Goal: Information Seeking & Learning: Check status

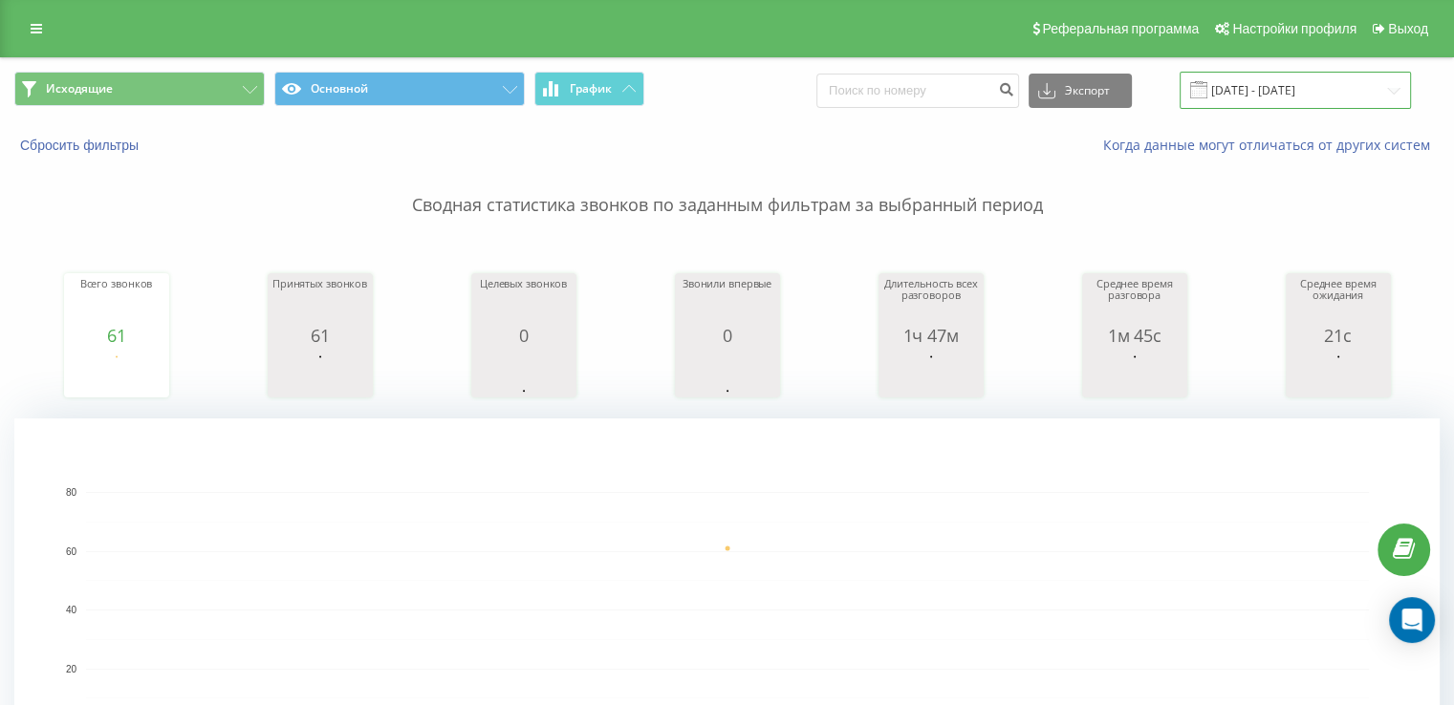
click at [1284, 94] on input "21.08.2025 - 21.08.2025" at bounding box center [1295, 90] width 231 height 37
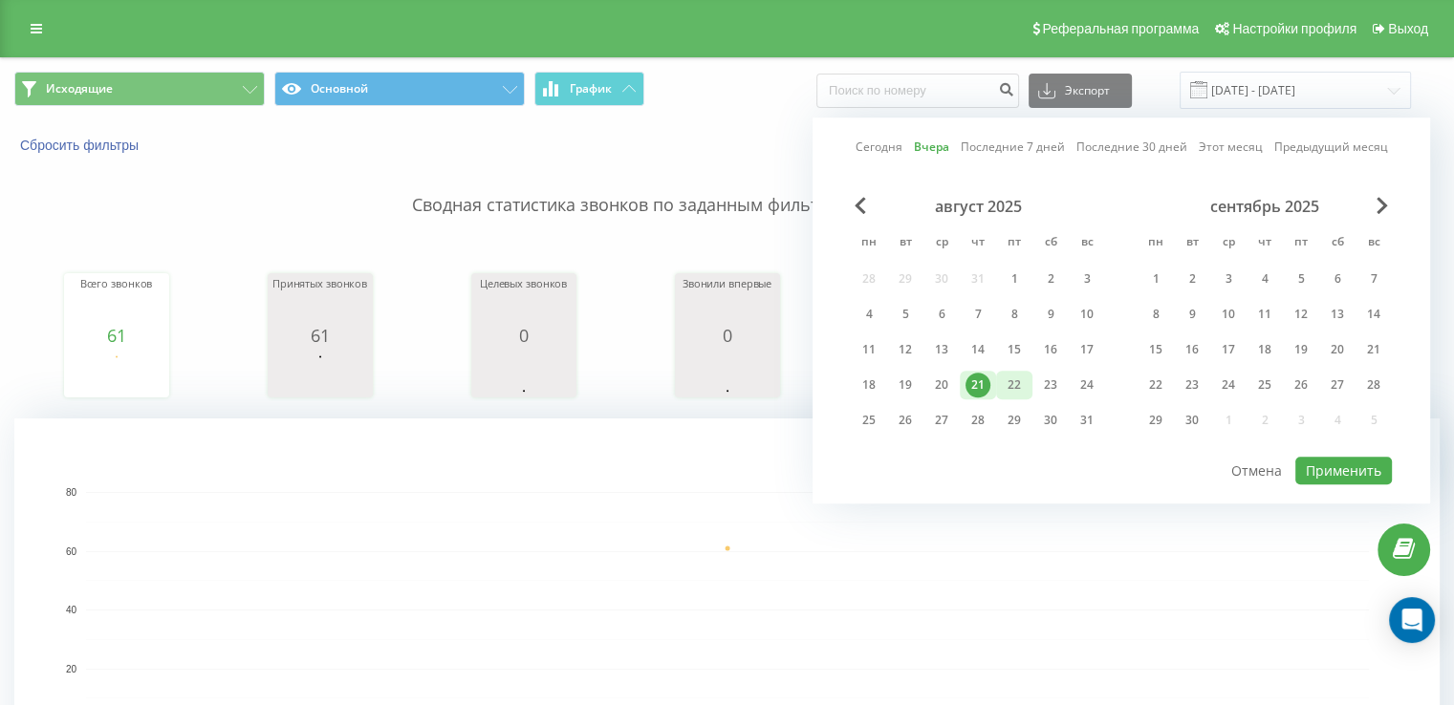
click at [1000, 379] on div "22" at bounding box center [1014, 385] width 36 height 29
click at [1374, 466] on button "Применить" at bounding box center [1343, 471] width 97 height 28
type input "[DATE] - [DATE]"
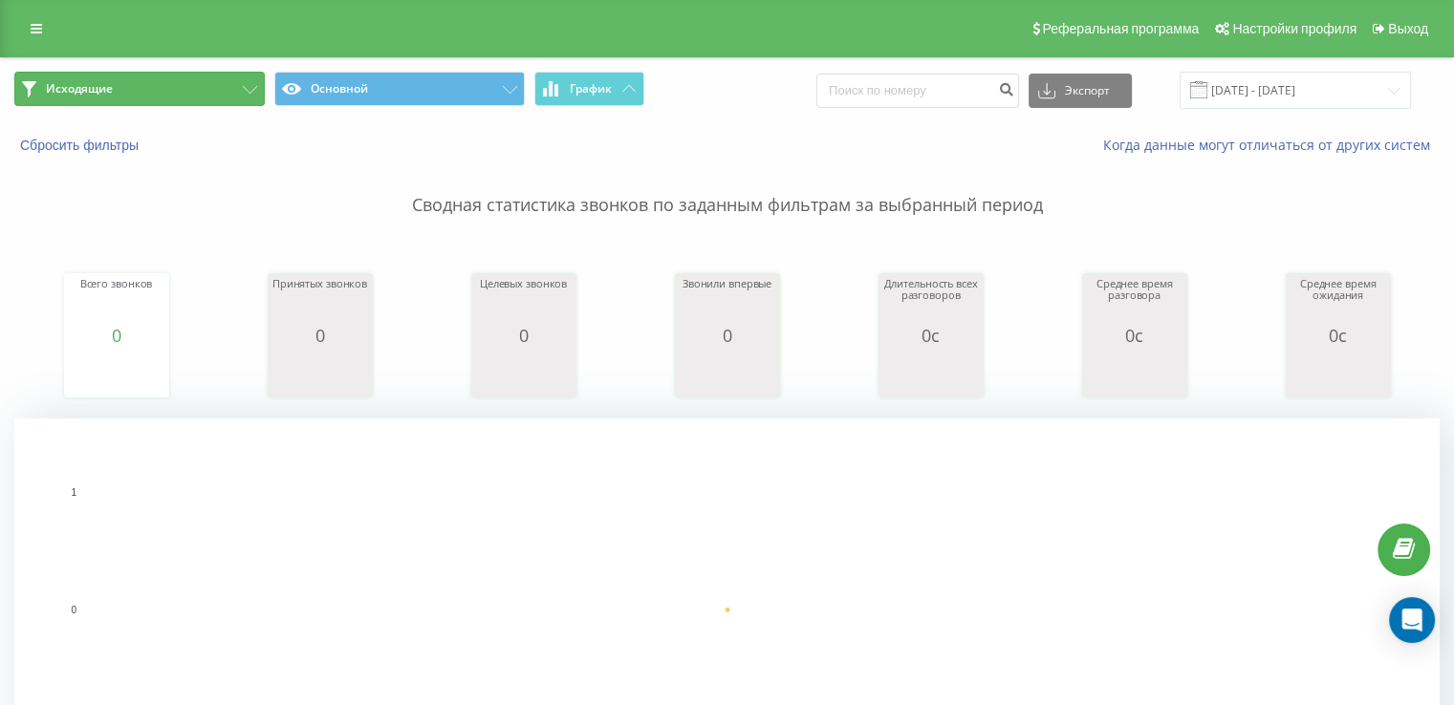
click at [57, 97] on button "Исходящие" at bounding box center [139, 89] width 250 height 34
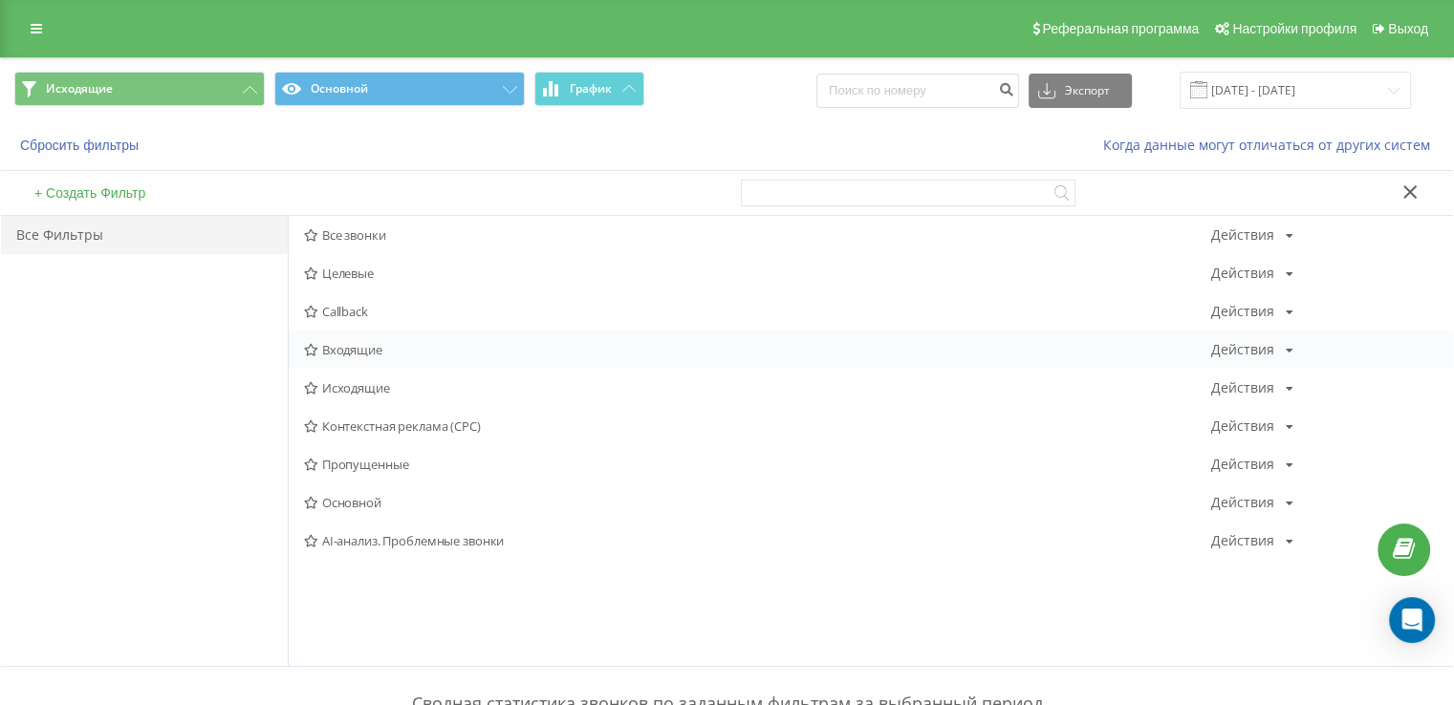
click at [413, 336] on div "Входящие Действия Редактировать Копировать Удалить По умолчанию Поделиться" at bounding box center [871, 350] width 1164 height 38
click at [410, 348] on span "Входящие" at bounding box center [757, 349] width 907 height 13
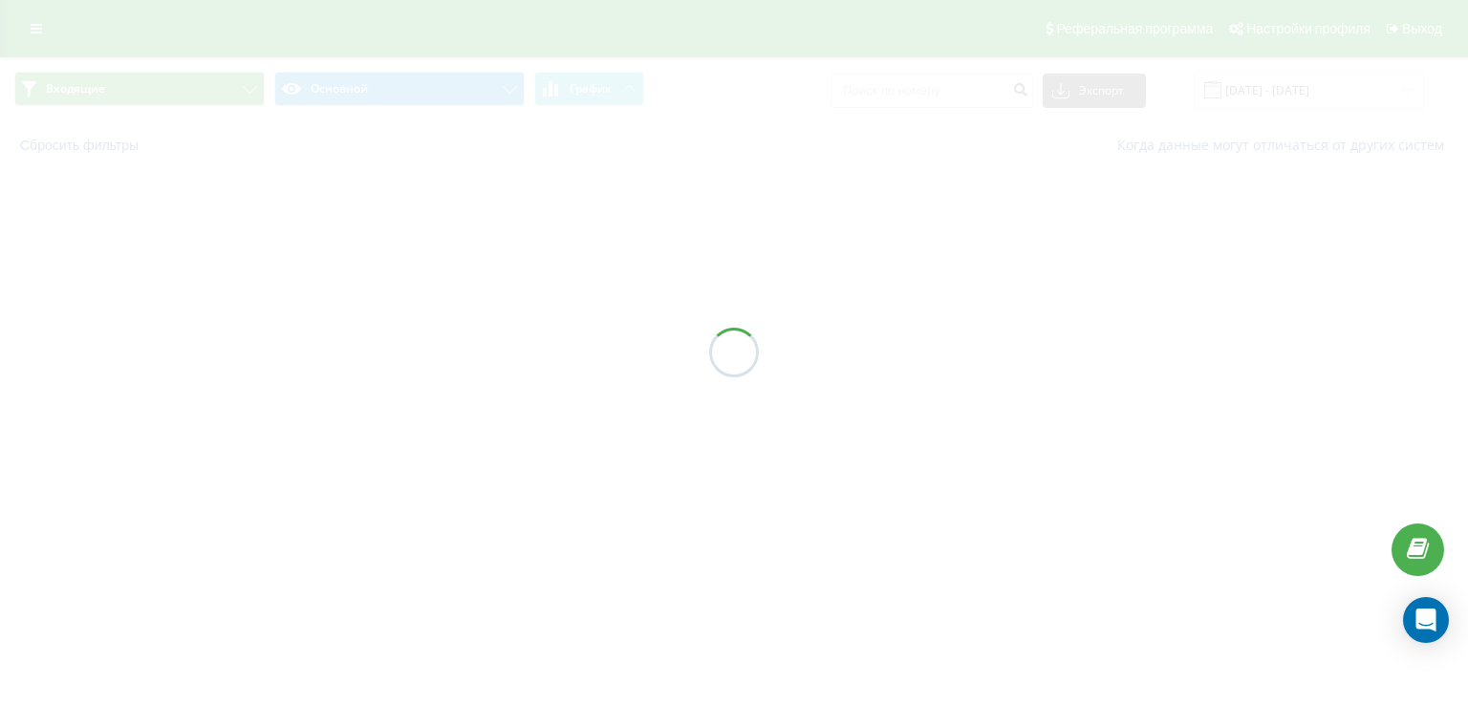
click at [410, 348] on div at bounding box center [734, 352] width 1468 height 705
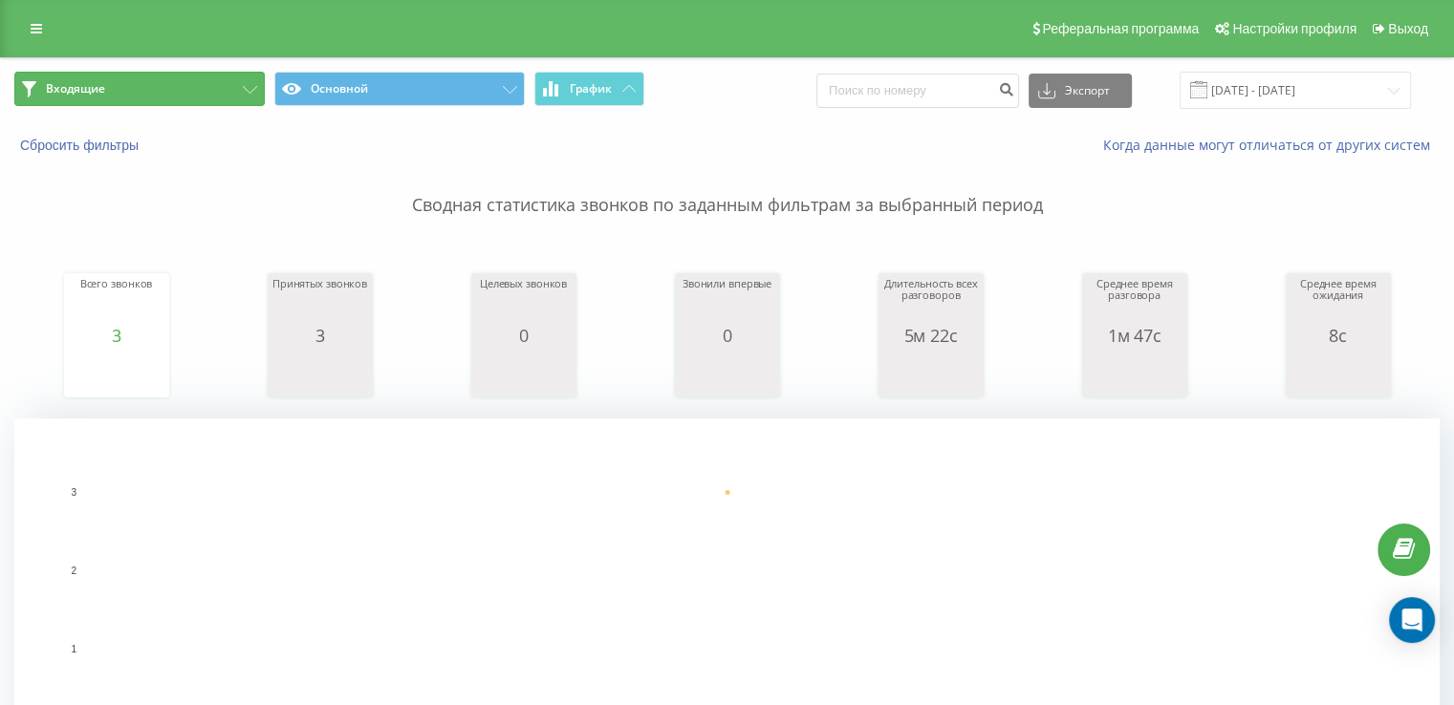
click at [107, 88] on button "Входящие" at bounding box center [139, 89] width 250 height 34
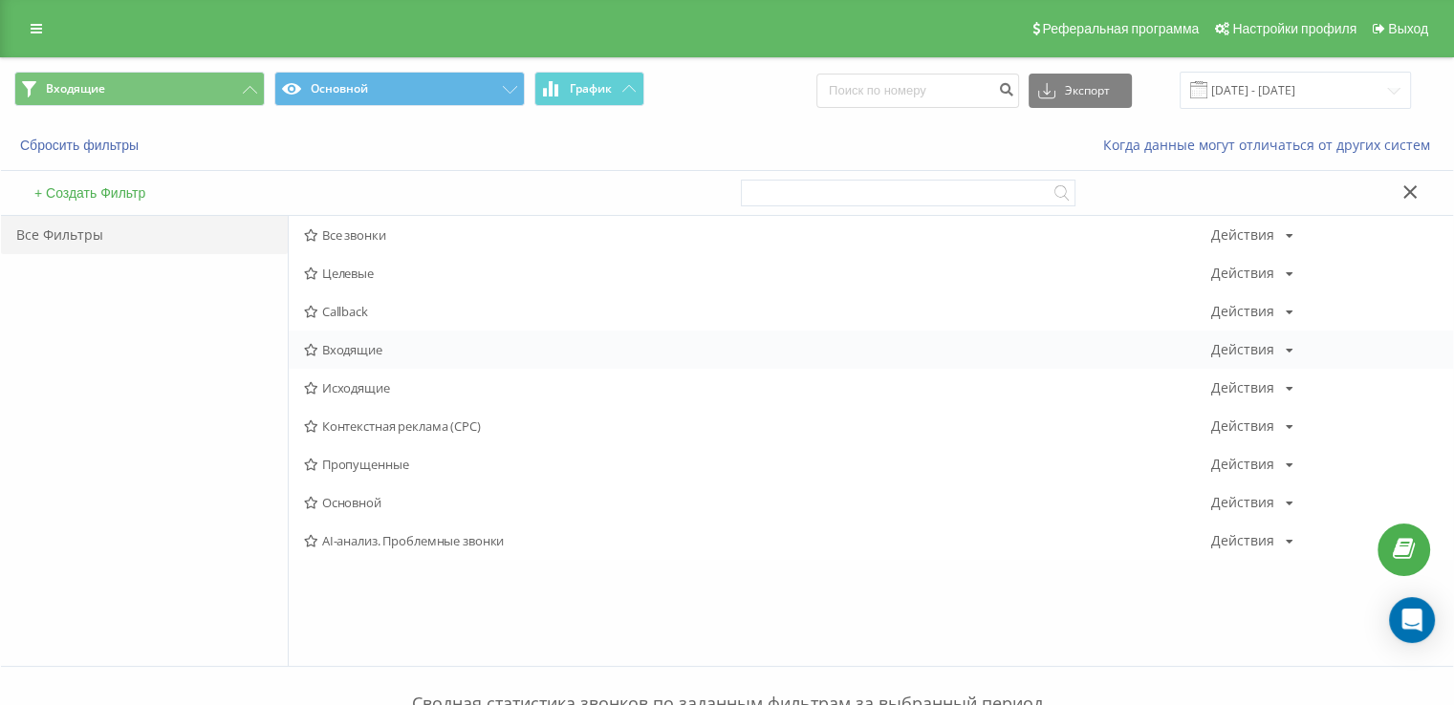
click at [347, 358] on div "Входящие Действия Редактировать Копировать Удалить По умолчанию Поделиться" at bounding box center [871, 350] width 1164 height 38
click at [347, 352] on span "Входящие" at bounding box center [757, 349] width 907 height 13
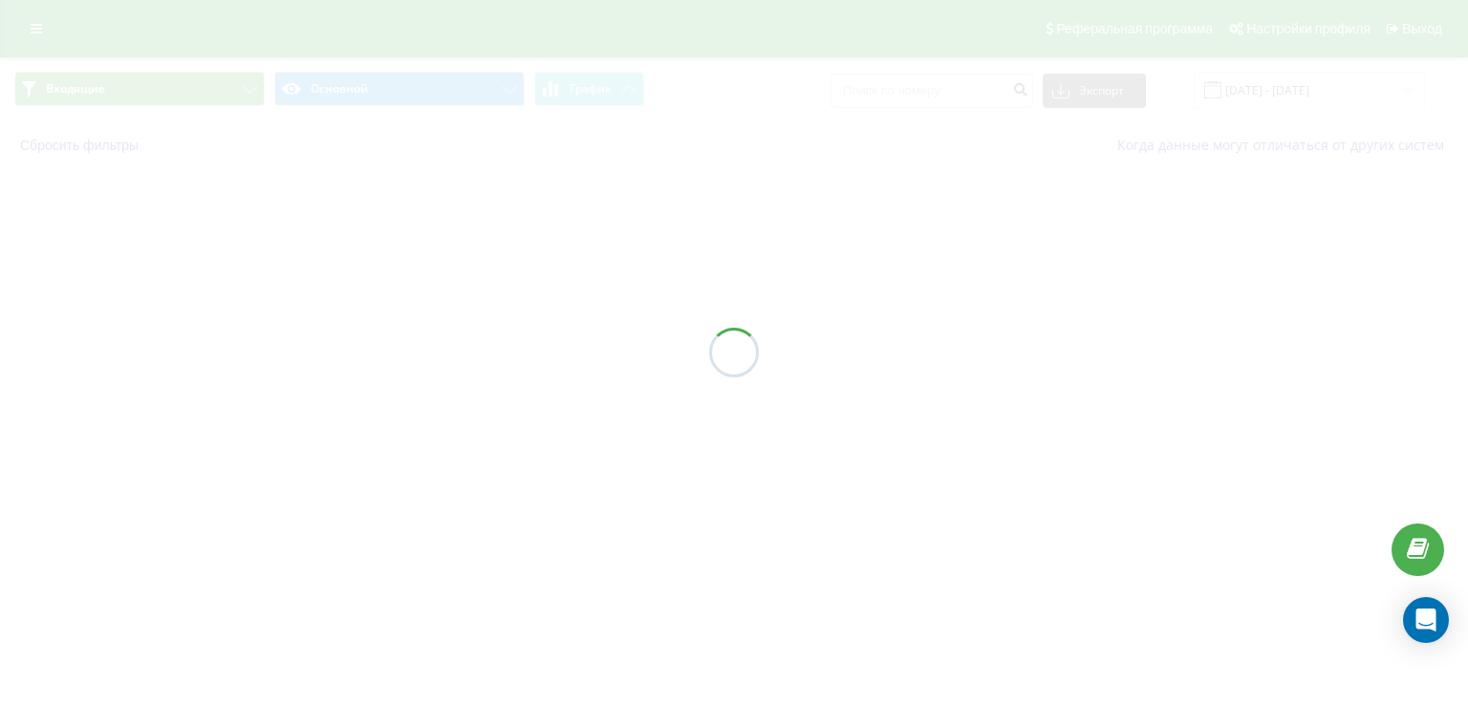
click at [347, 352] on div at bounding box center [734, 352] width 1468 height 705
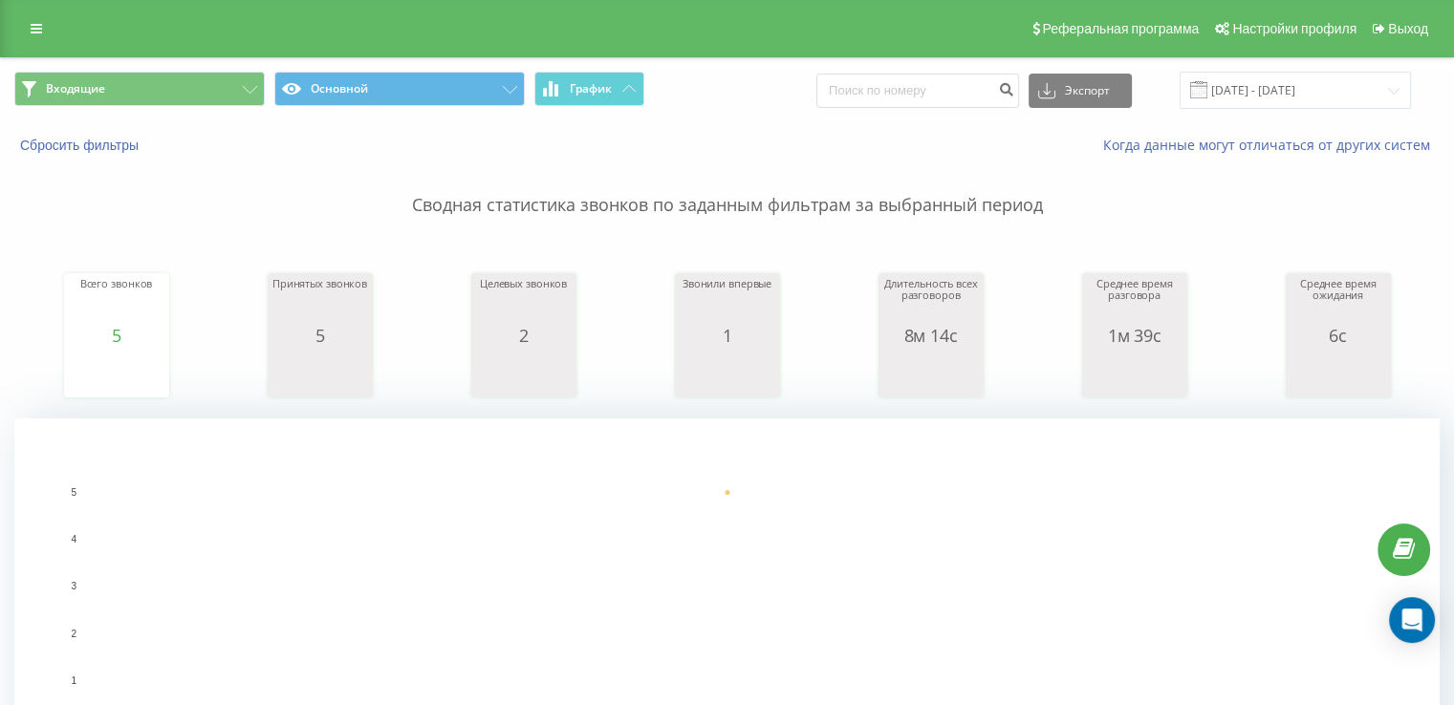
drag, startPoint x: 0, startPoint y: 202, endPoint x: 5, endPoint y: 186, distance: 16.0
drag, startPoint x: 177, startPoint y: 89, endPoint x: 245, endPoint y: 135, distance: 81.9
click at [177, 88] on button "Входящие" at bounding box center [139, 89] width 250 height 34
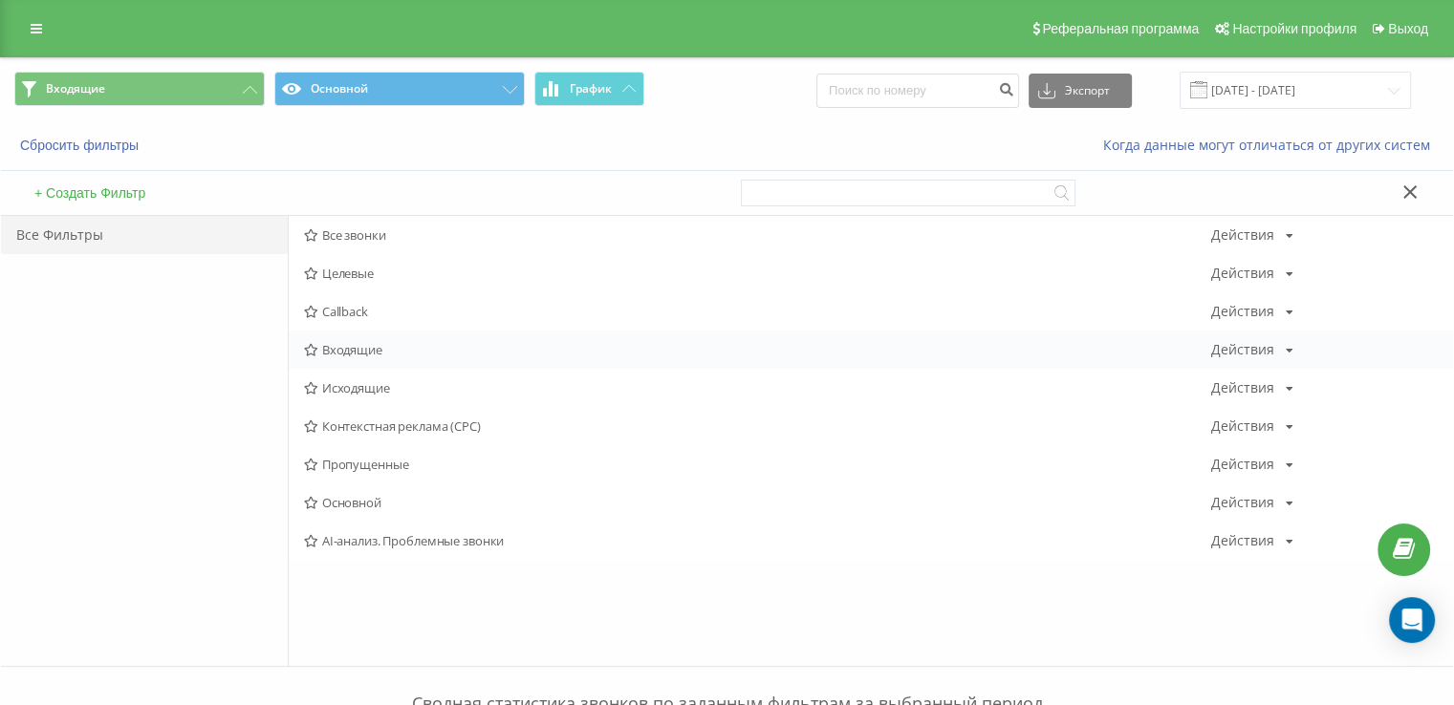
click at [445, 345] on span "Входящие" at bounding box center [757, 349] width 907 height 13
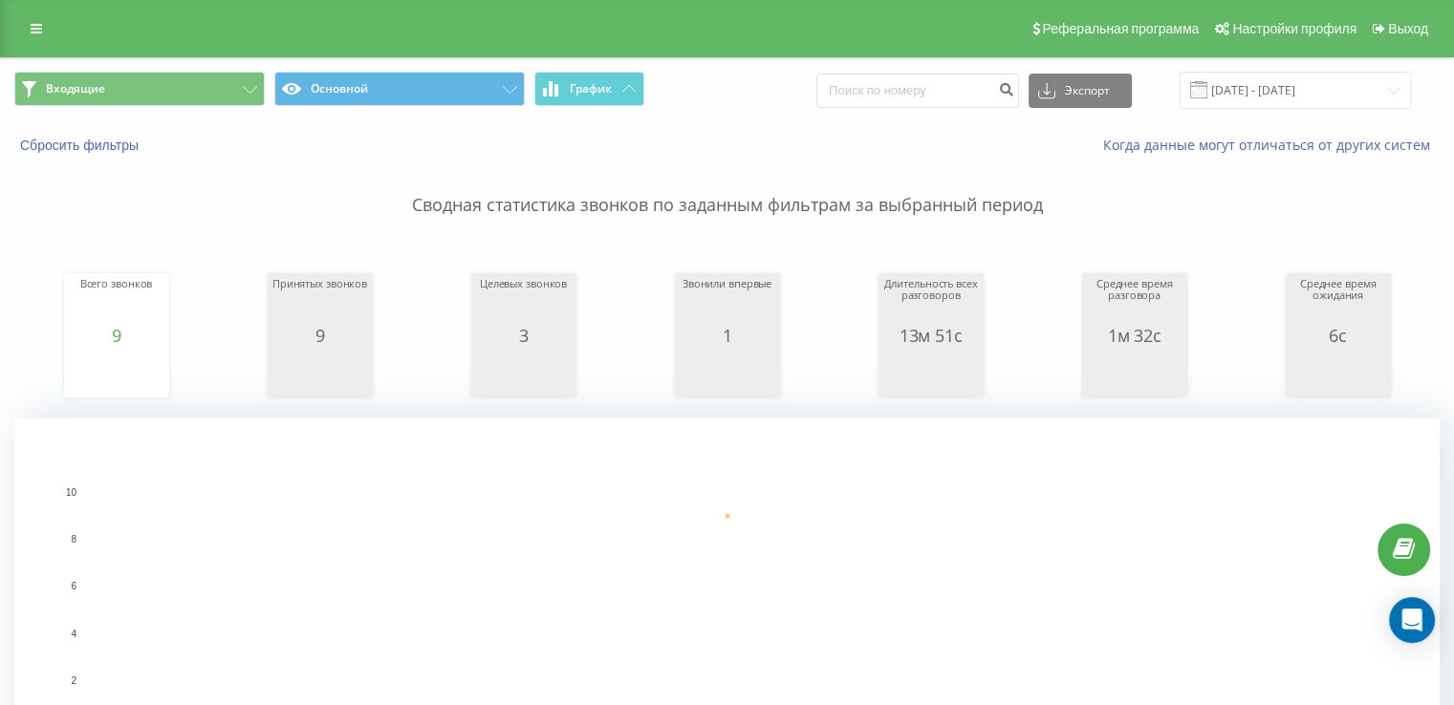
click at [20, 286] on div "Всего звонков 9 date totalCalls 22.08.25 9 22.08.25 Принятых звонков 9 date ans…" at bounding box center [726, 317] width 1425 height 164
click at [121, 58] on div "Входящие Основной График Экспорт .csv .xls .xlsx 22.08.2025 - 22.08.2025" at bounding box center [727, 90] width 1452 height 64
click at [120, 76] on button "Входящие" at bounding box center [139, 89] width 250 height 34
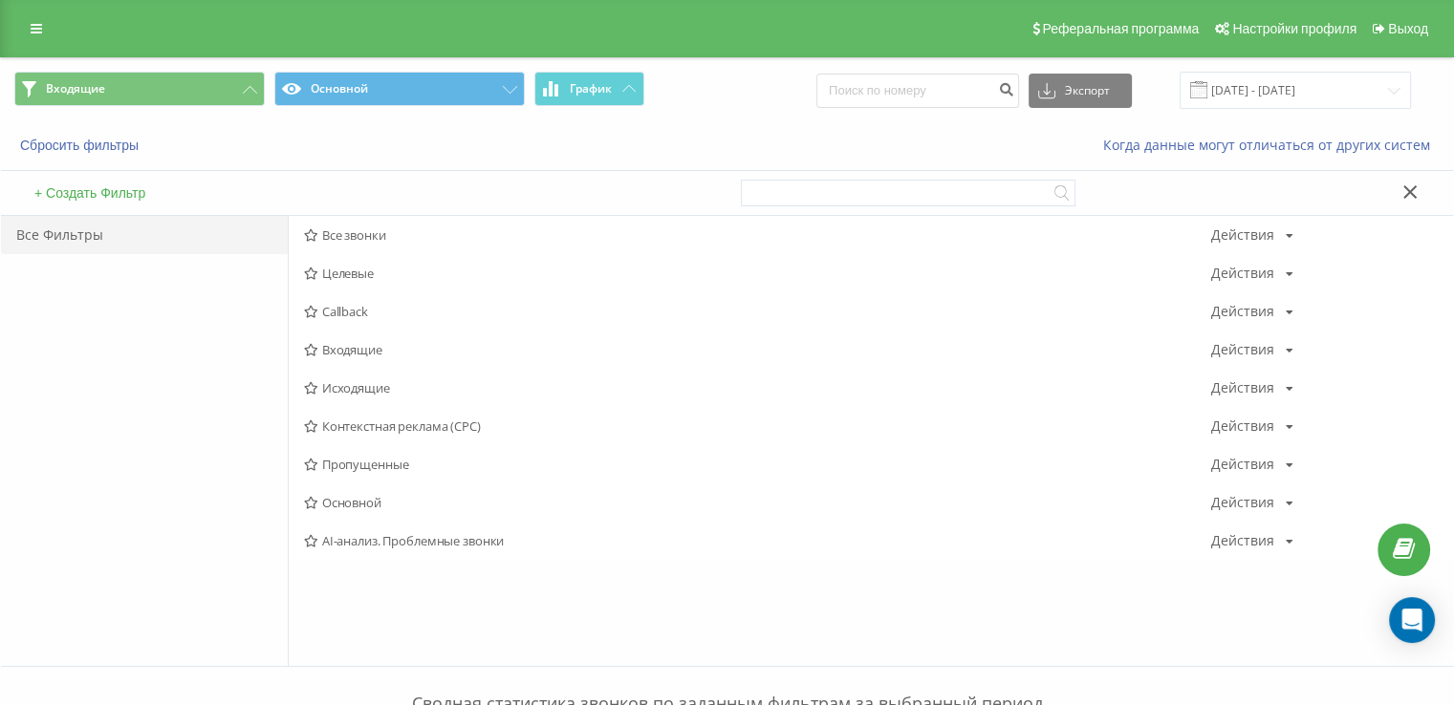
click at [352, 343] on span "Входящие" at bounding box center [757, 349] width 907 height 13
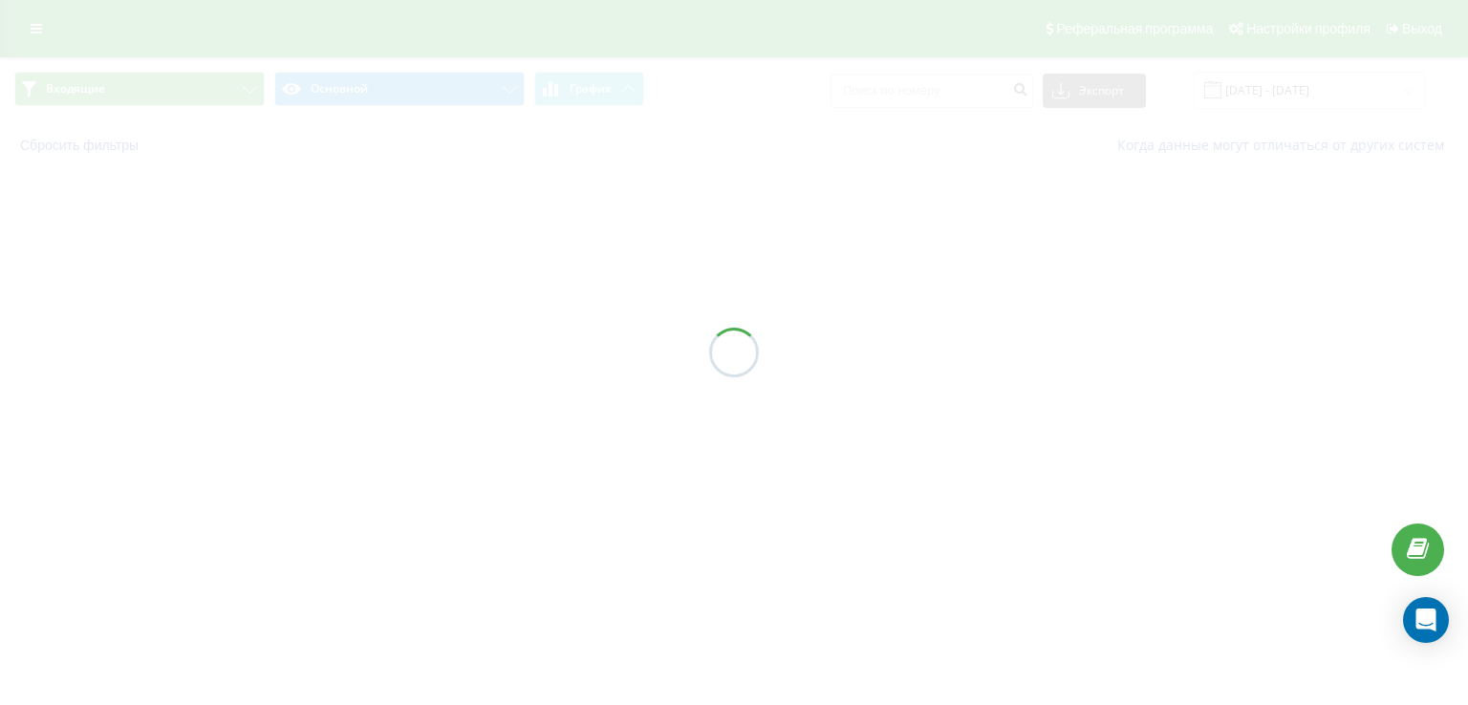
click at [352, 341] on div at bounding box center [734, 352] width 1468 height 705
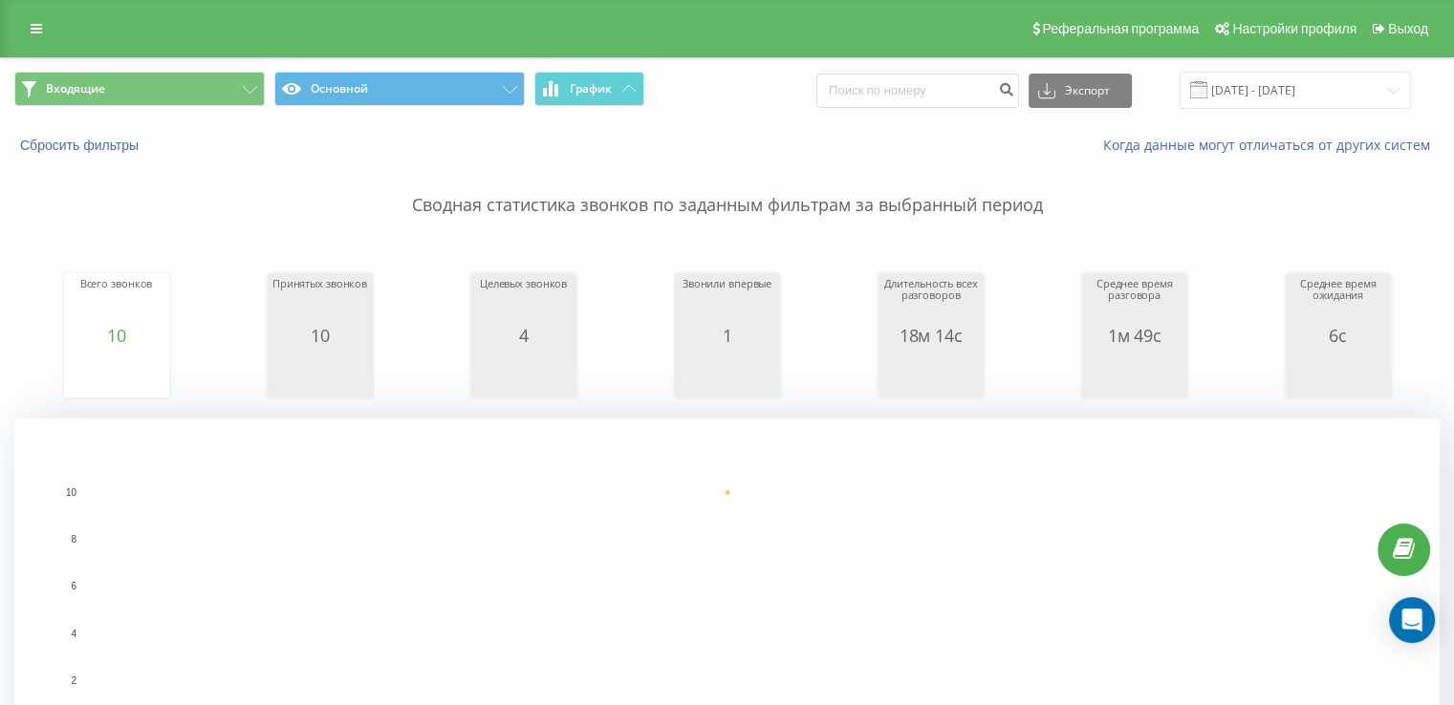
click at [58, 202] on p "Сводная статистика звонков по заданным фильтрам за выбранный период" at bounding box center [726, 186] width 1425 height 63
click at [187, 79] on button "Входящие" at bounding box center [139, 89] width 250 height 34
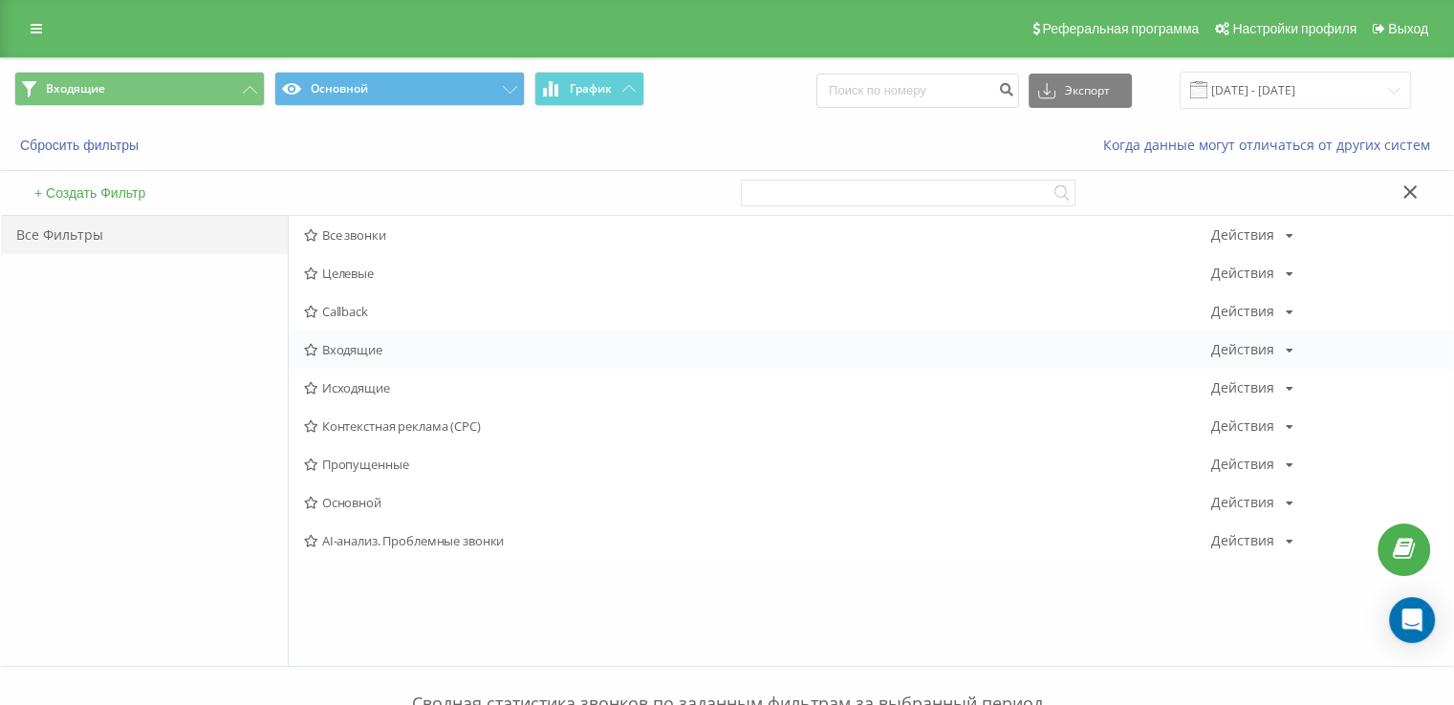
click at [414, 347] on span "Входящие" at bounding box center [757, 349] width 907 height 13
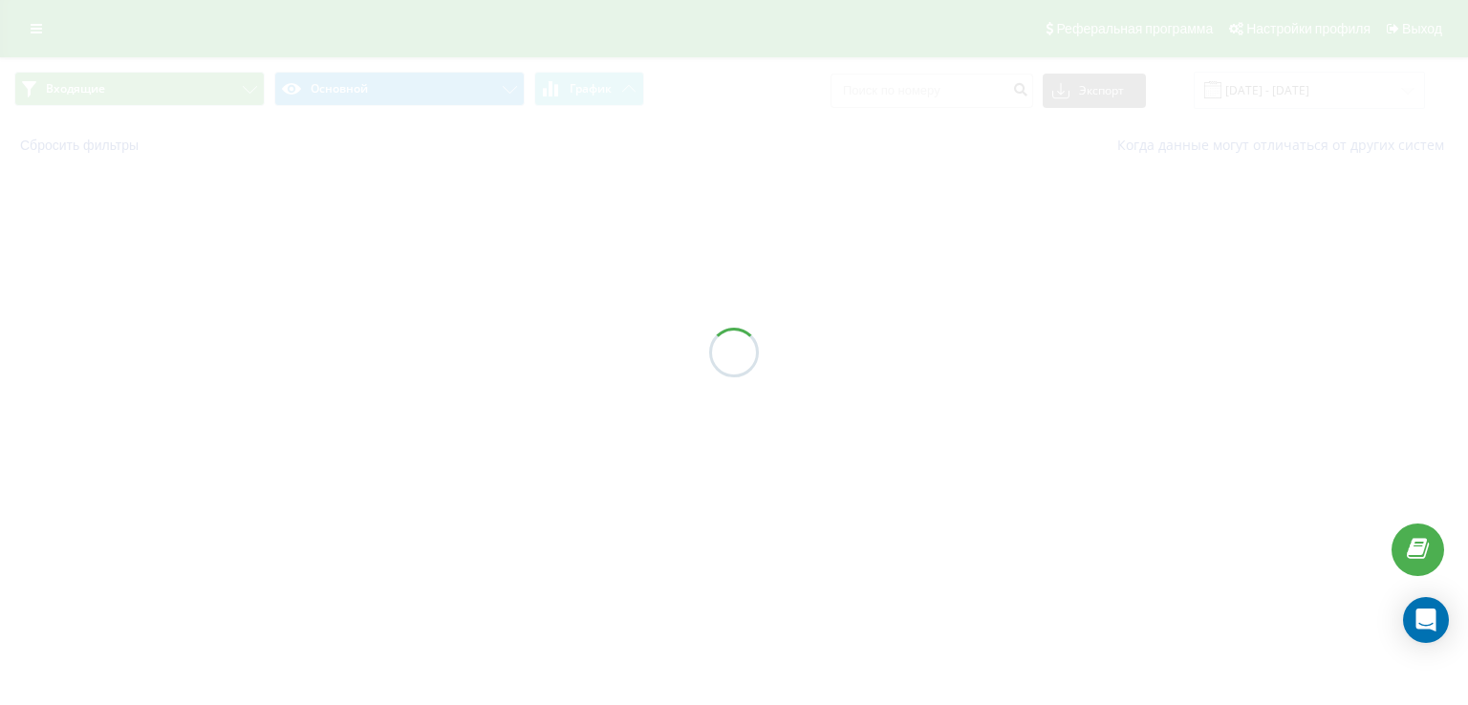
click at [414, 346] on div at bounding box center [734, 352] width 1468 height 705
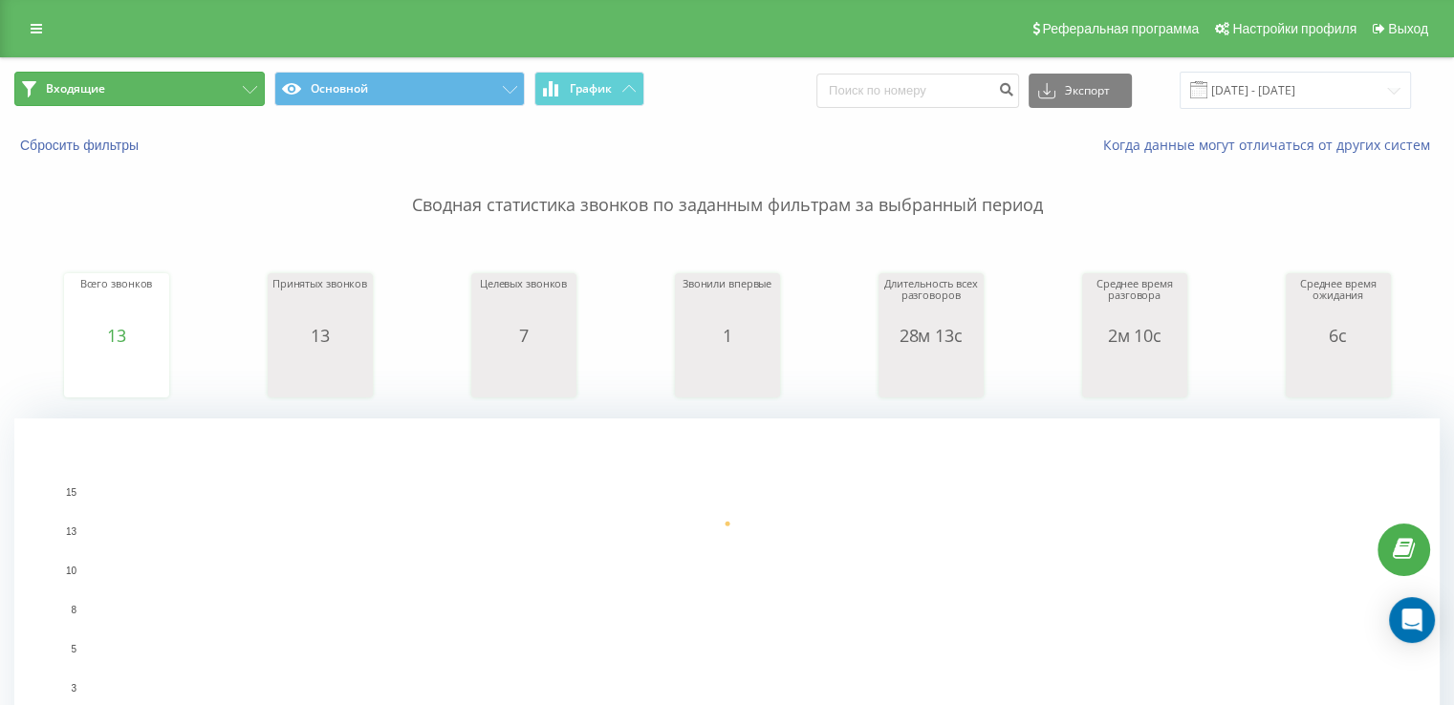
click at [107, 87] on button "Входящие" at bounding box center [139, 89] width 250 height 34
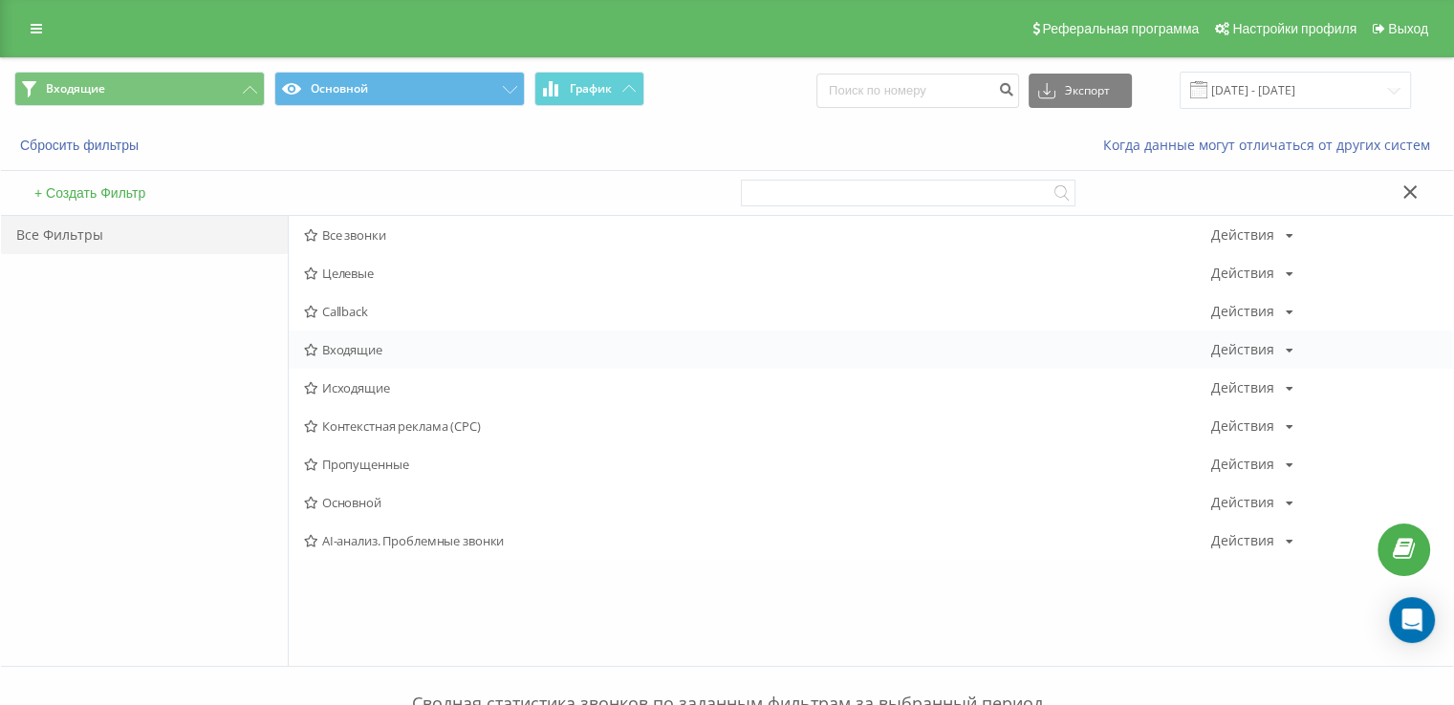
click at [382, 339] on div "Входящие Действия Редактировать Копировать Удалить По умолчанию Поделиться" at bounding box center [871, 350] width 1164 height 38
click at [377, 352] on span "Входящие" at bounding box center [757, 349] width 907 height 13
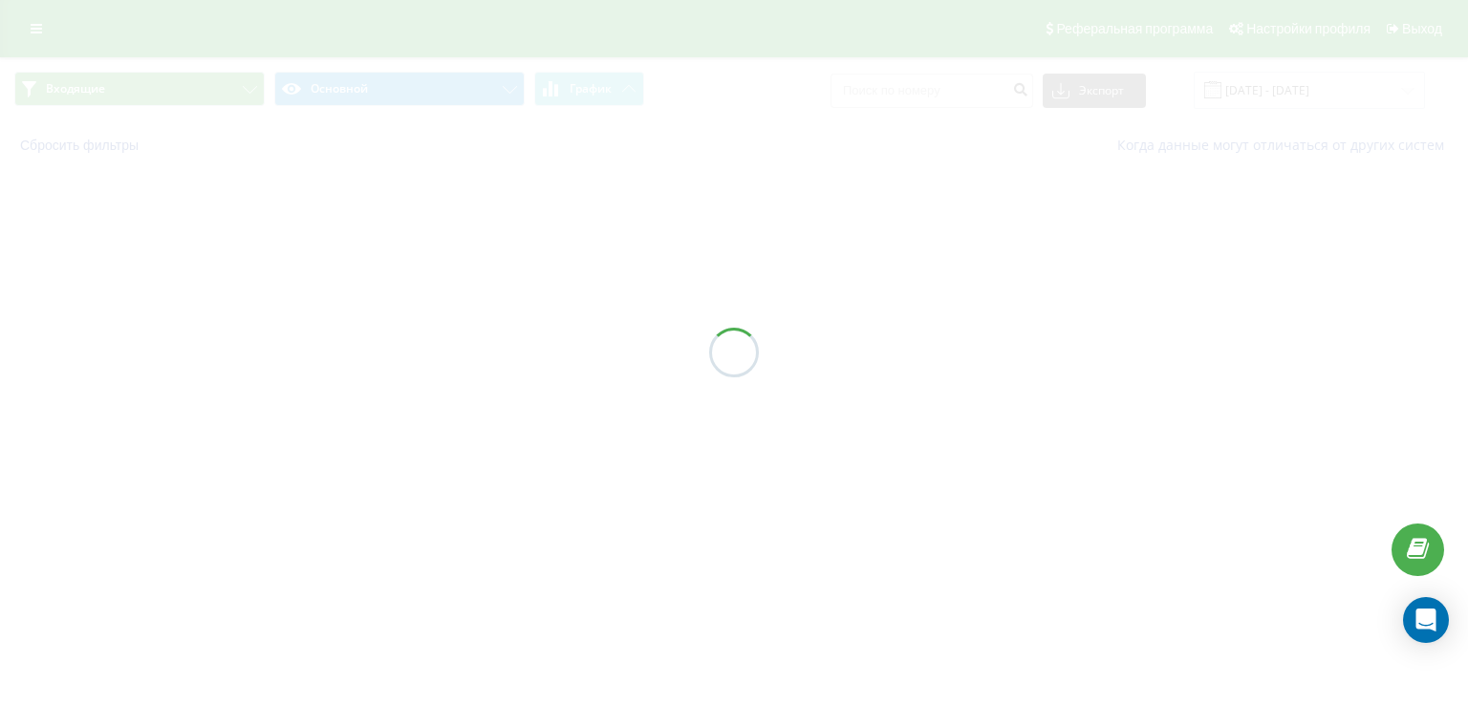
click at [377, 352] on div at bounding box center [734, 352] width 1468 height 705
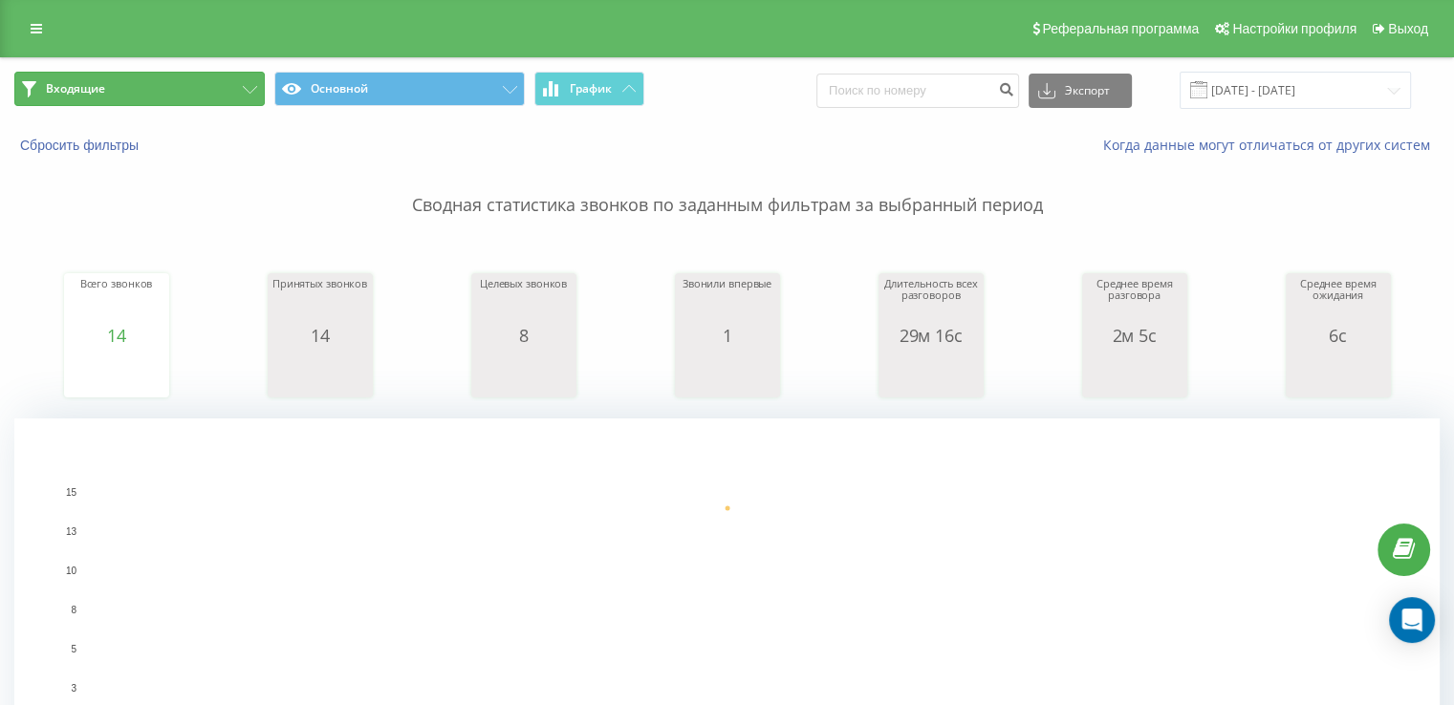
click at [146, 92] on button "Входящие" at bounding box center [139, 89] width 250 height 34
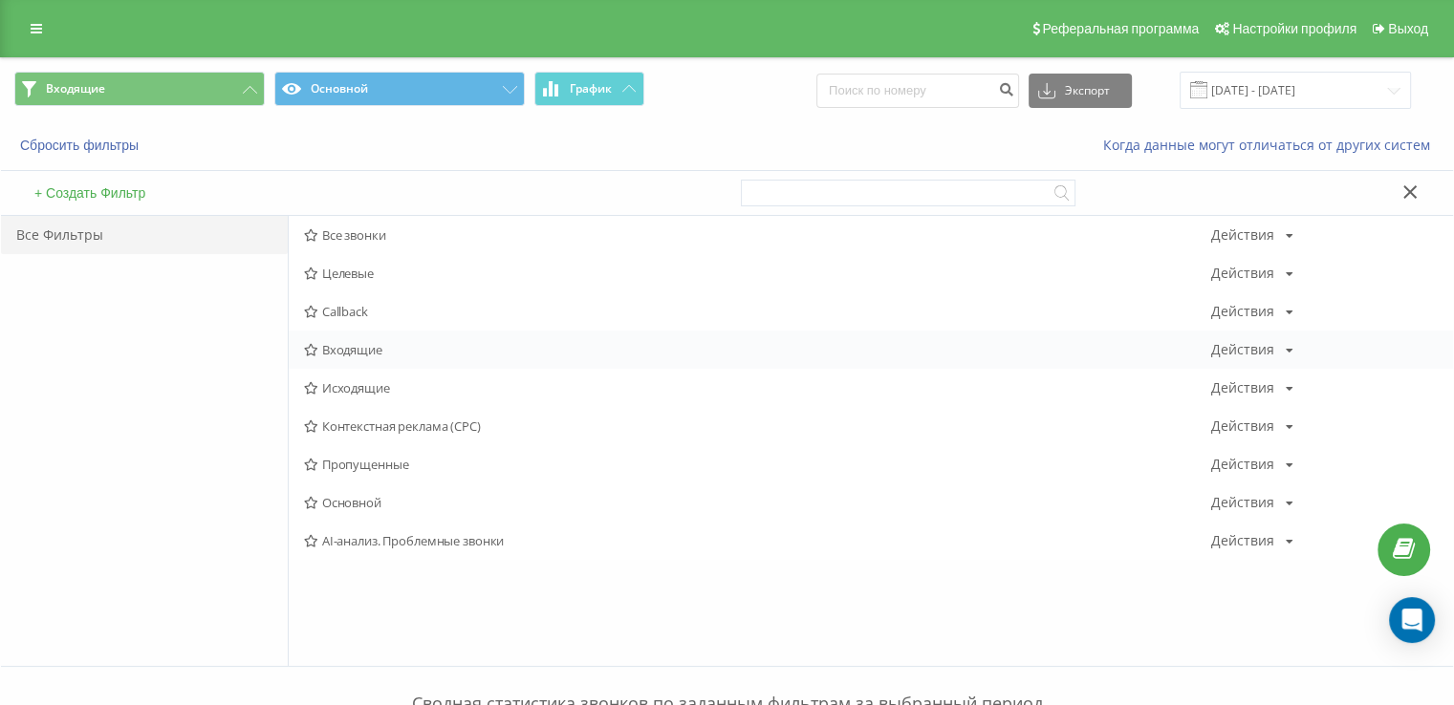
click at [379, 343] on span "Входящие" at bounding box center [757, 349] width 907 height 13
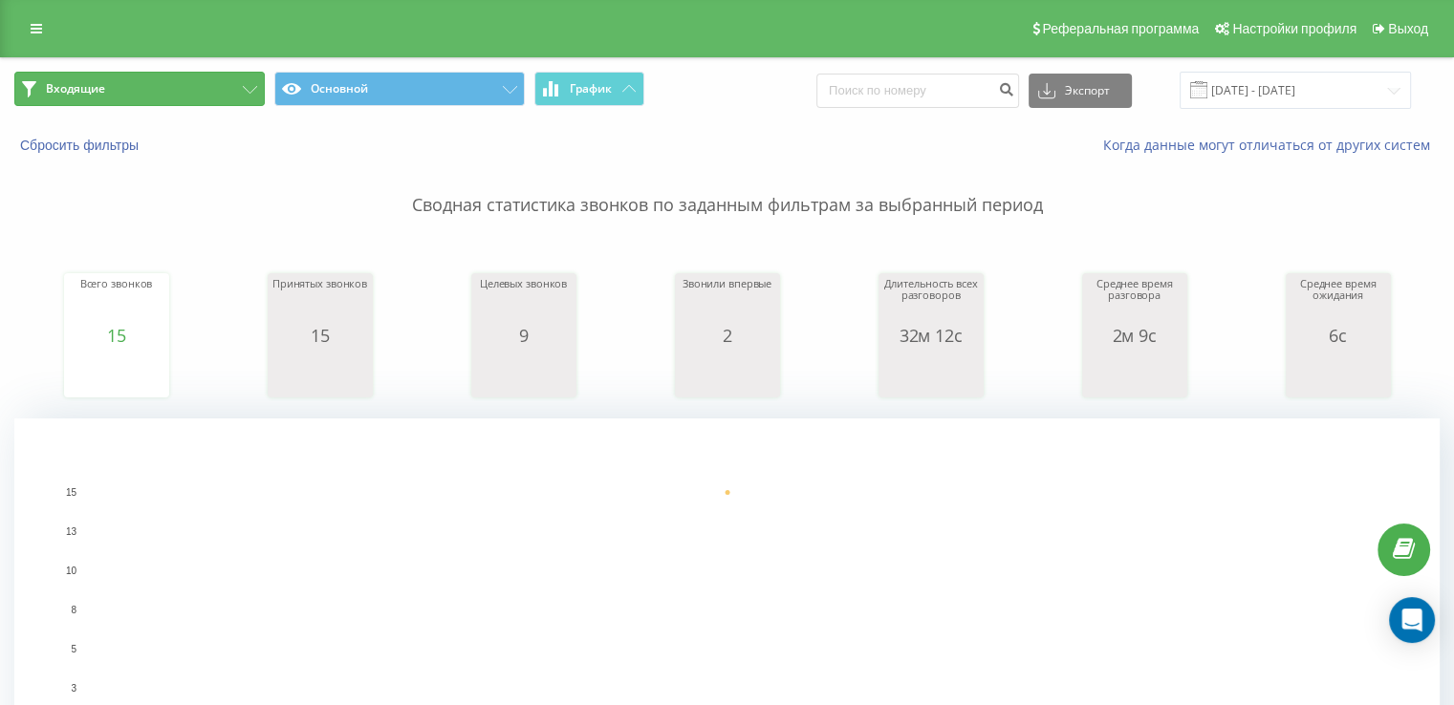
click at [195, 94] on button "Входящие" at bounding box center [139, 89] width 250 height 34
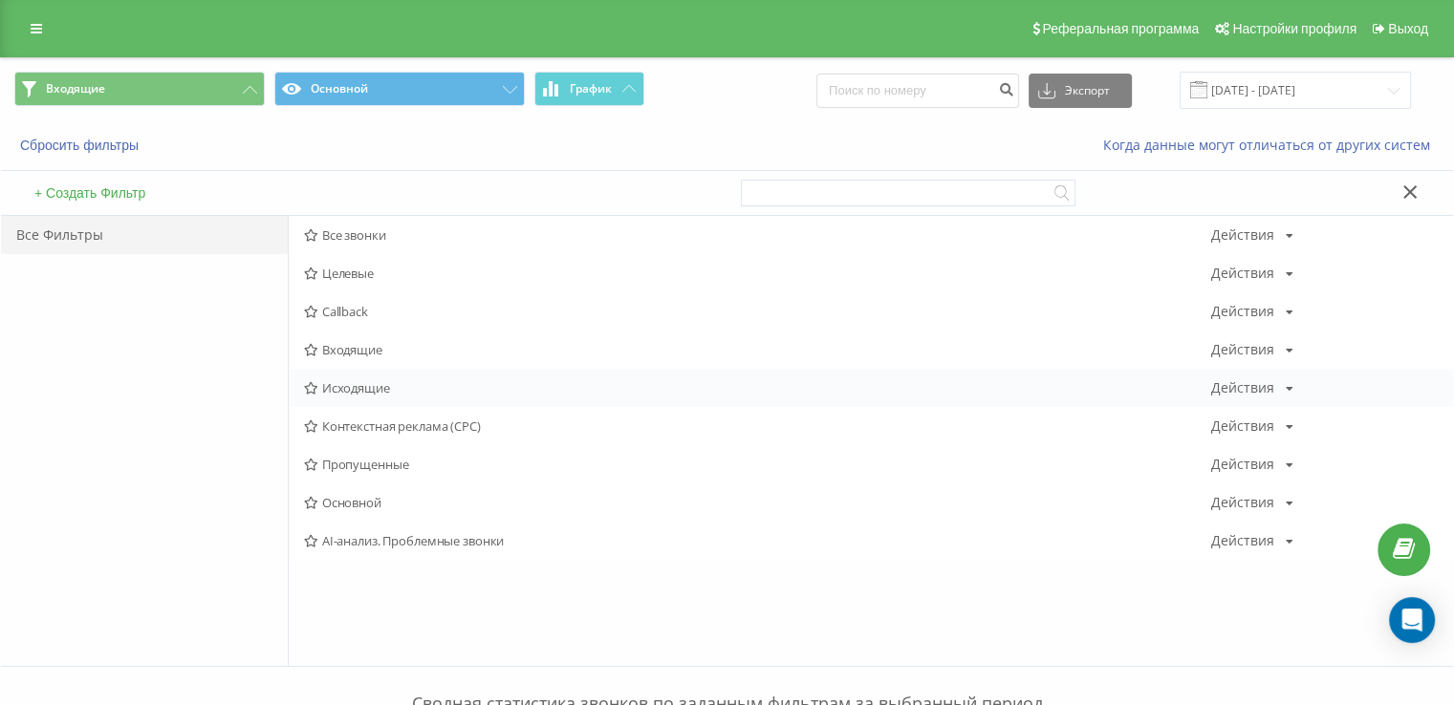
click at [390, 389] on span "Исходящие" at bounding box center [757, 387] width 907 height 13
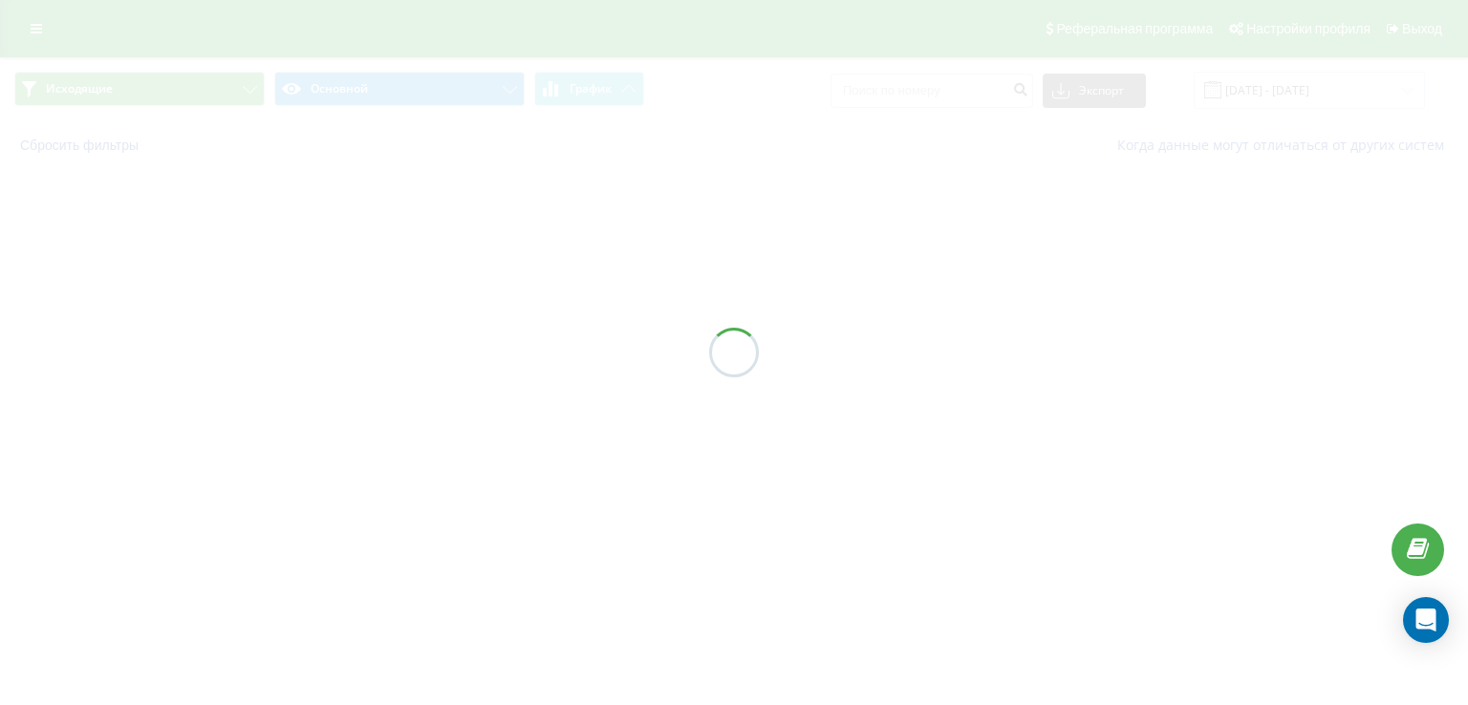
click at [390, 389] on div at bounding box center [734, 352] width 1468 height 705
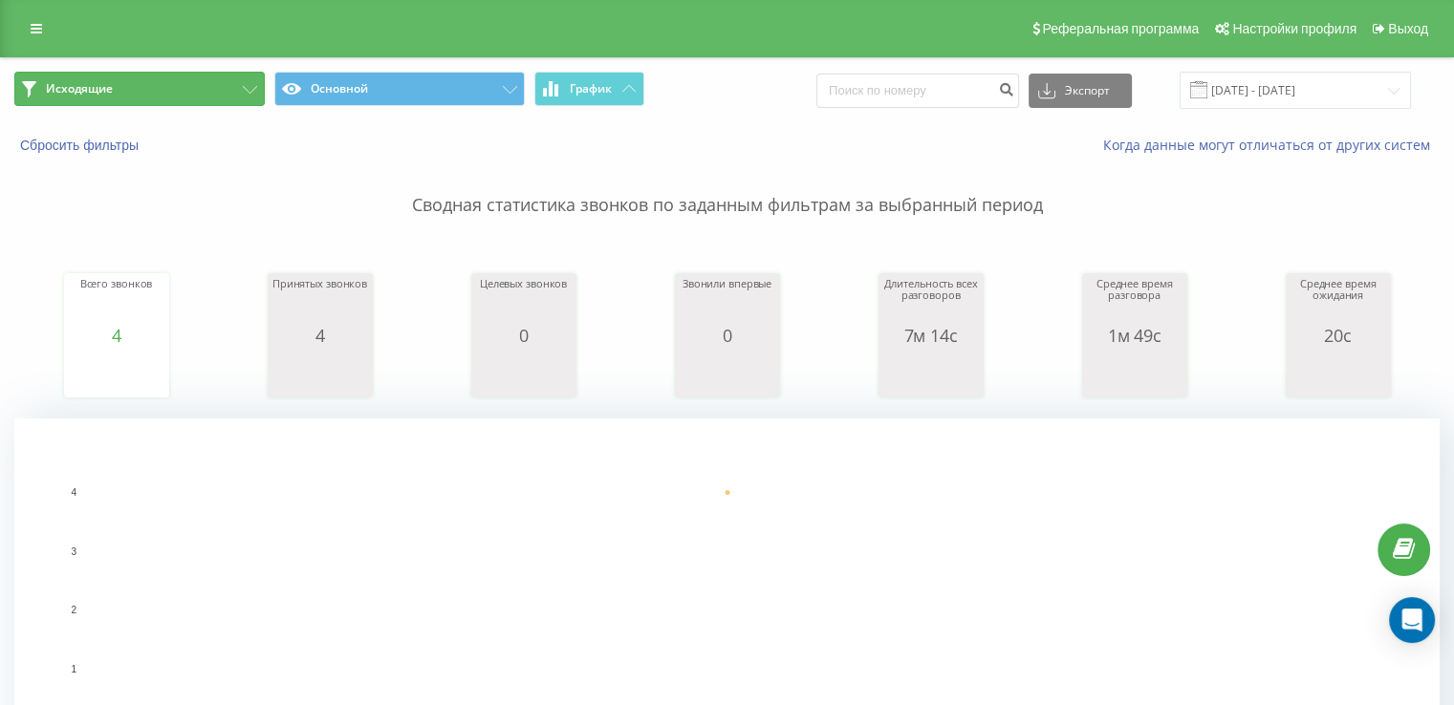
click at [160, 90] on button "Исходящие" at bounding box center [139, 89] width 250 height 34
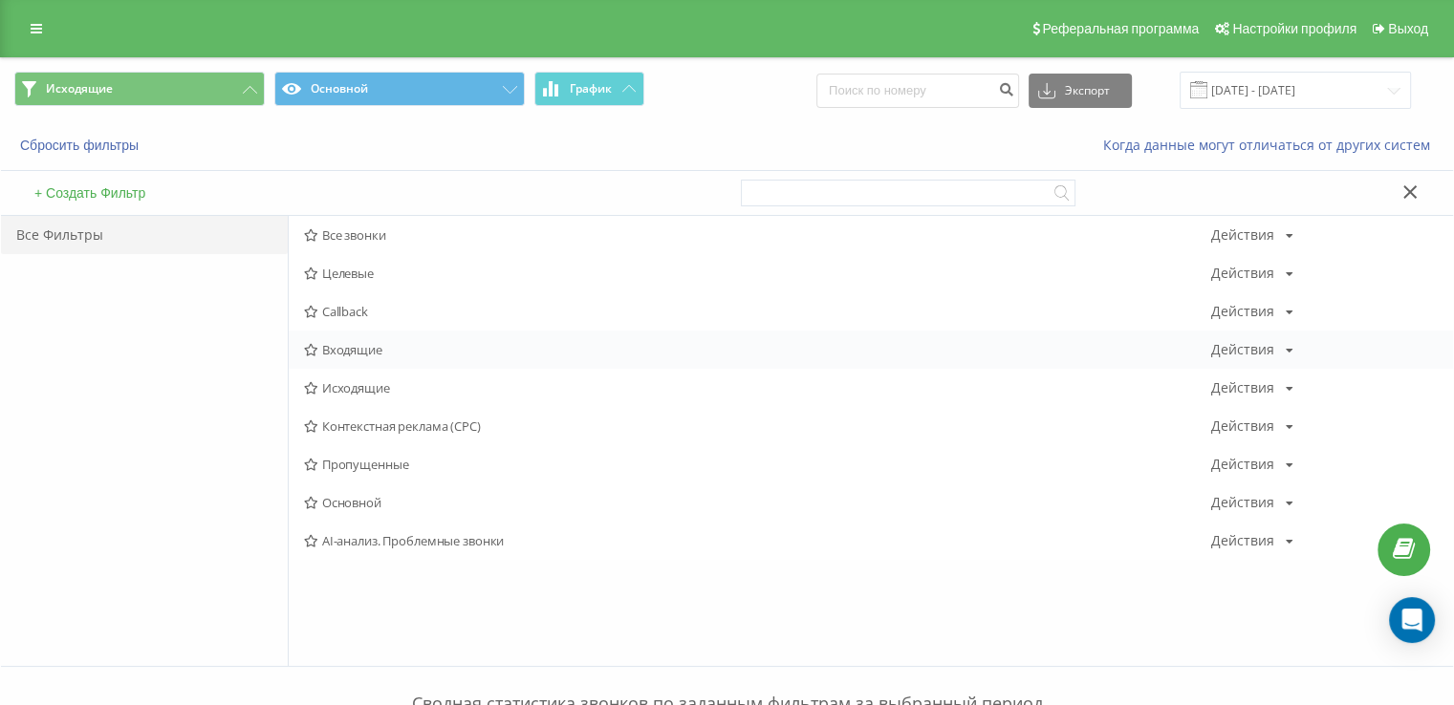
drag, startPoint x: 425, startPoint y: 368, endPoint x: 420, endPoint y: 350, distance: 19.0
click at [423, 364] on div "Все звонки Действия Редактировать Копировать Удалить По умолчанию Поделиться Це…" at bounding box center [871, 388] width 1164 height 344
click at [420, 350] on span "Входящие" at bounding box center [757, 349] width 907 height 13
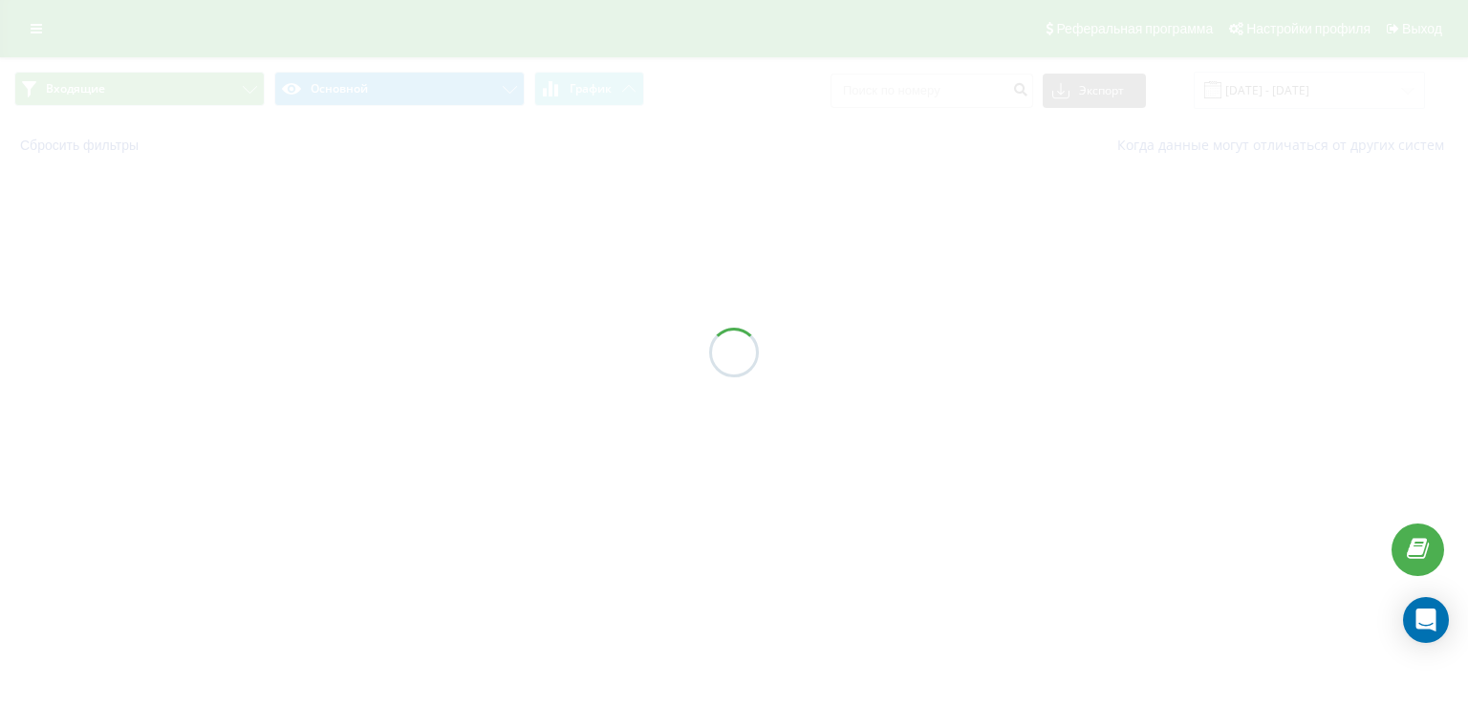
click at [420, 350] on div at bounding box center [734, 352] width 1468 height 705
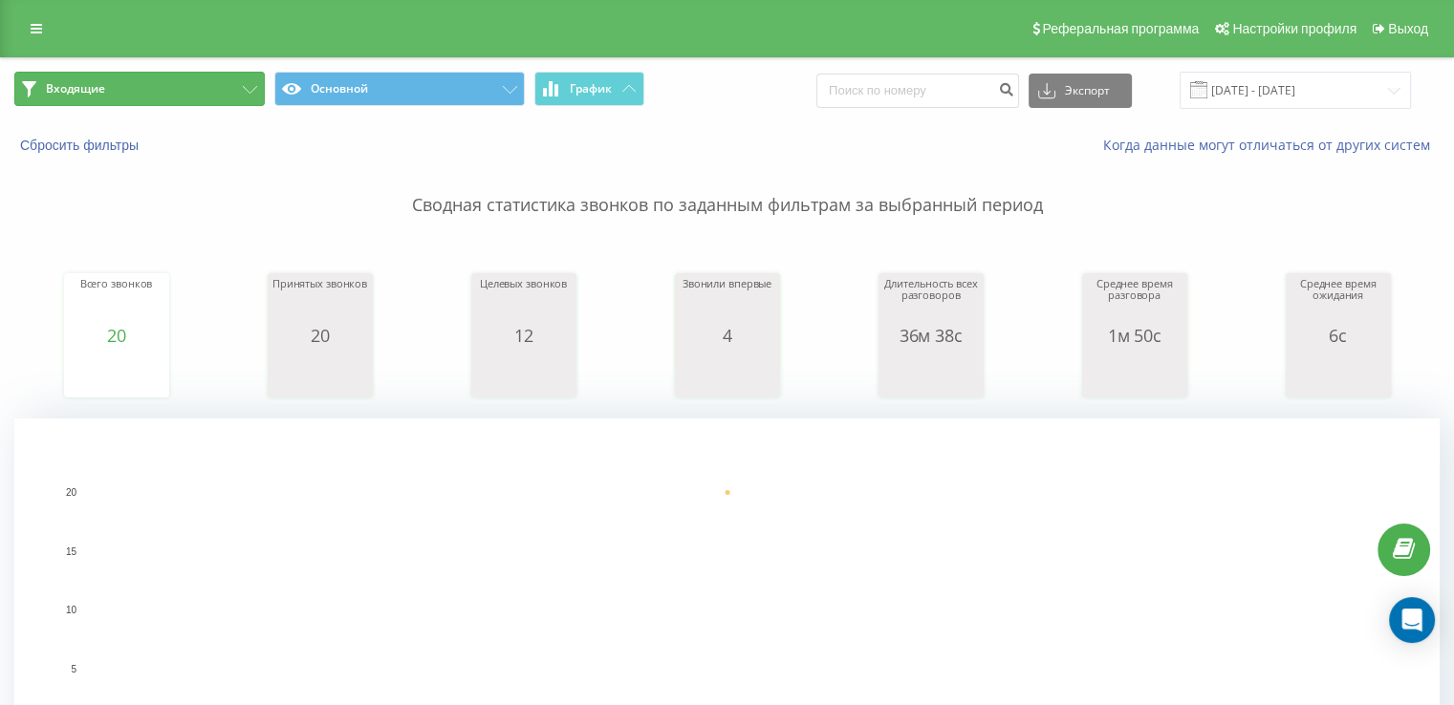
click at [166, 85] on button "Входящие" at bounding box center [139, 89] width 250 height 34
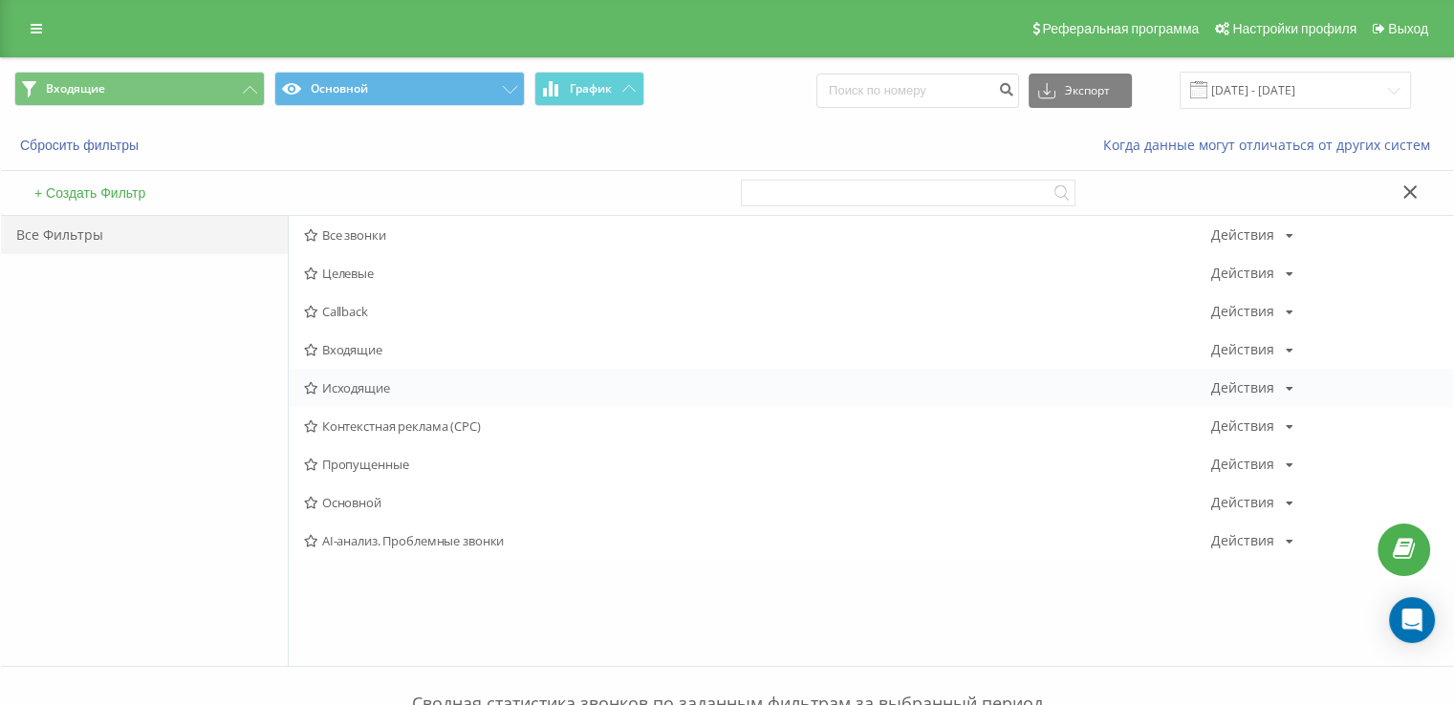
click at [363, 394] on span "Исходящие" at bounding box center [757, 387] width 907 height 13
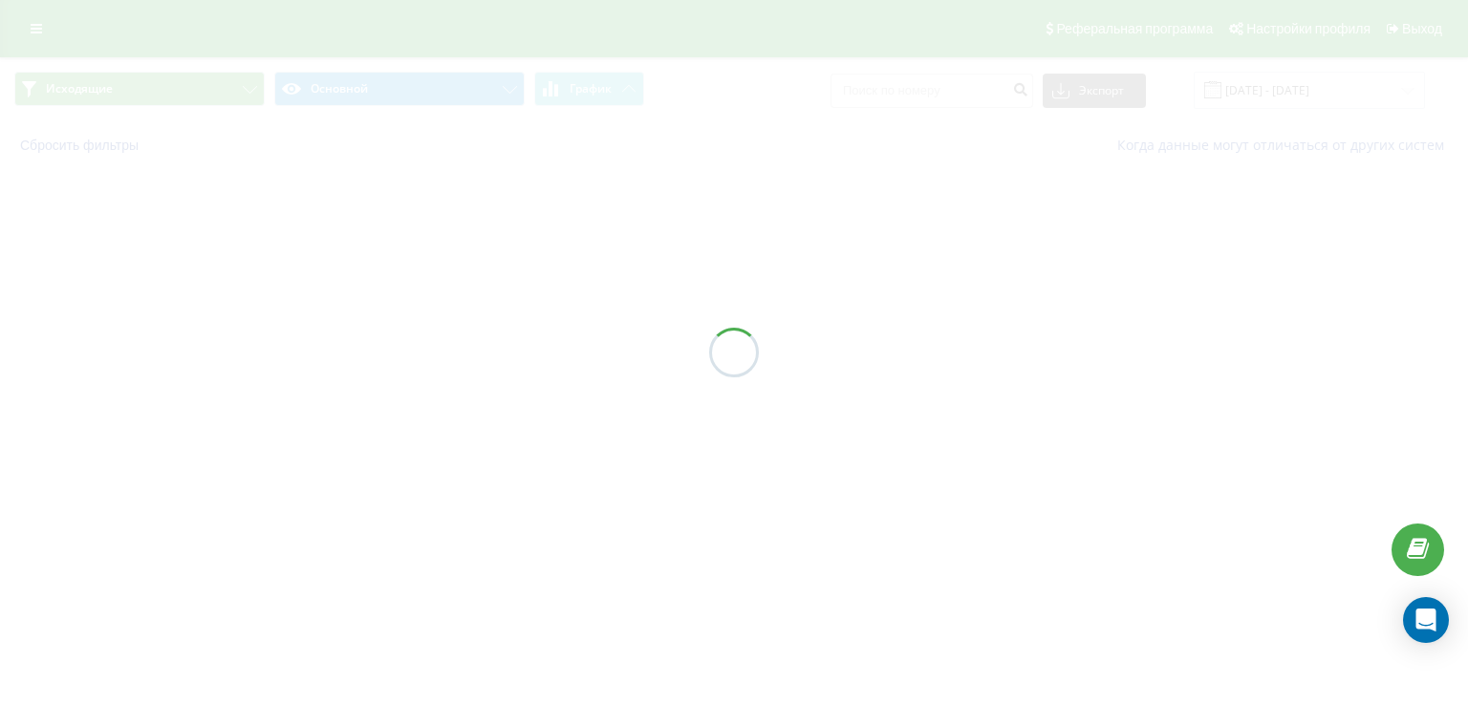
drag, startPoint x: 363, startPoint y: 392, endPoint x: 358, endPoint y: 376, distance: 16.9
click at [362, 389] on div at bounding box center [734, 352] width 1468 height 705
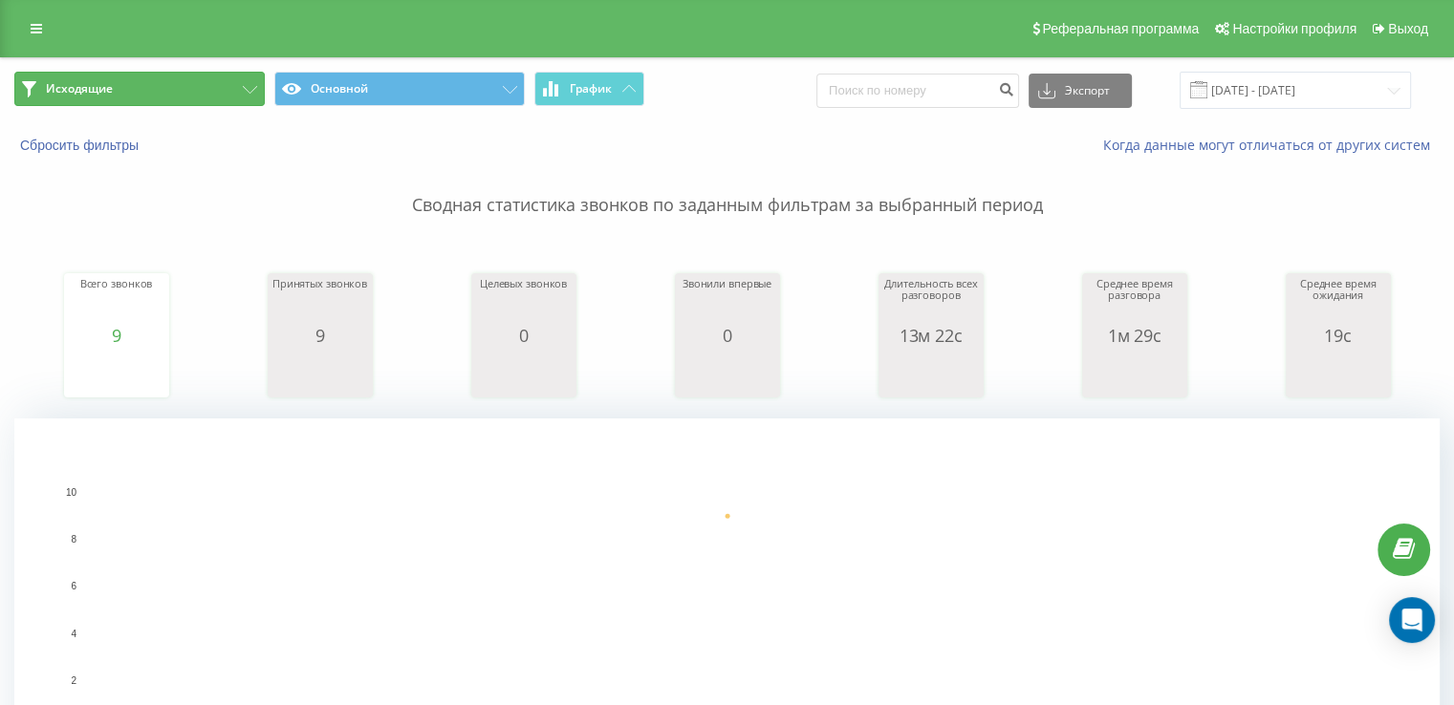
click at [141, 80] on button "Исходящие" at bounding box center [139, 89] width 250 height 34
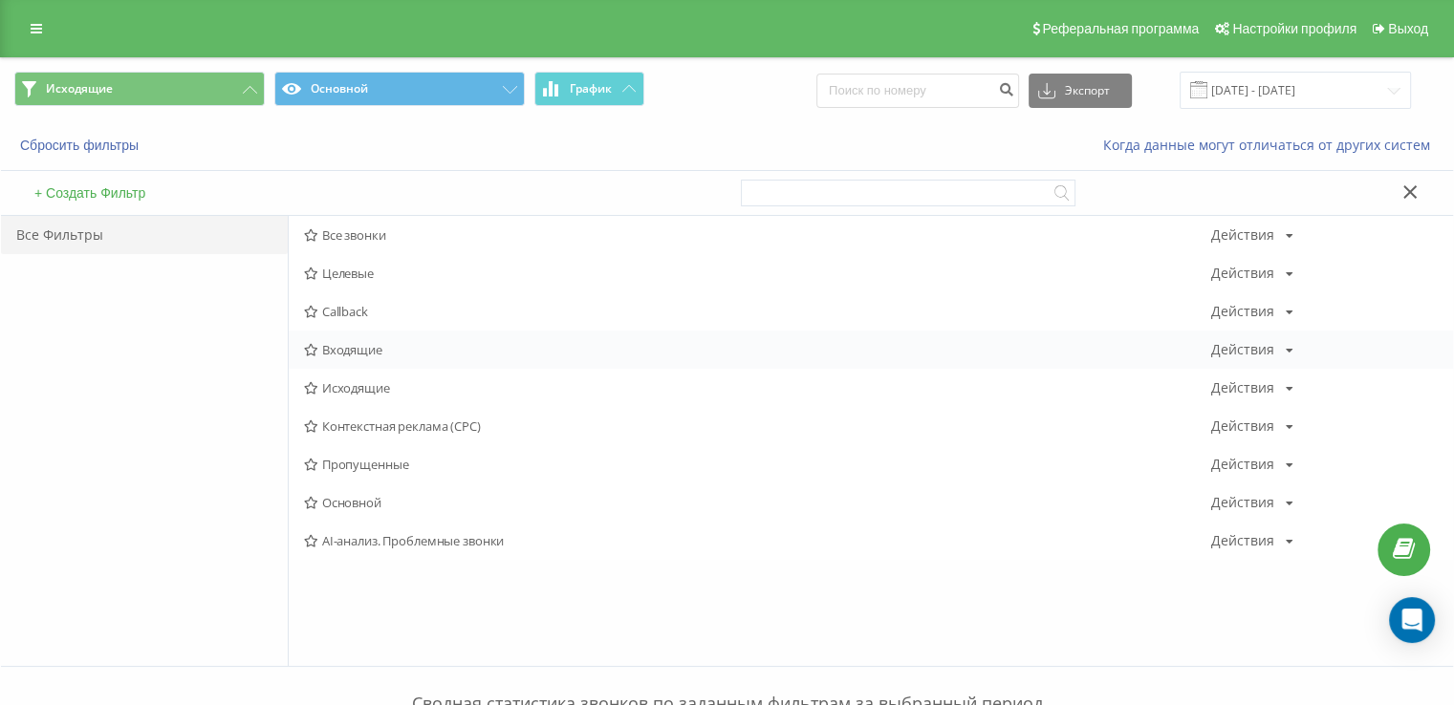
click at [374, 349] on span "Входящие" at bounding box center [757, 349] width 907 height 13
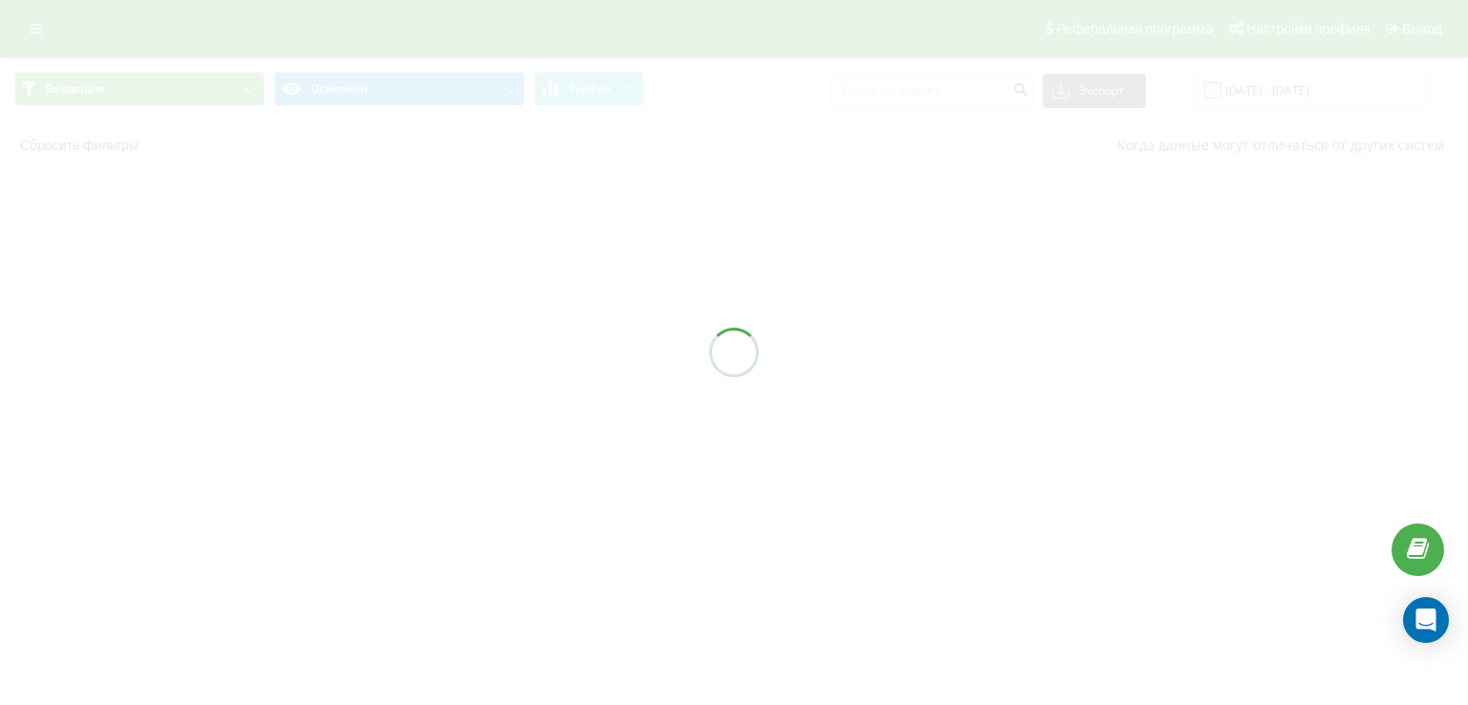
click at [374, 349] on div at bounding box center [734, 352] width 1468 height 705
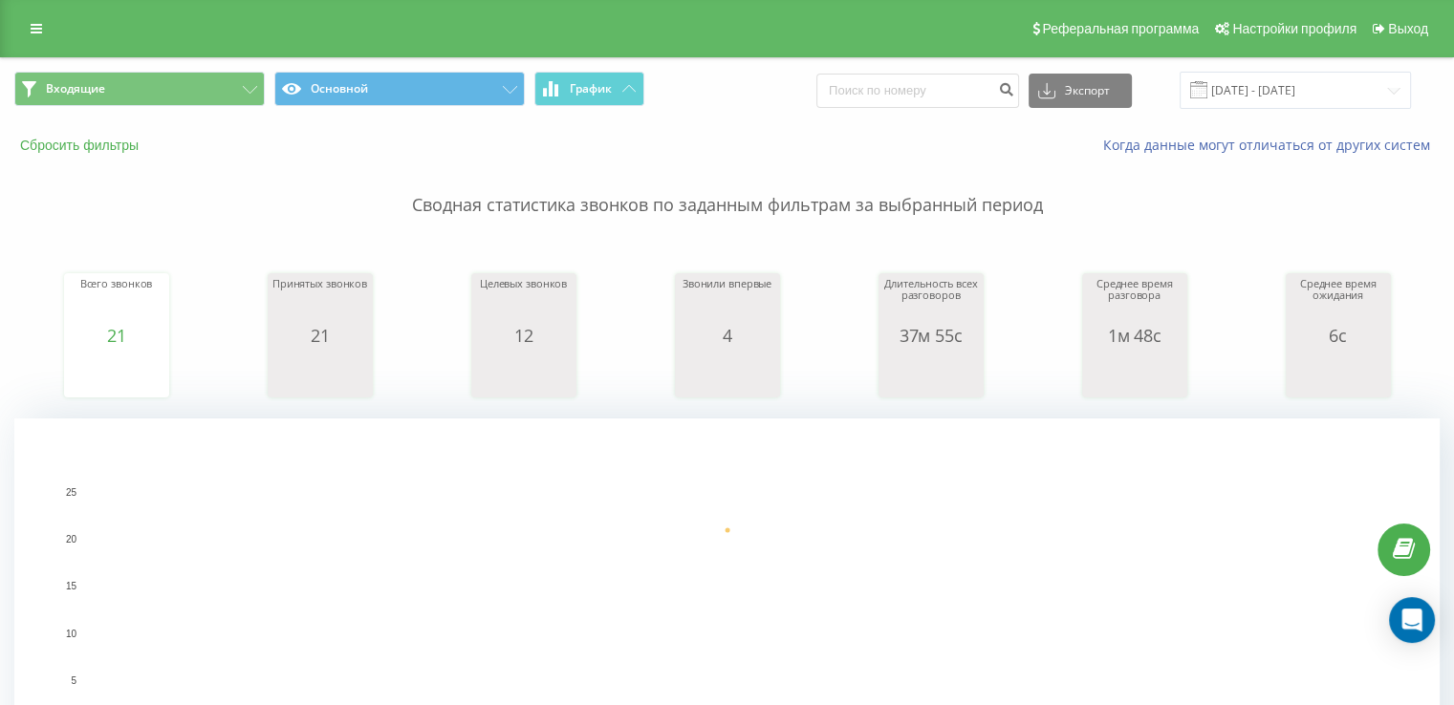
drag, startPoint x: 19, startPoint y: 189, endPoint x: 59, endPoint y: 142, distance: 61.7
click at [19, 189] on p "Сводная статистика звонков по заданным фильтрам за выбранный период" at bounding box center [726, 186] width 1425 height 63
click at [88, 85] on span "Входящие" at bounding box center [75, 88] width 59 height 15
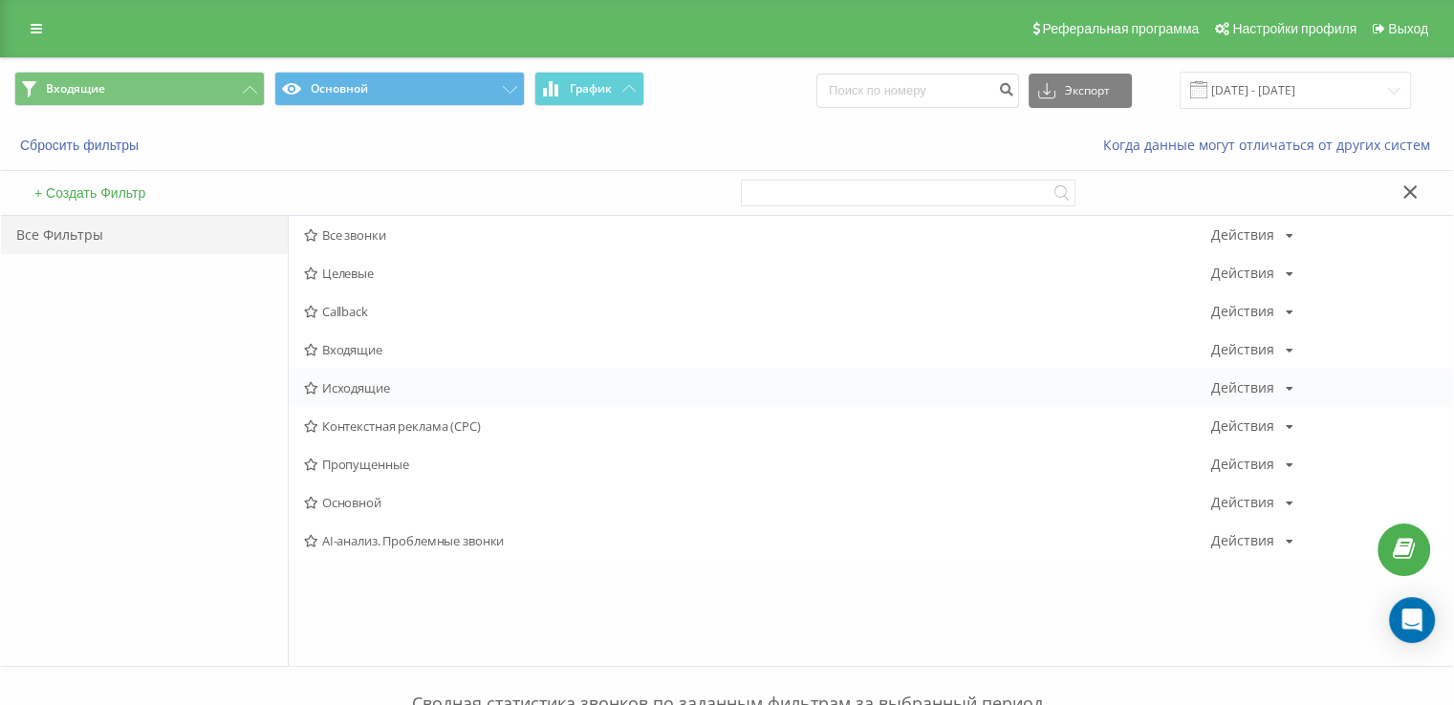
click at [375, 381] on span "Исходящие" at bounding box center [757, 387] width 907 height 13
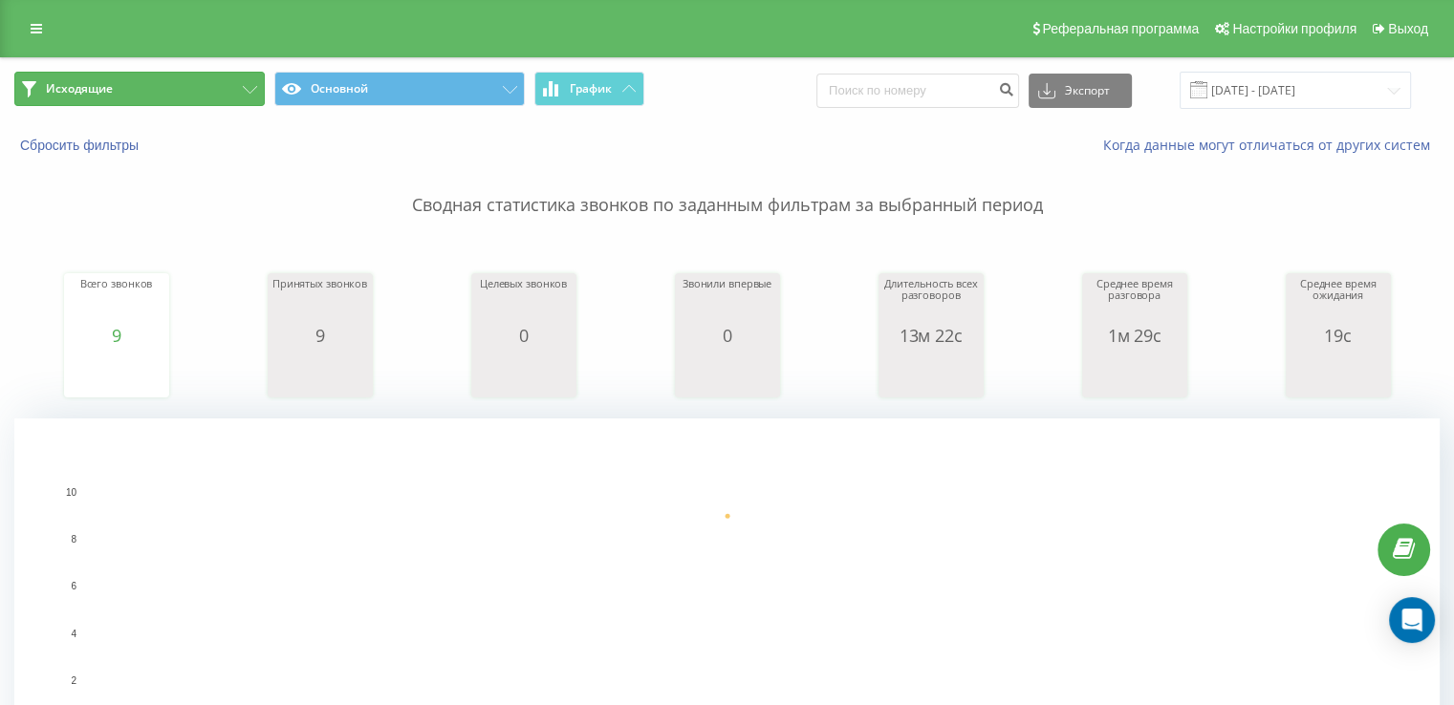
drag, startPoint x: 203, startPoint y: 81, endPoint x: 250, endPoint y: 160, distance: 91.8
click at [202, 81] on button "Исходящие" at bounding box center [139, 89] width 250 height 34
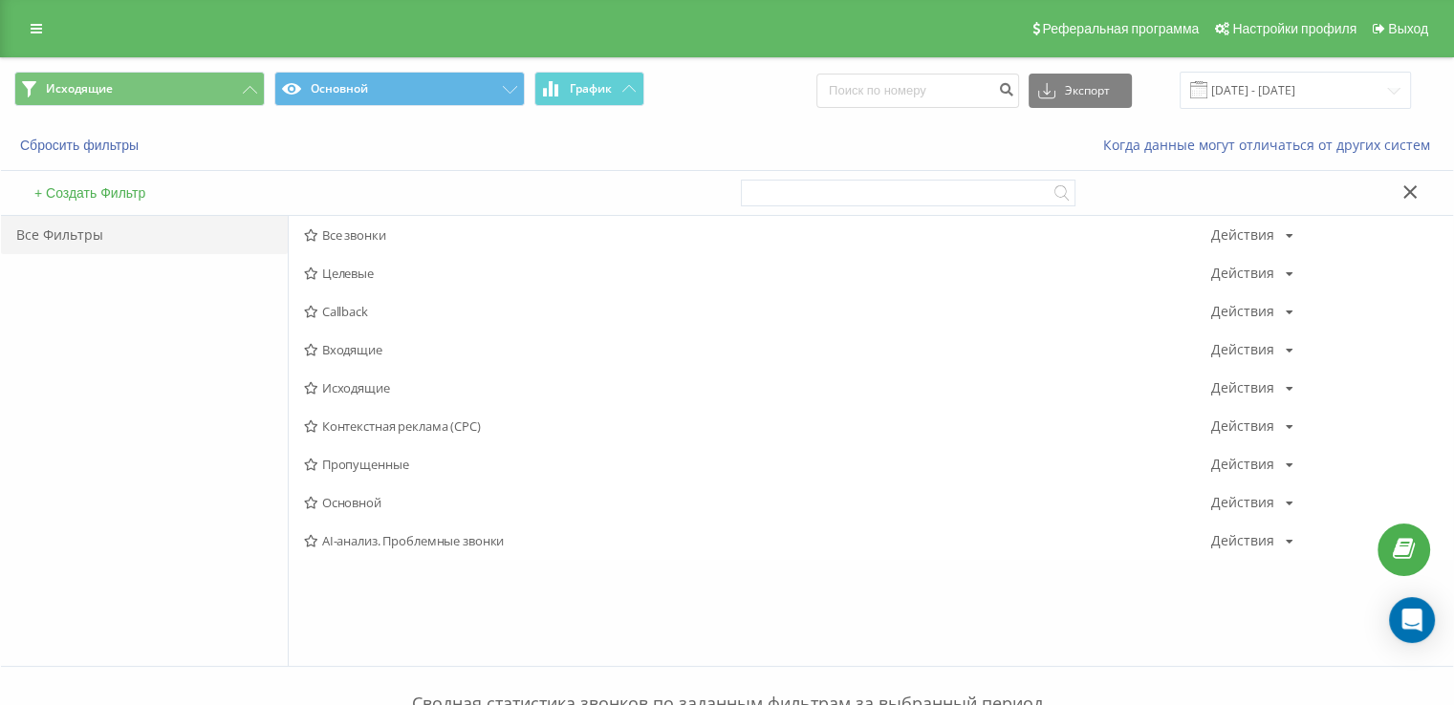
click at [380, 349] on span "Входящие" at bounding box center [757, 349] width 907 height 13
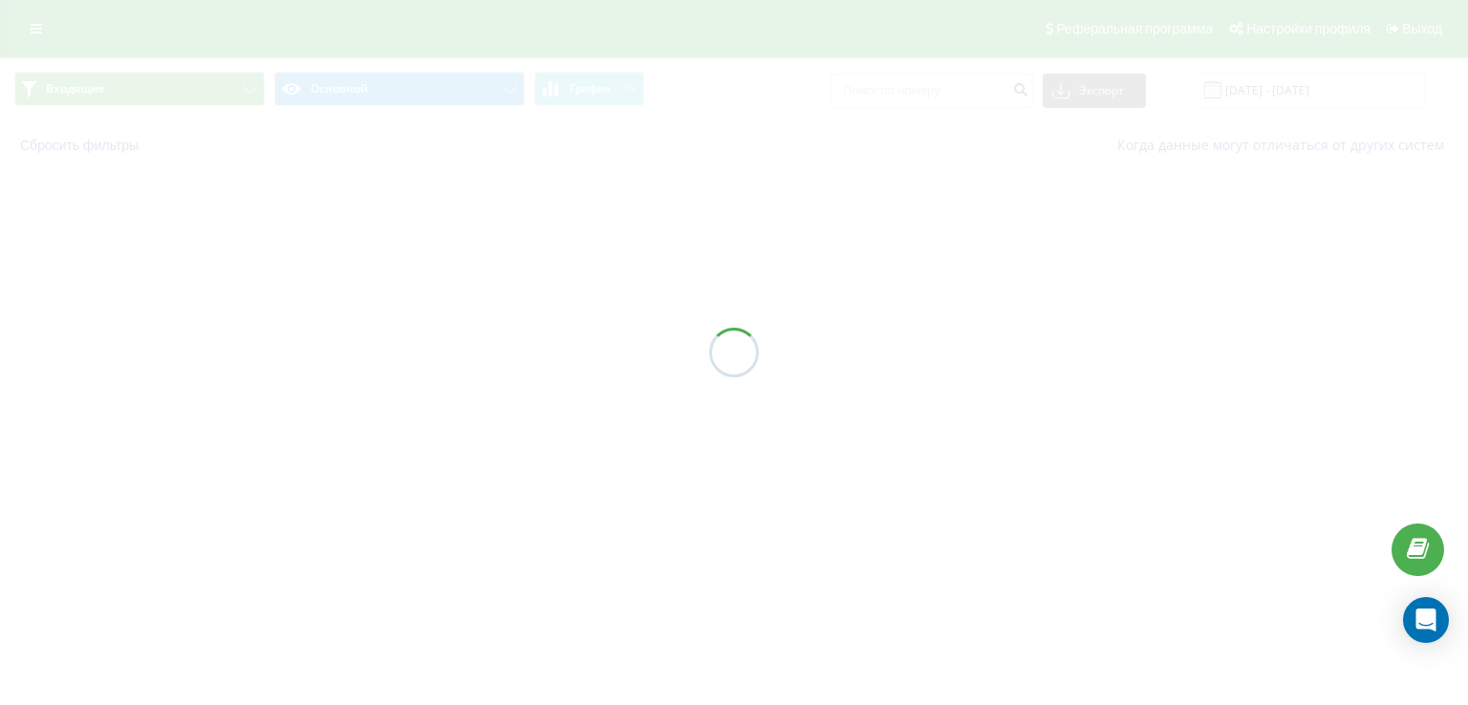
click at [380, 349] on div at bounding box center [734, 352] width 1468 height 705
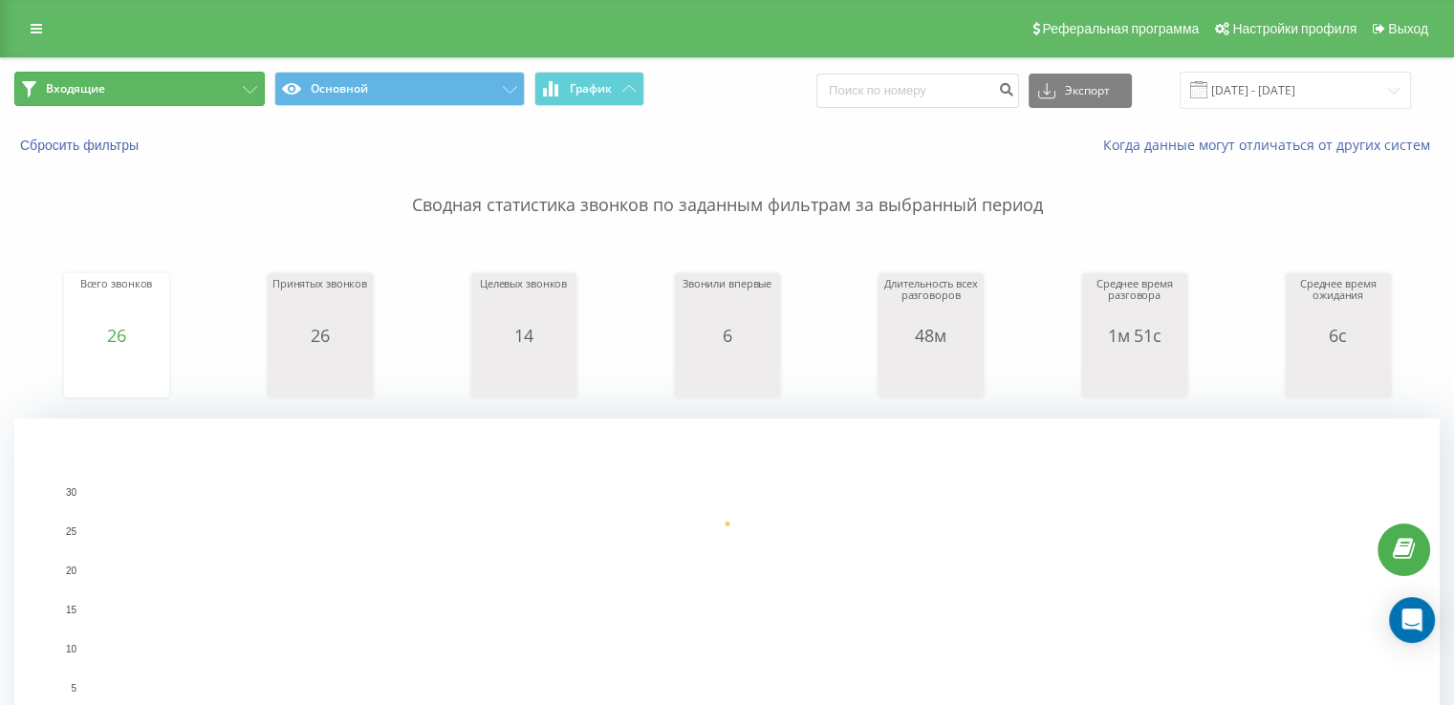
click at [108, 81] on button "Входящие" at bounding box center [139, 89] width 250 height 34
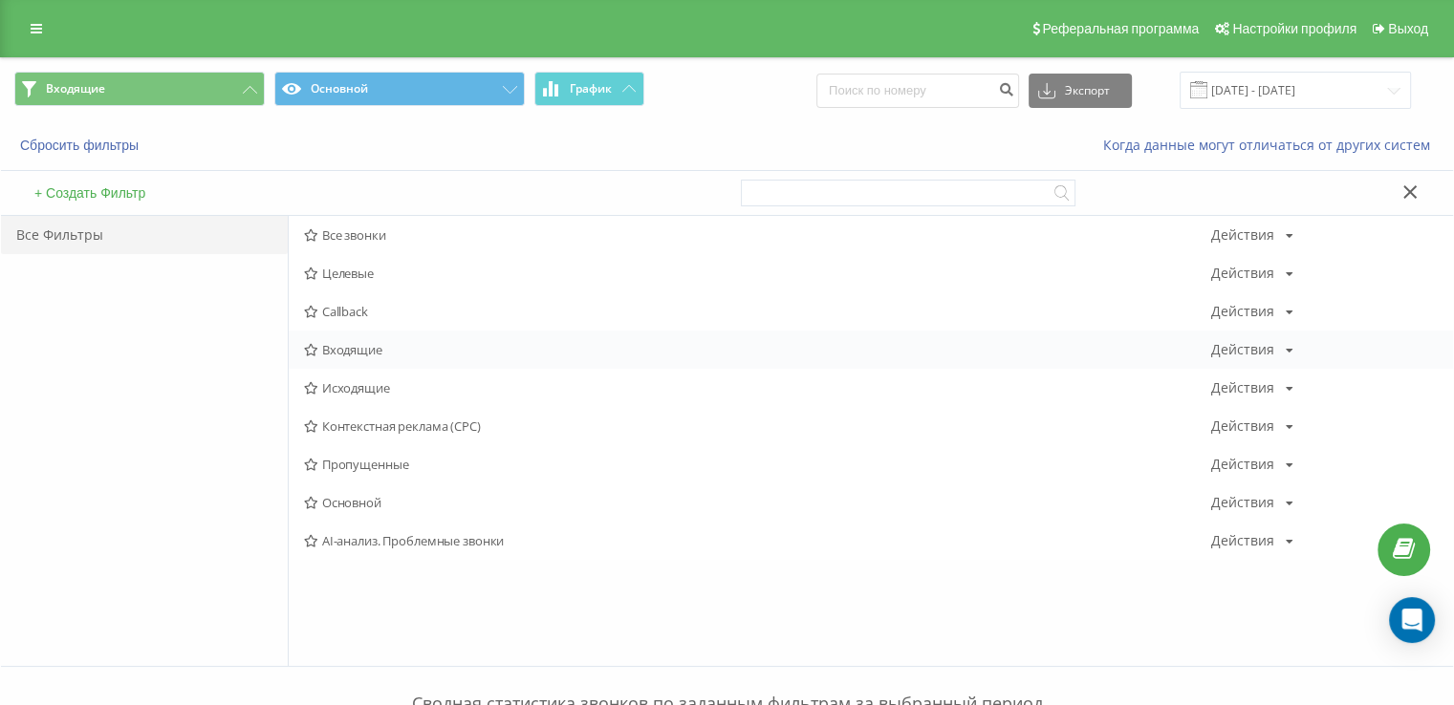
click at [419, 353] on span "Входящие" at bounding box center [757, 349] width 907 height 13
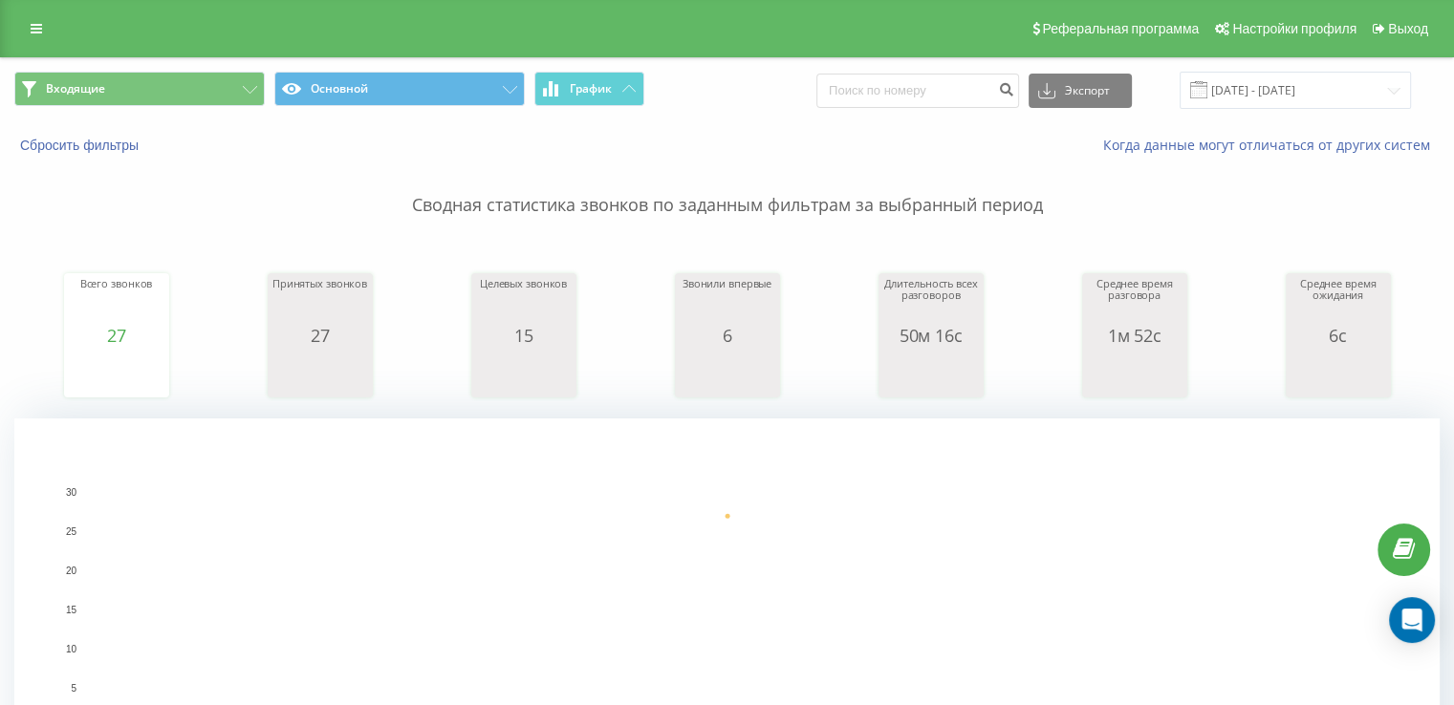
click at [150, 107] on span "Входящие Основной График" at bounding box center [363, 90] width 699 height 37
click at [157, 92] on button "Входящие" at bounding box center [139, 89] width 250 height 34
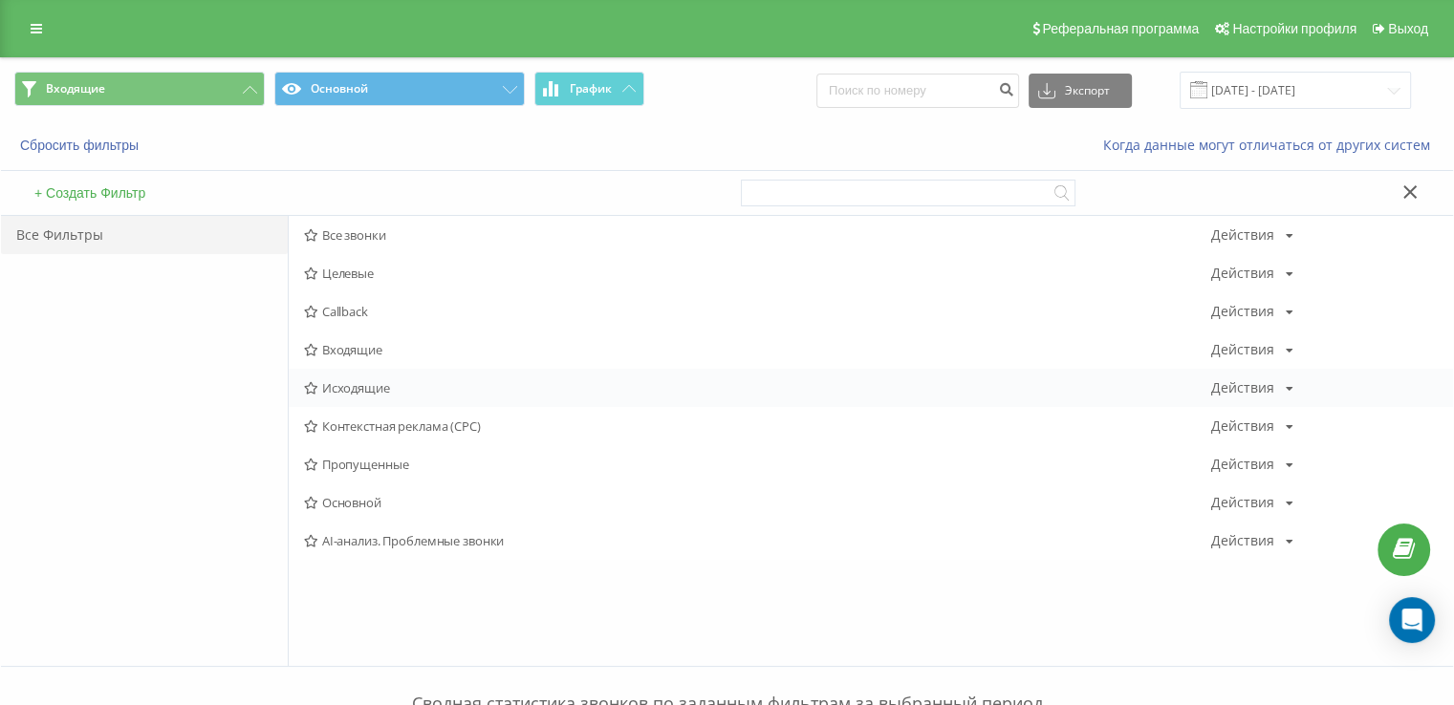
click at [390, 382] on span "Исходящие" at bounding box center [757, 387] width 907 height 13
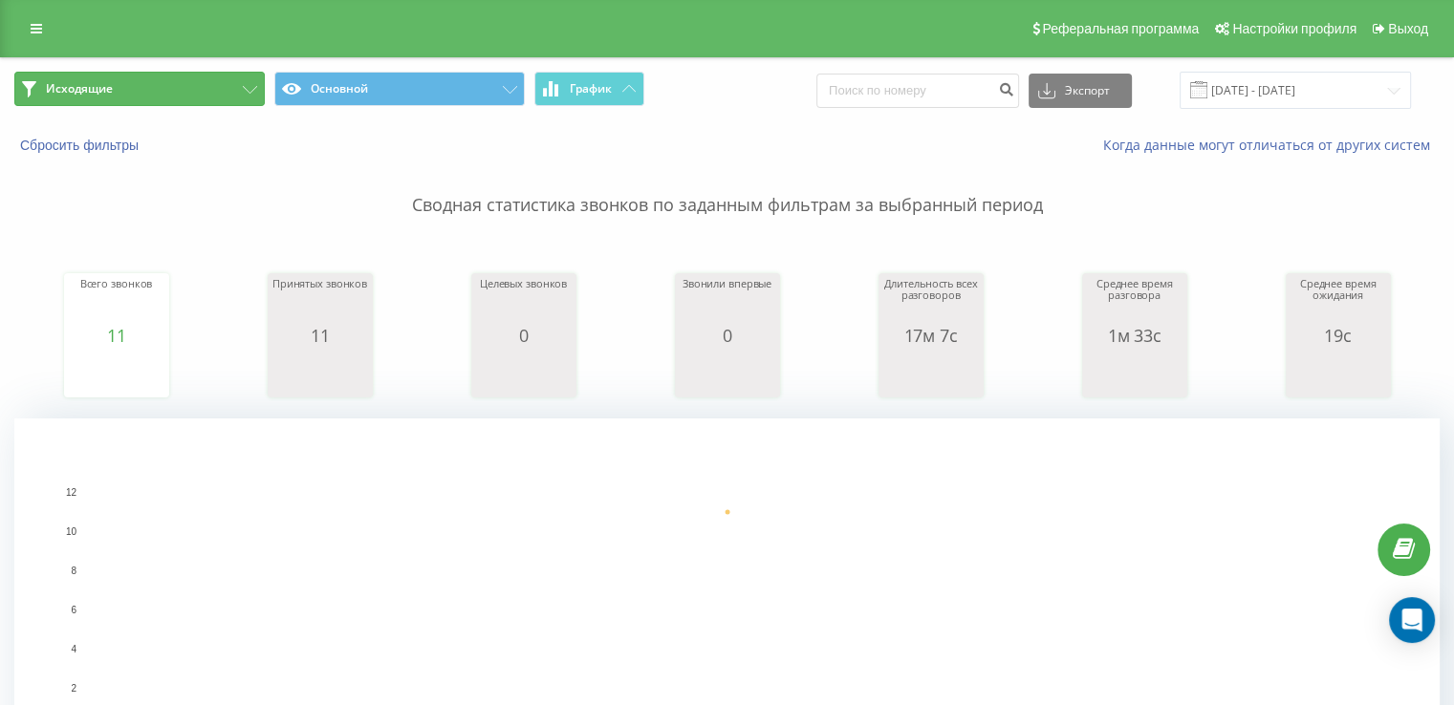
click at [158, 90] on button "Исходящие" at bounding box center [139, 89] width 250 height 34
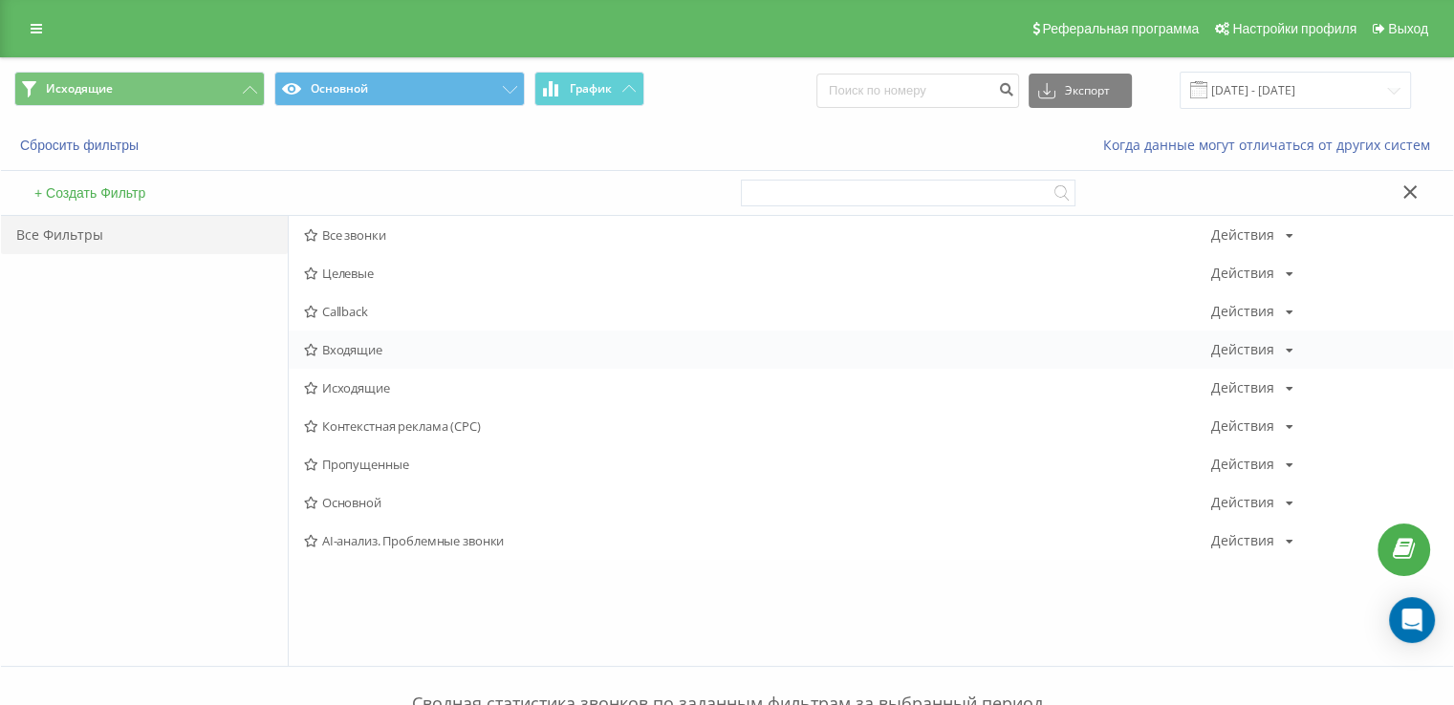
click at [386, 357] on div "Входящие Действия Редактировать Копировать Удалить По умолчанию Поделиться" at bounding box center [871, 350] width 1164 height 38
click at [392, 341] on div "Входящие Действия Редактировать Копировать Удалить По умолчанию Поделиться" at bounding box center [871, 350] width 1164 height 38
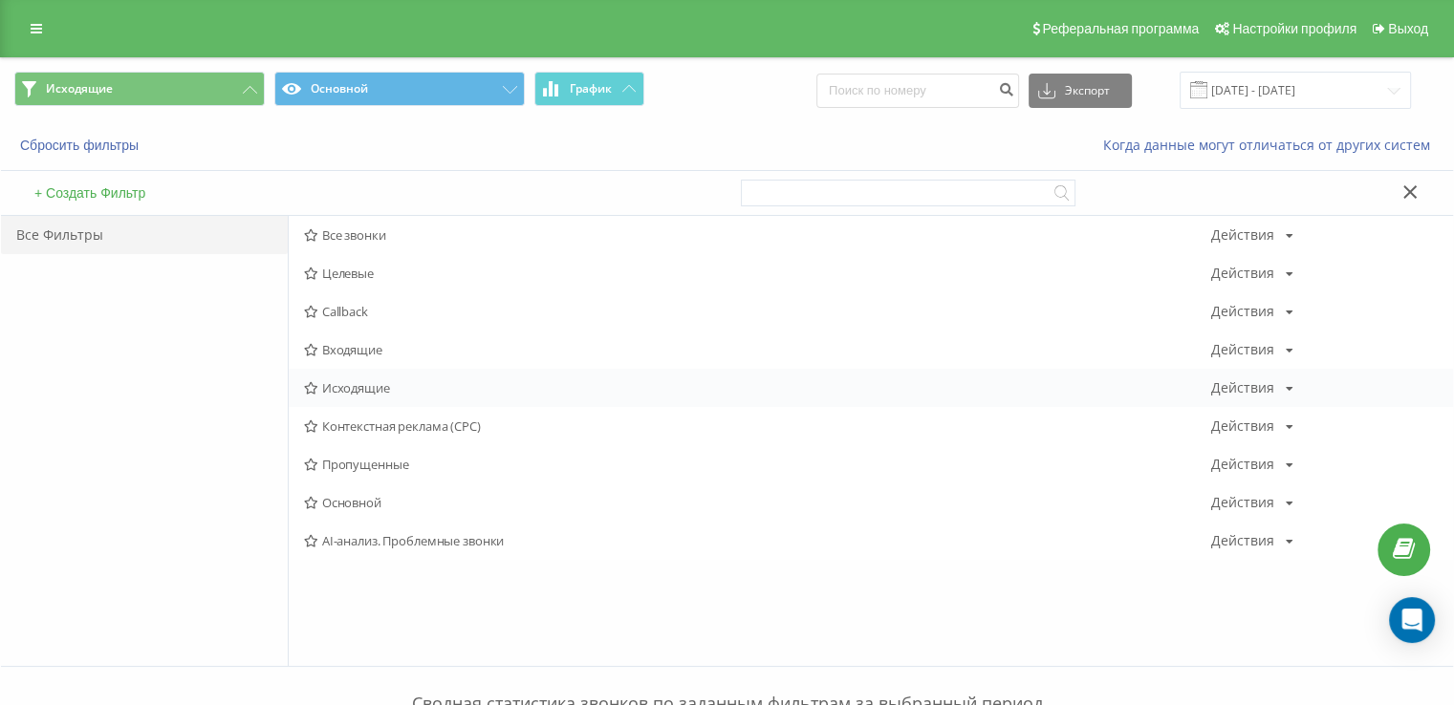
click at [366, 383] on span "Исходящие" at bounding box center [757, 387] width 907 height 13
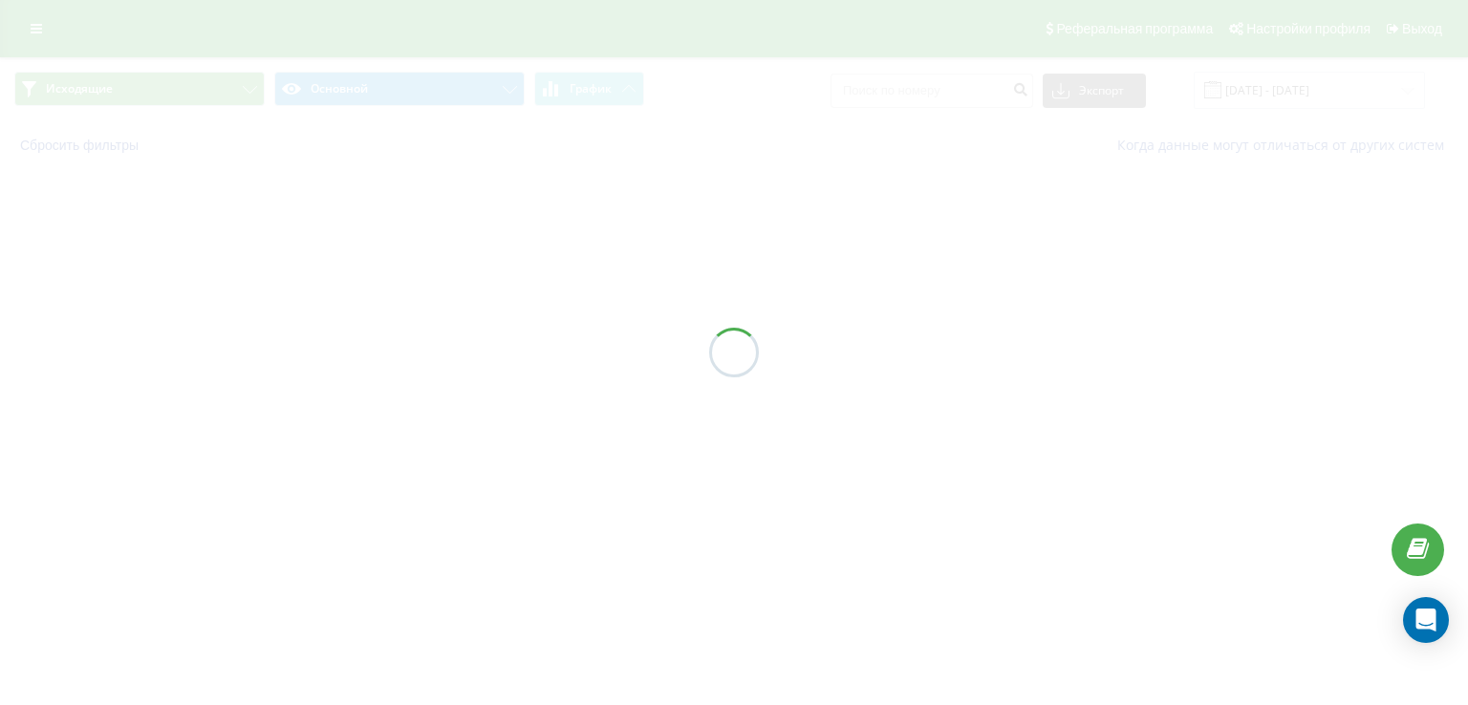
click at [366, 383] on div at bounding box center [734, 352] width 1468 height 705
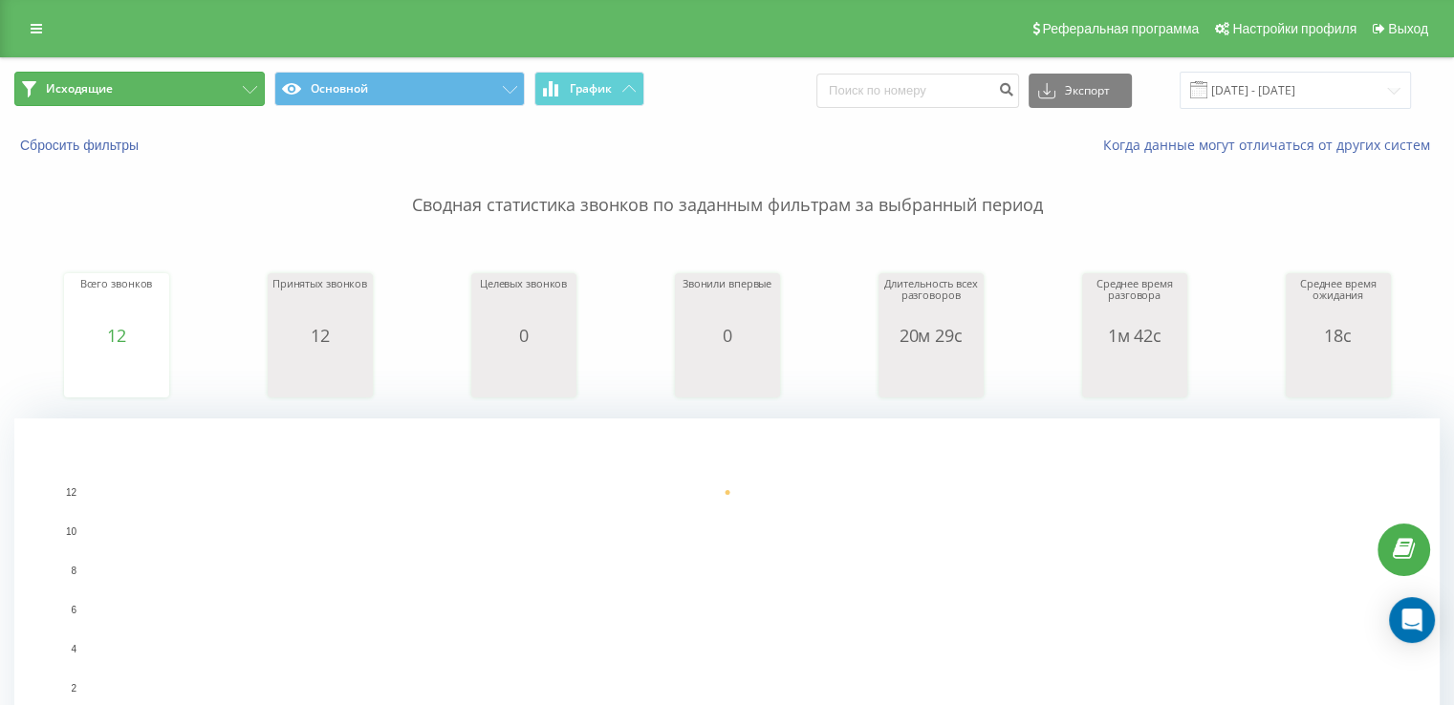
click at [168, 94] on button "Исходящие" at bounding box center [139, 89] width 250 height 34
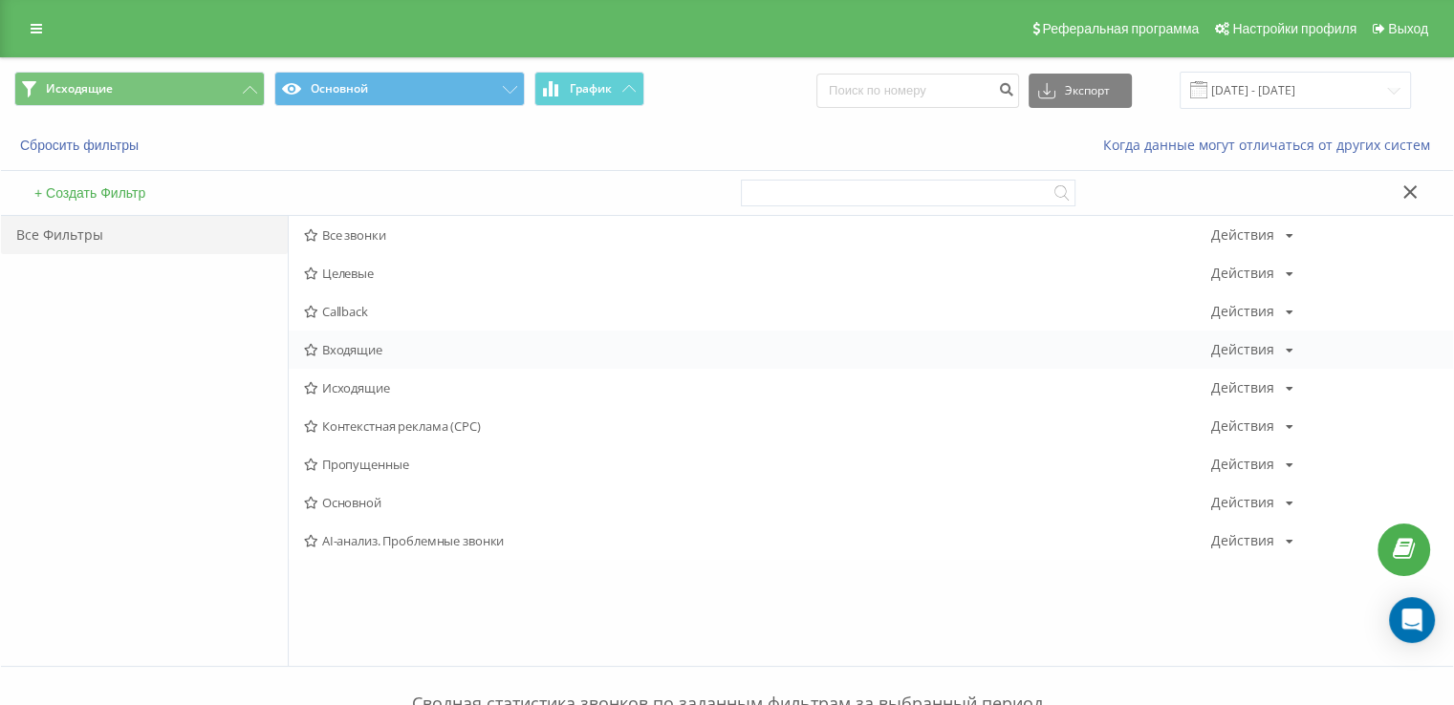
click at [382, 349] on span "Входящие" at bounding box center [757, 349] width 907 height 13
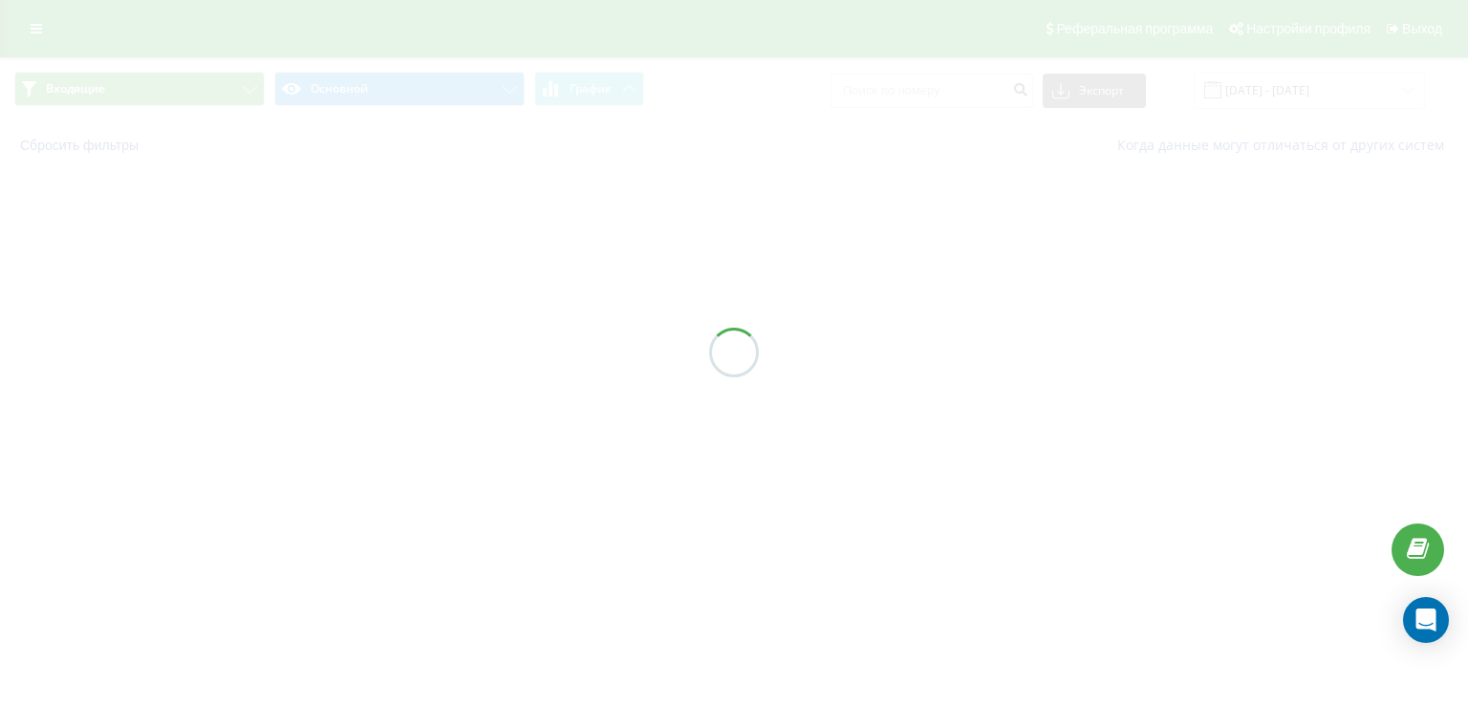
click at [382, 349] on div at bounding box center [734, 352] width 1468 height 705
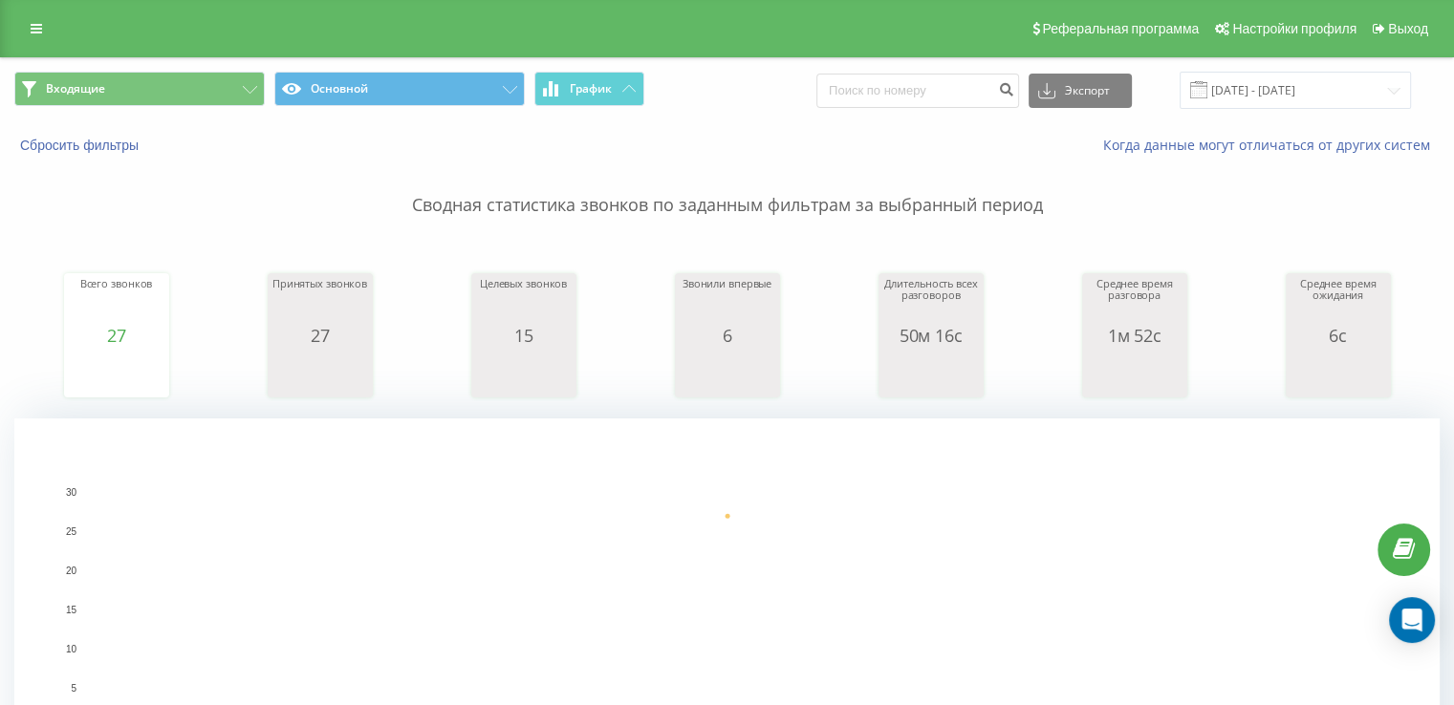
click at [129, 86] on button "Входящие" at bounding box center [139, 89] width 250 height 34
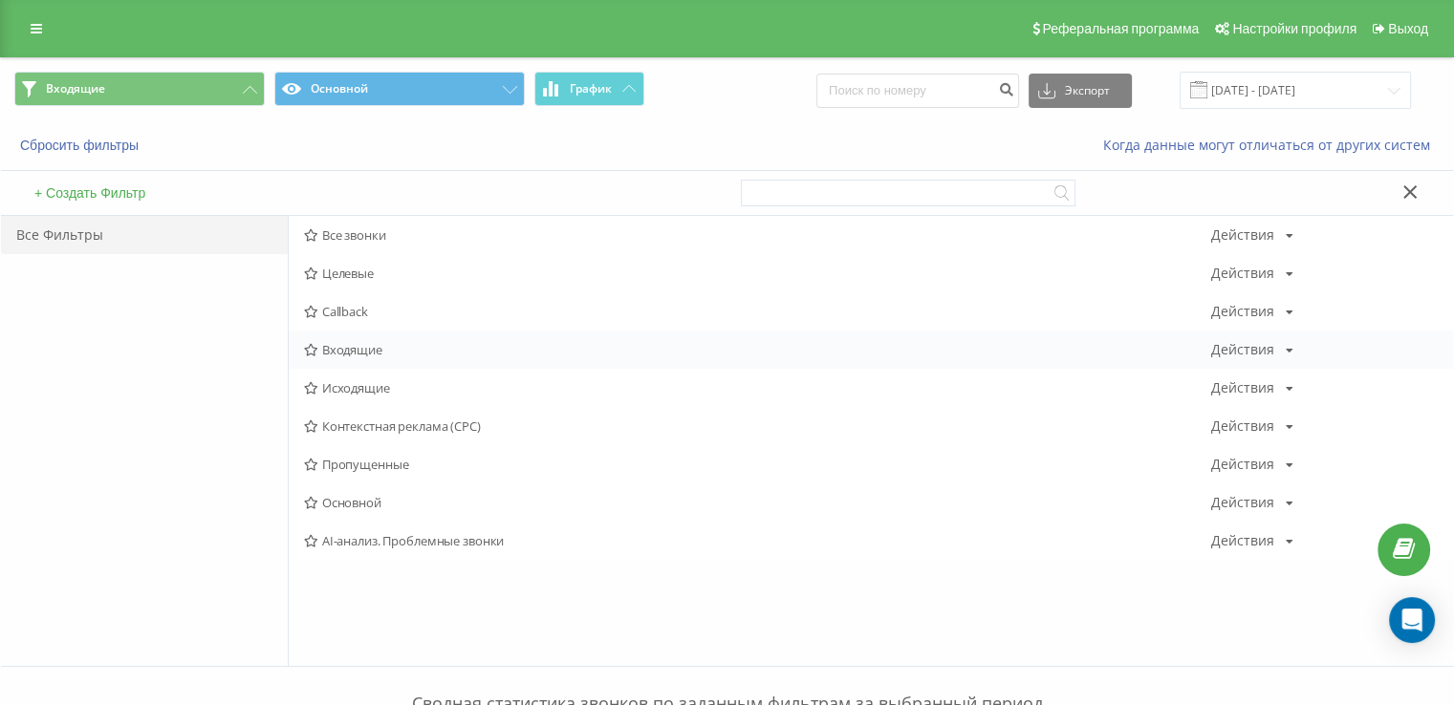
click at [379, 355] on span "Входящие" at bounding box center [757, 349] width 907 height 13
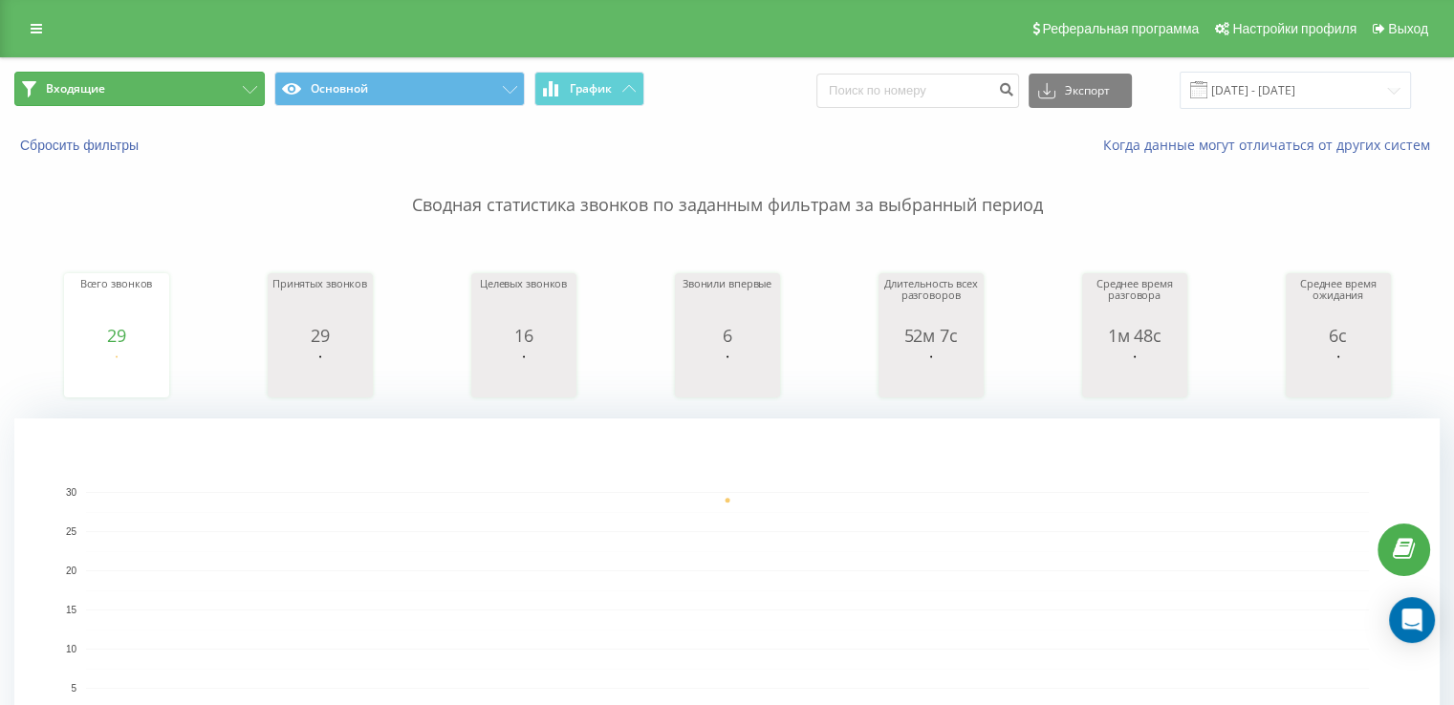
click at [210, 92] on button "Входящие" at bounding box center [139, 89] width 250 height 34
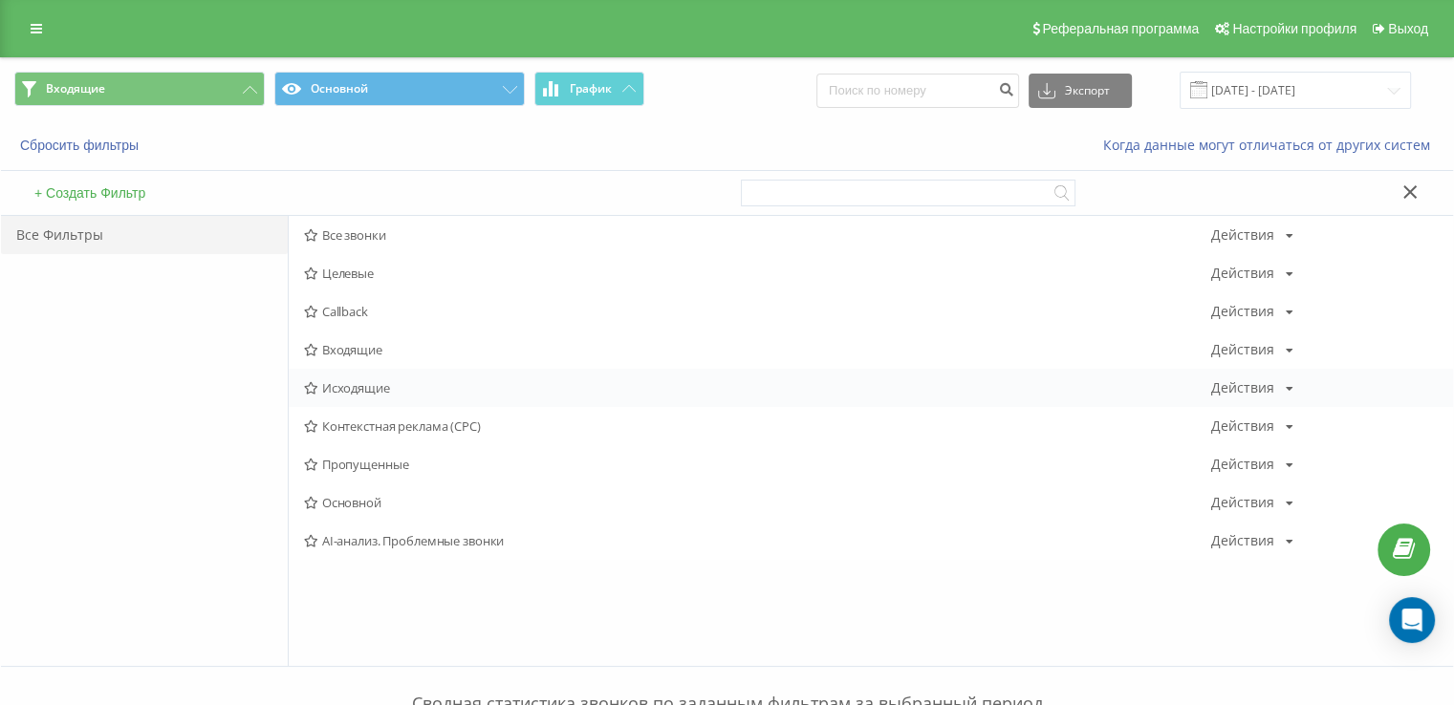
click at [358, 393] on span "Исходящие" at bounding box center [757, 387] width 907 height 13
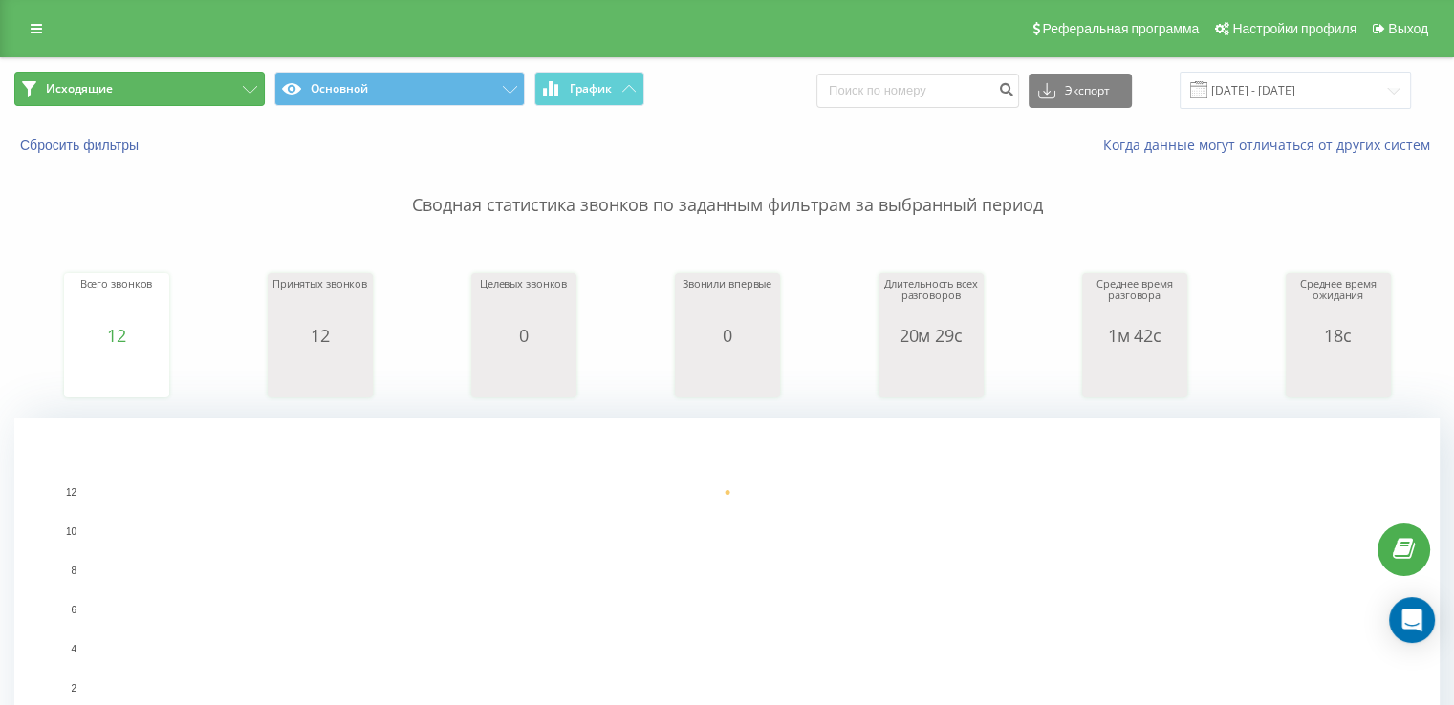
click at [107, 93] on span "Исходящие" at bounding box center [79, 88] width 67 height 15
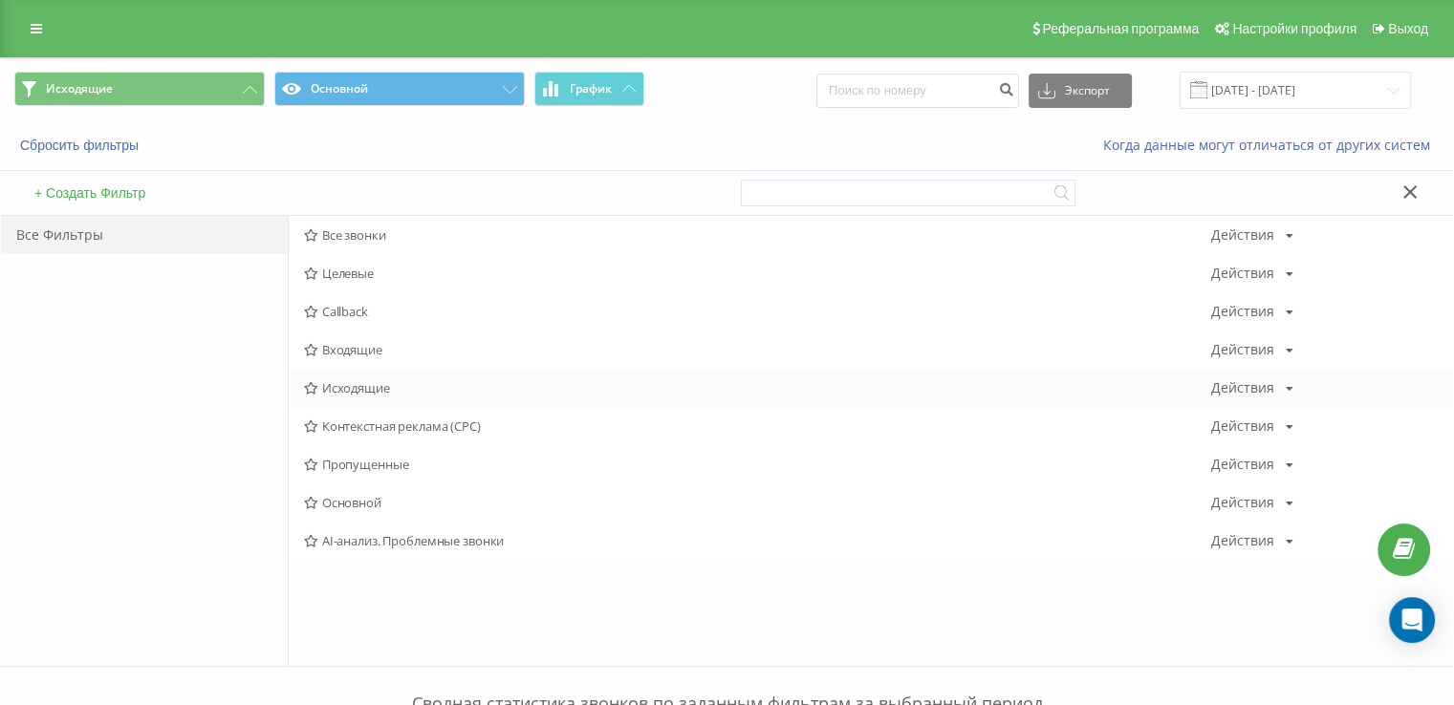
click at [356, 386] on span "Исходящие" at bounding box center [757, 387] width 907 height 13
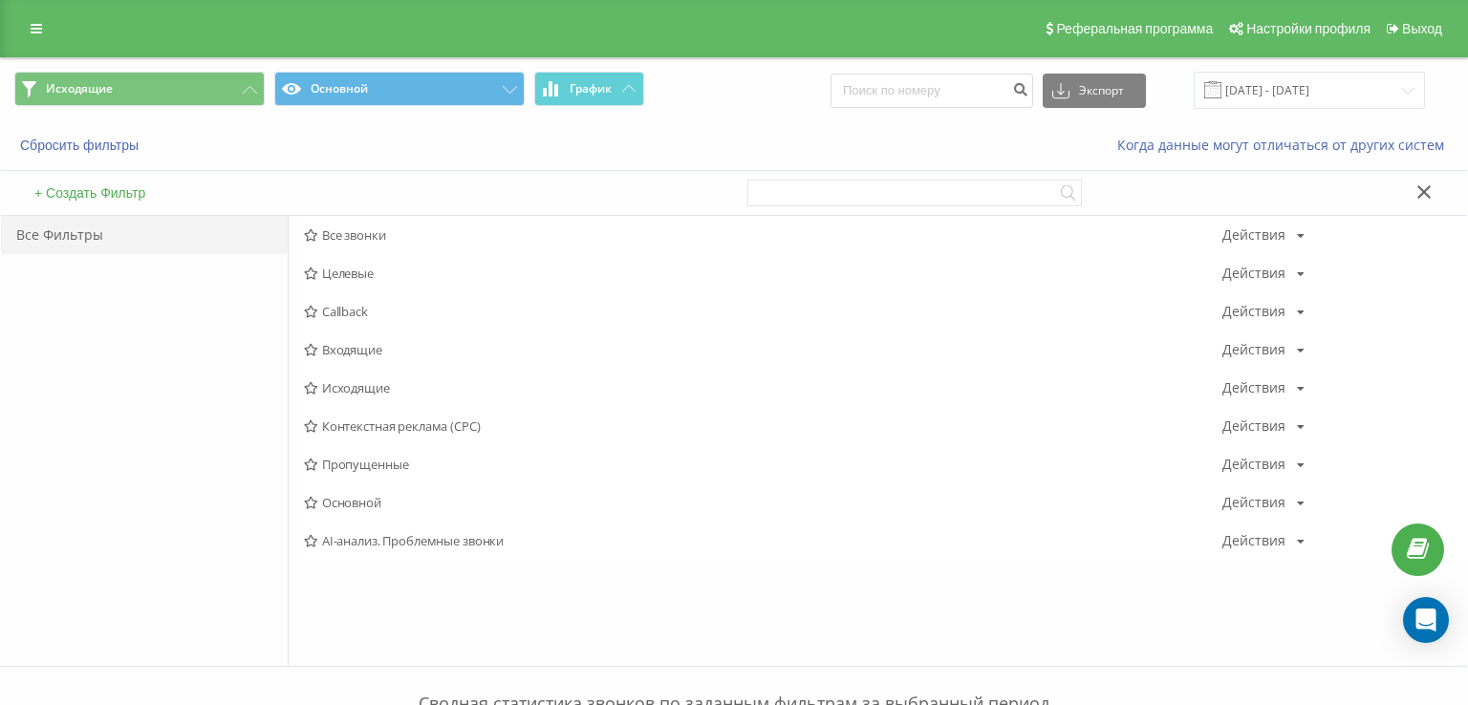
click at [0, 0] on div at bounding box center [0, 0] width 0 height 0
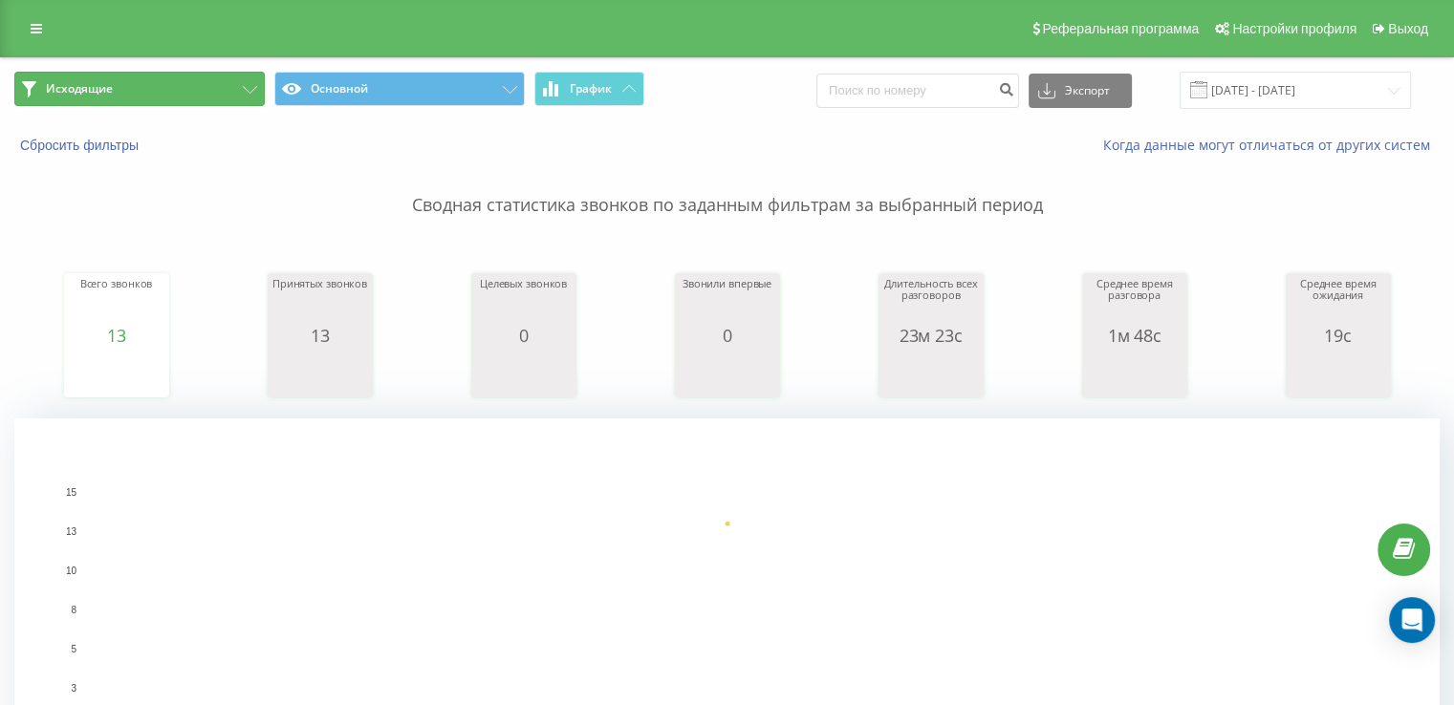
click at [216, 100] on button "Исходящие" at bounding box center [139, 89] width 250 height 34
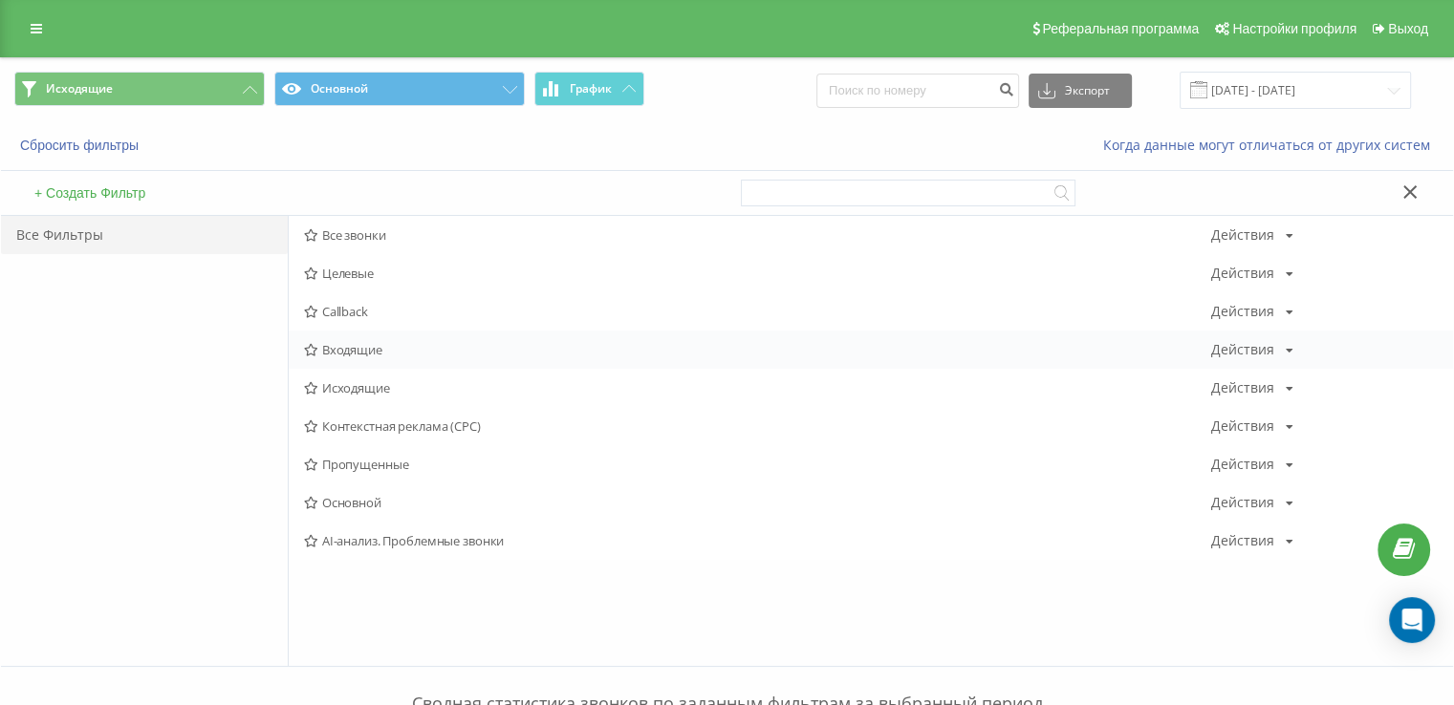
click at [405, 353] on span "Входящие" at bounding box center [757, 349] width 907 height 13
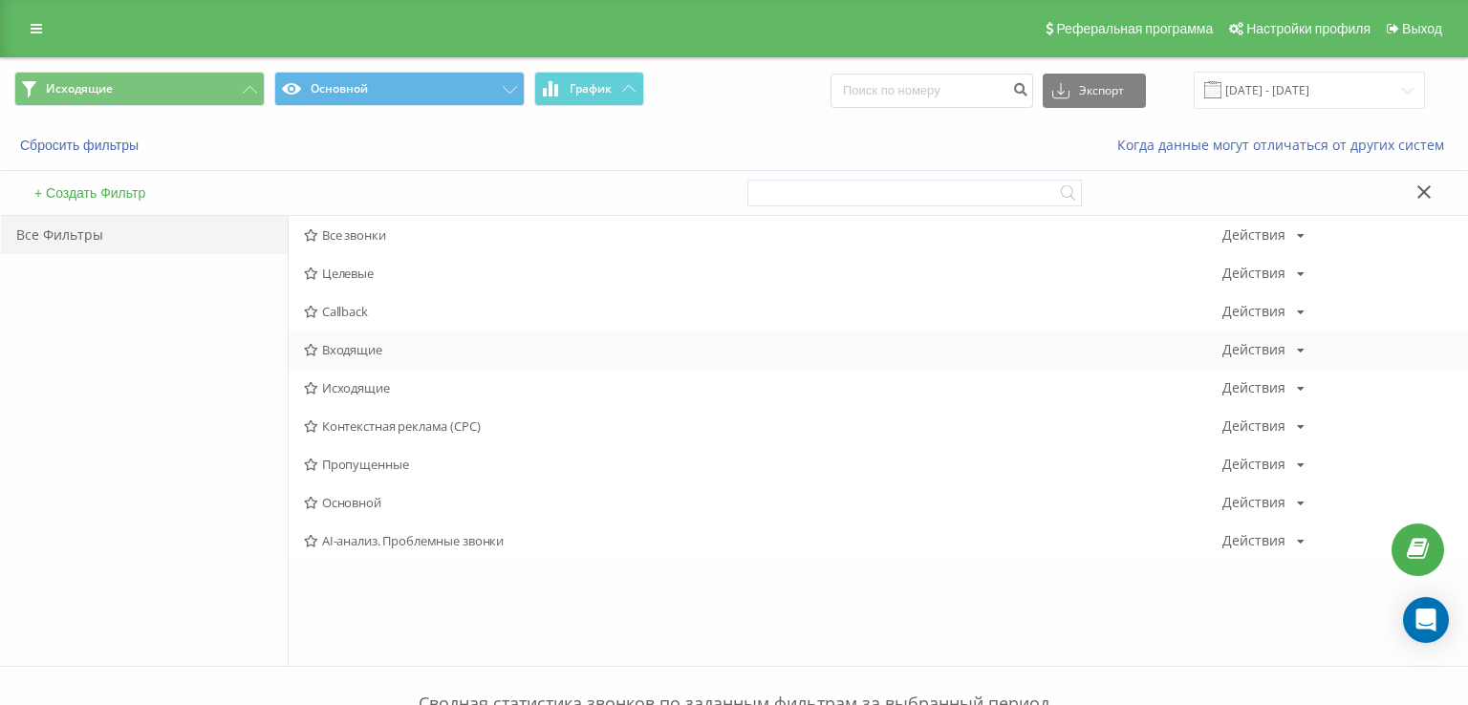
click at [0, 0] on div at bounding box center [0, 0] width 0 height 0
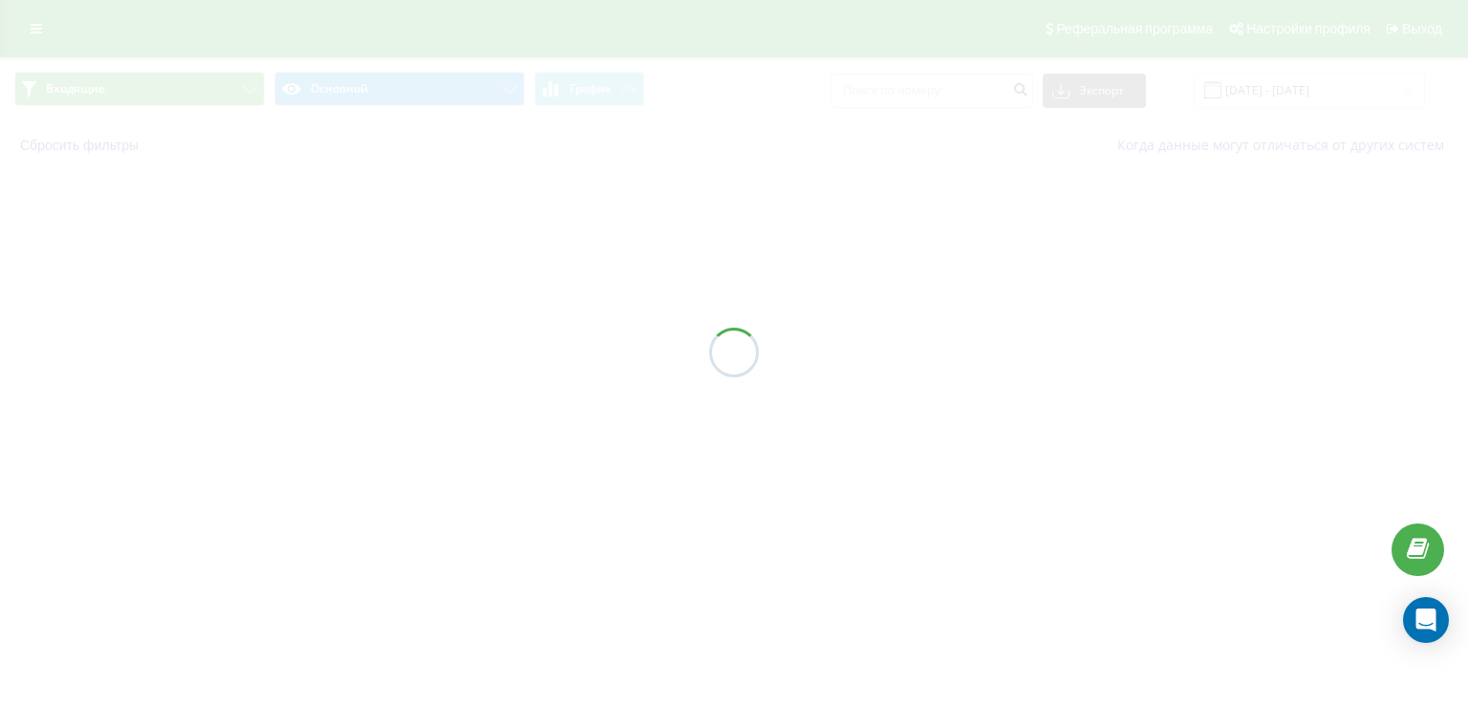
click at [405, 353] on div at bounding box center [734, 352] width 1468 height 705
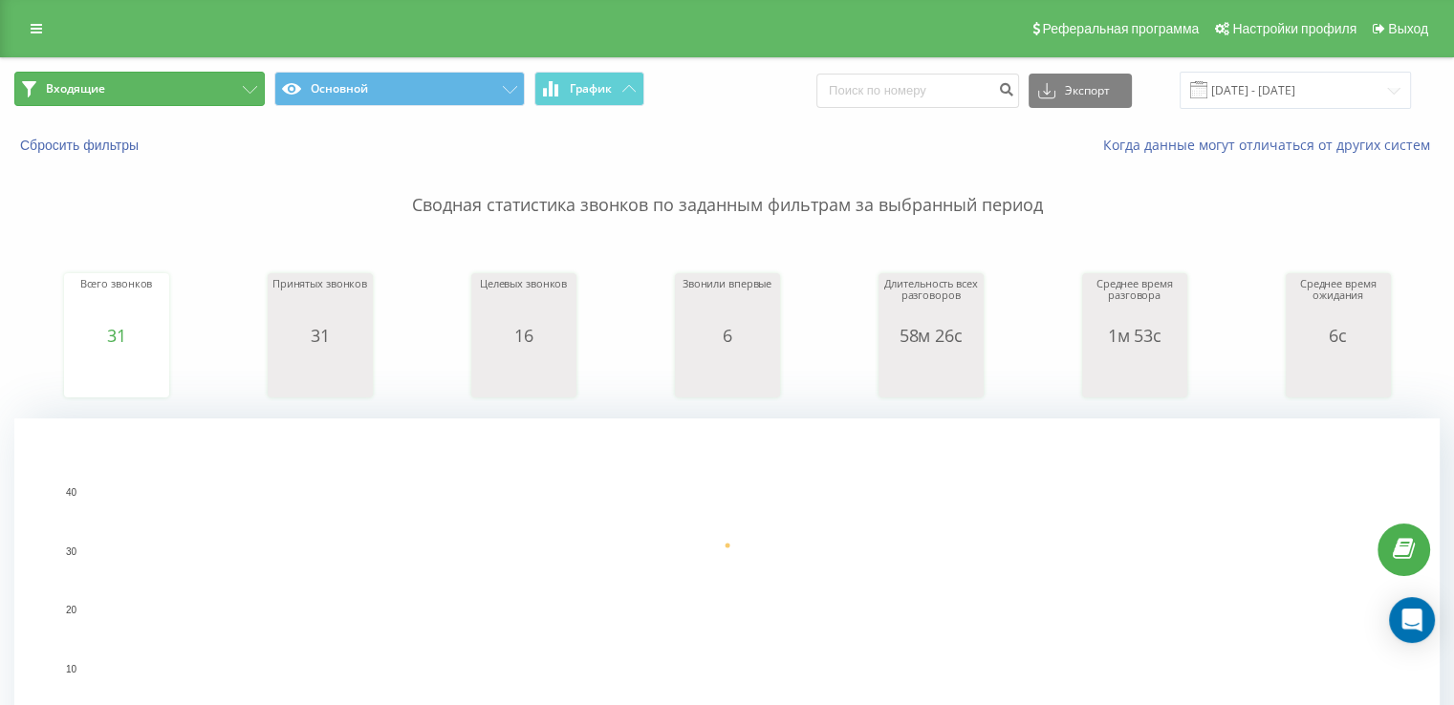
drag, startPoint x: 199, startPoint y: 88, endPoint x: 314, endPoint y: 165, distance: 138.4
click at [200, 88] on button "Входящие" at bounding box center [139, 89] width 250 height 34
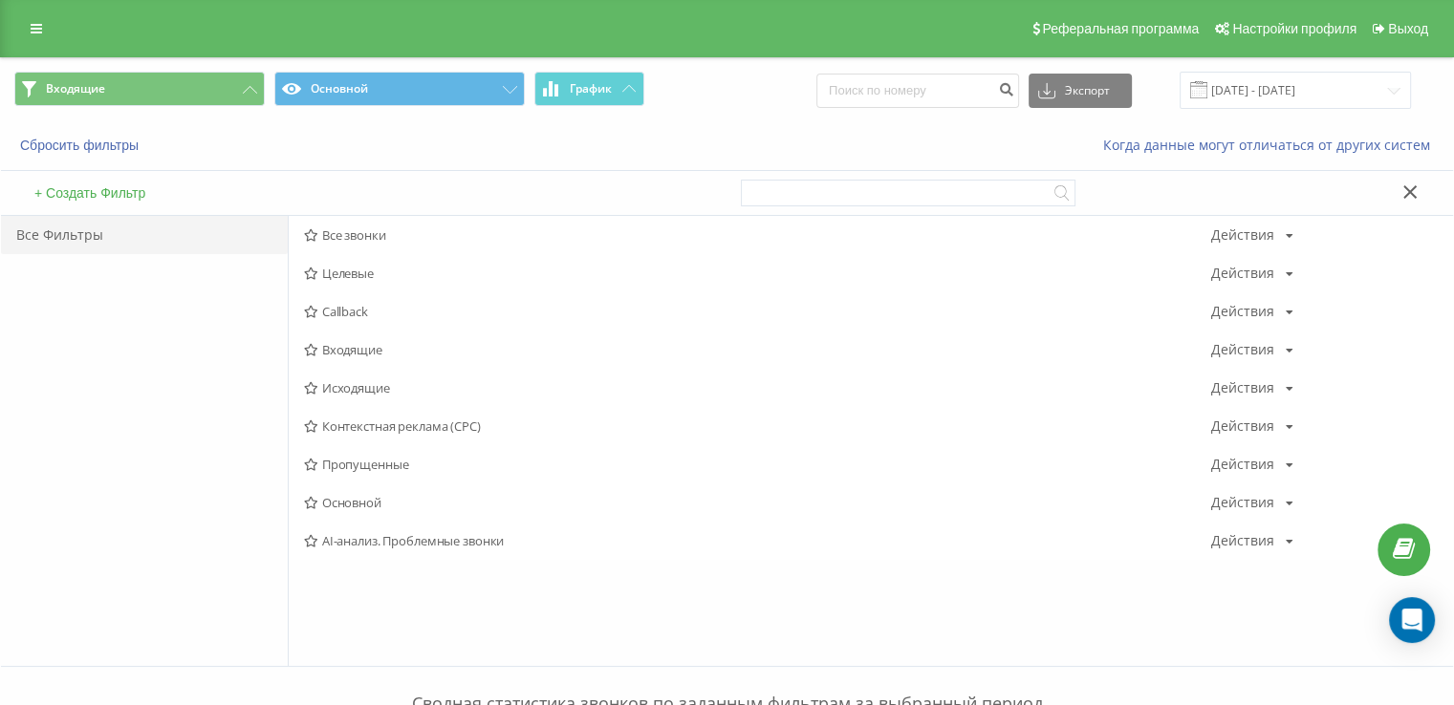
click at [389, 347] on span "Входящие" at bounding box center [757, 349] width 907 height 13
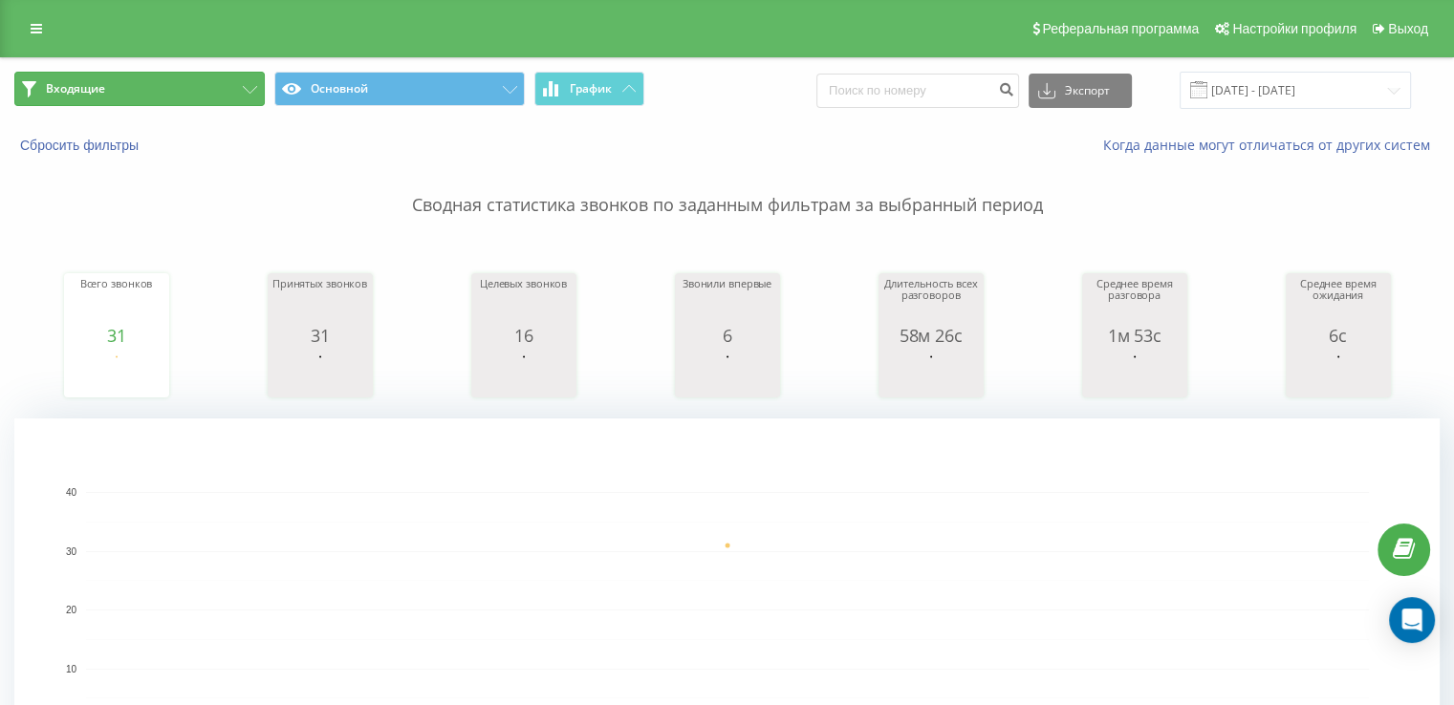
click at [108, 96] on button "Входящие" at bounding box center [139, 89] width 250 height 34
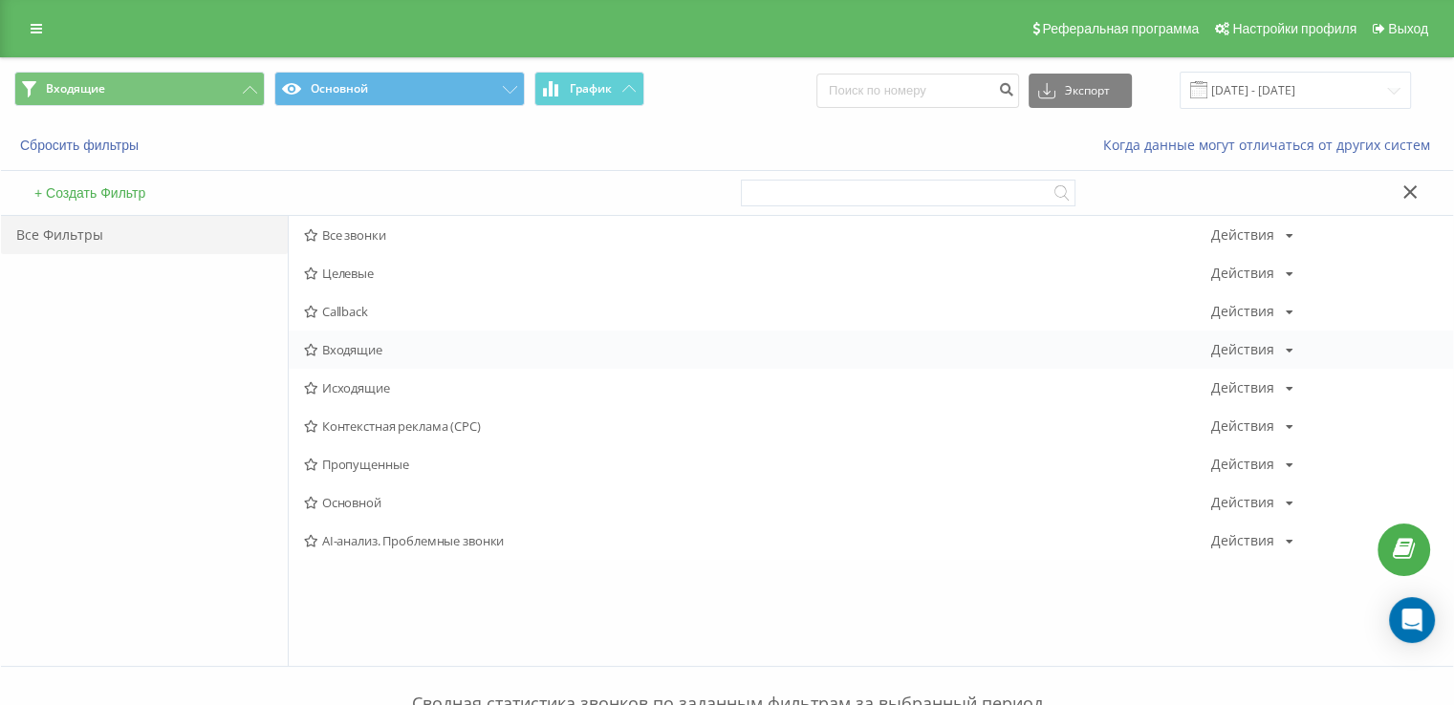
click at [371, 348] on span "Входящие" at bounding box center [757, 349] width 907 height 13
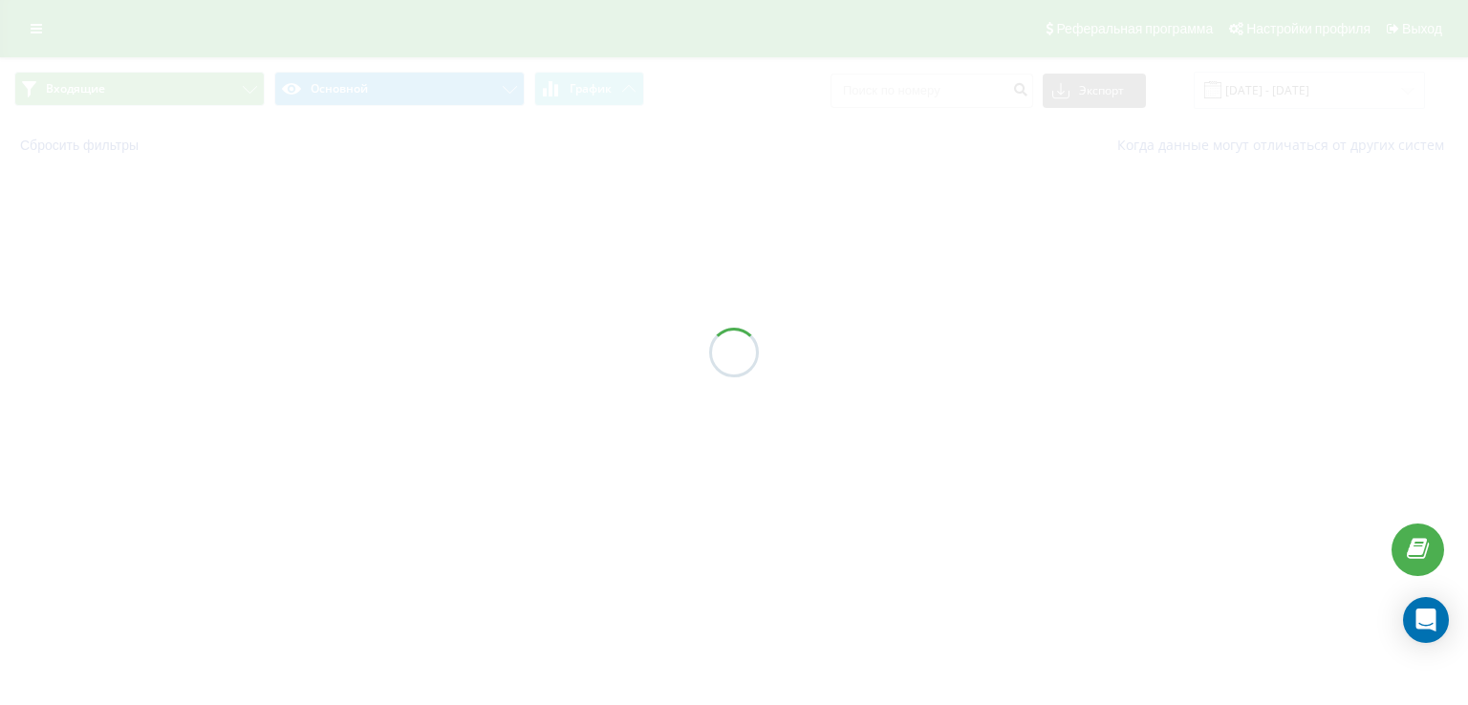
click at [371, 348] on div at bounding box center [734, 352] width 1468 height 705
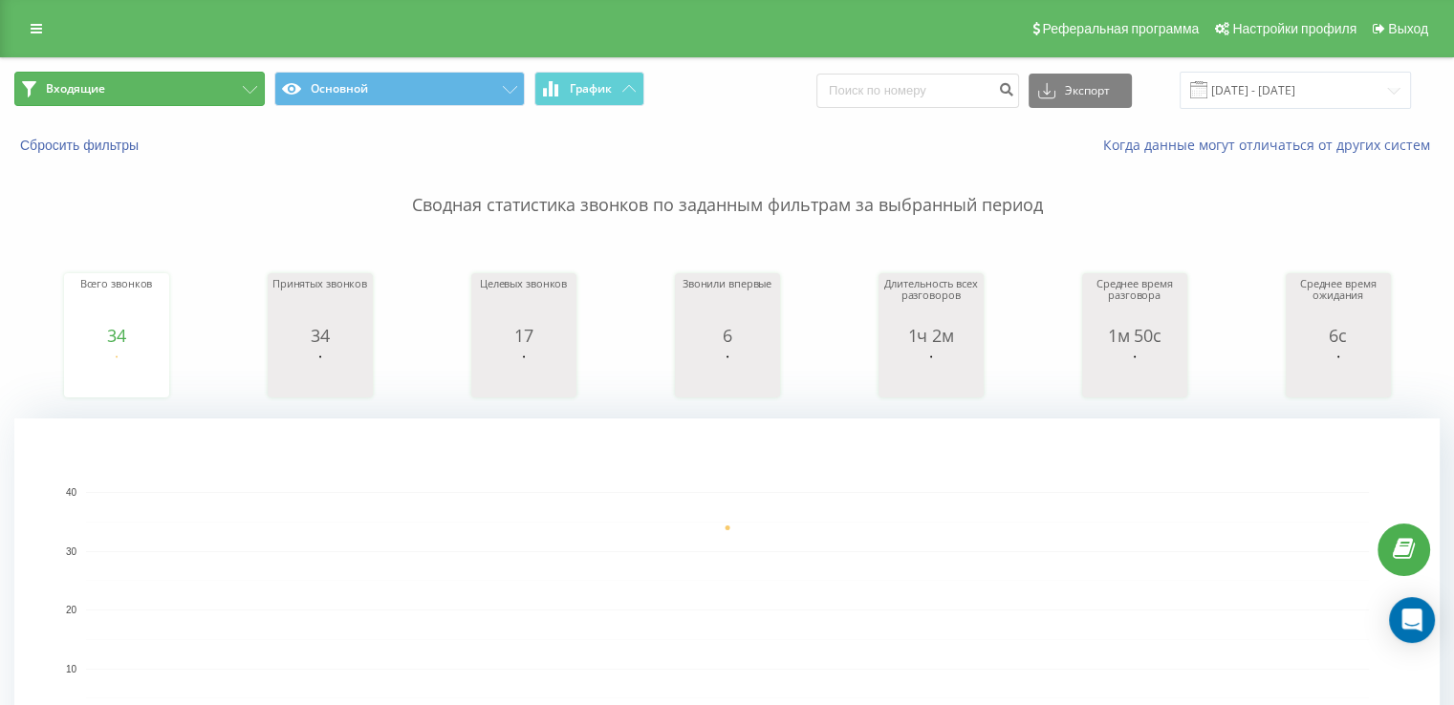
click at [188, 95] on button "Входящие" at bounding box center [139, 89] width 250 height 34
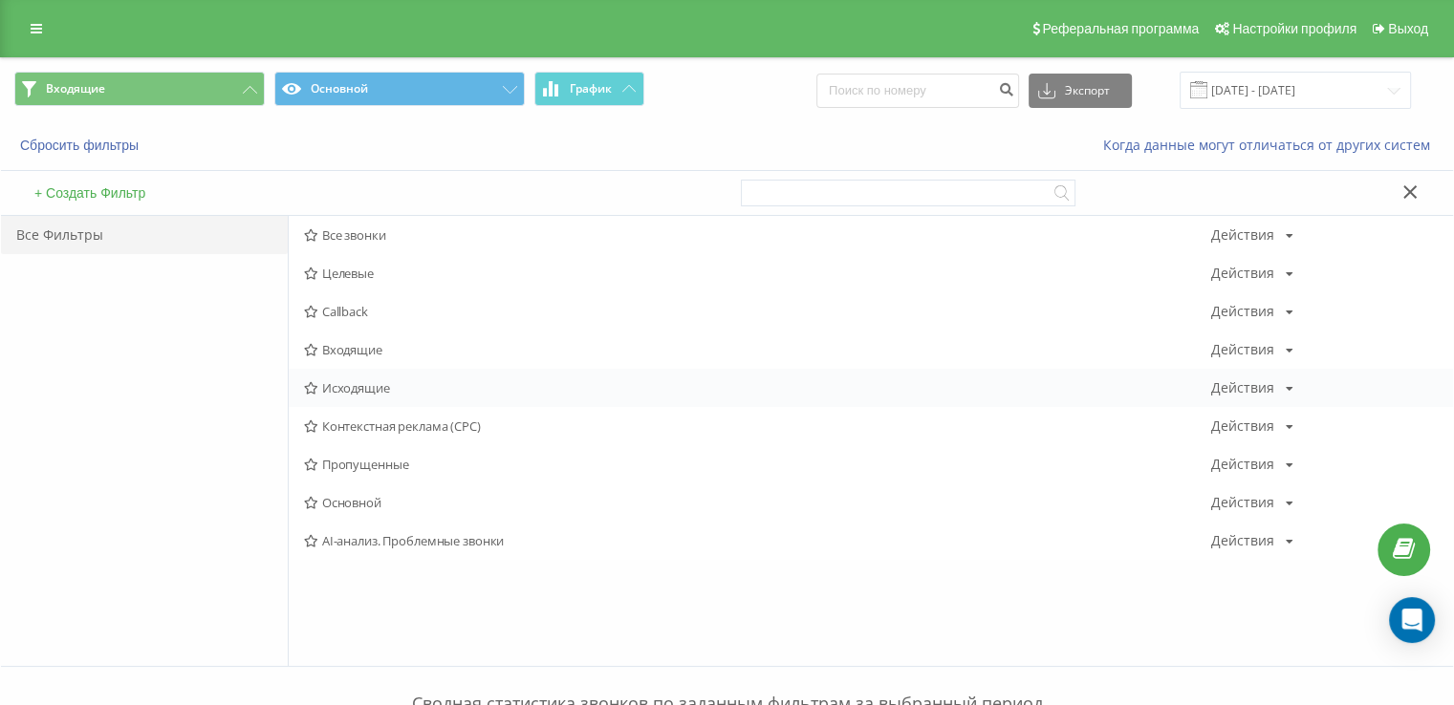
click at [397, 391] on span "Исходящие" at bounding box center [757, 387] width 907 height 13
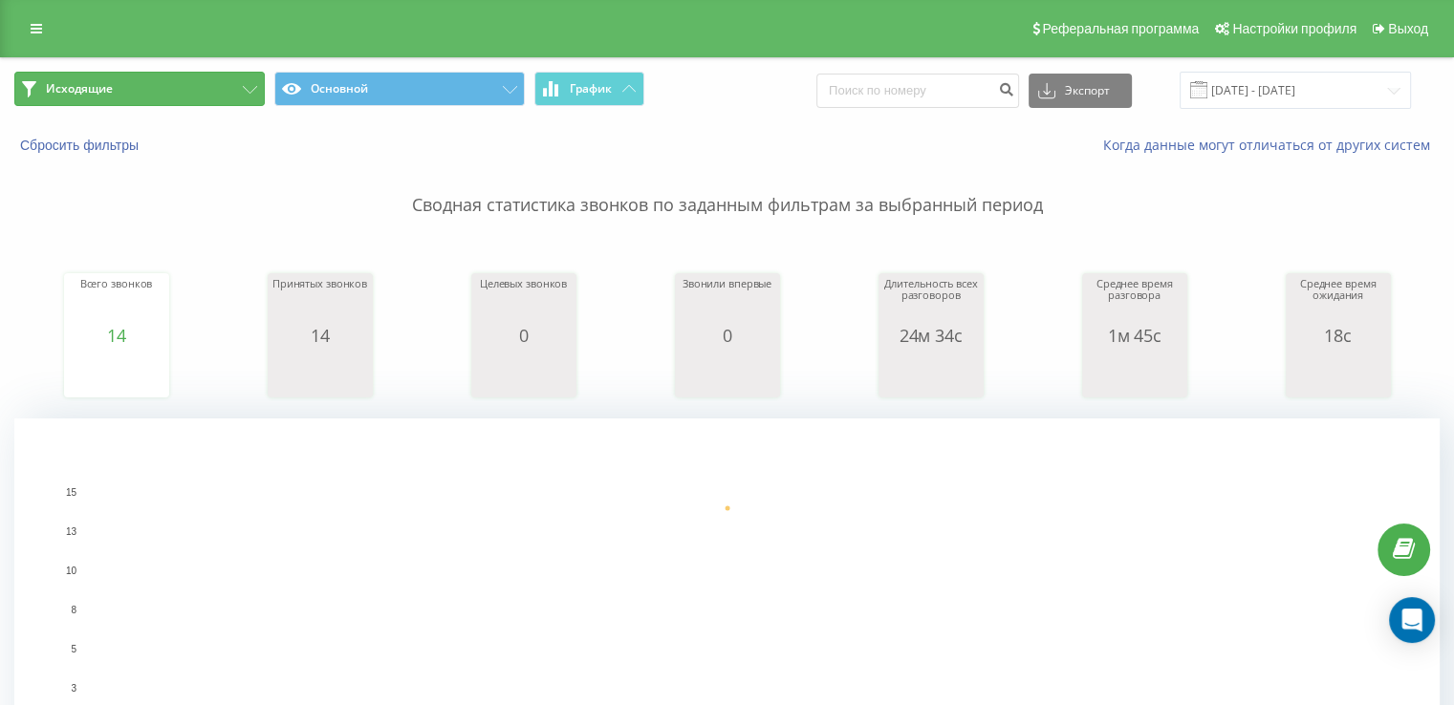
click at [145, 82] on button "Исходящие" at bounding box center [139, 89] width 250 height 34
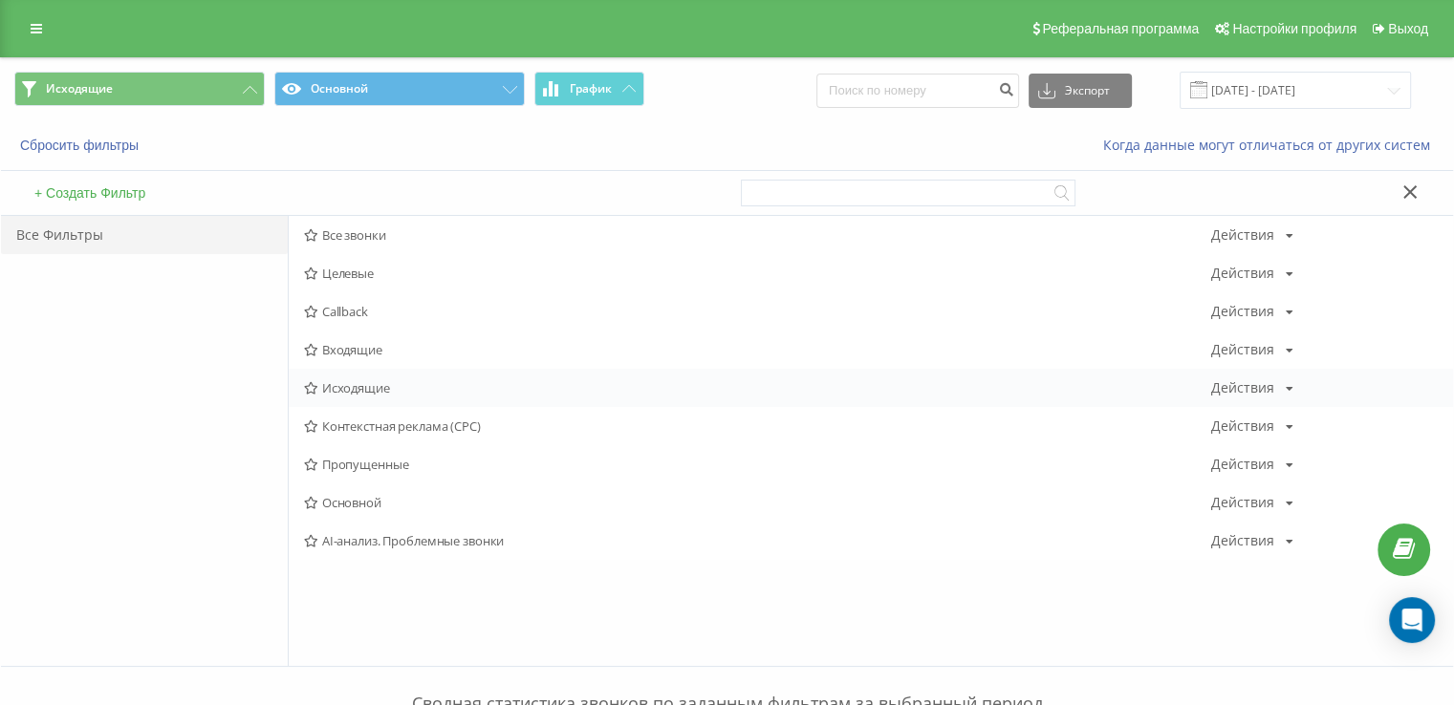
click at [377, 378] on div "Исходящие Действия Редактировать Копировать Удалить По умолчанию Поделиться" at bounding box center [871, 388] width 1164 height 38
click at [463, 375] on div "Исходящие Действия Редактировать Копировать Удалить По умолчанию Поделиться" at bounding box center [871, 388] width 1164 height 38
click at [462, 383] on span "Исходящие" at bounding box center [757, 387] width 907 height 13
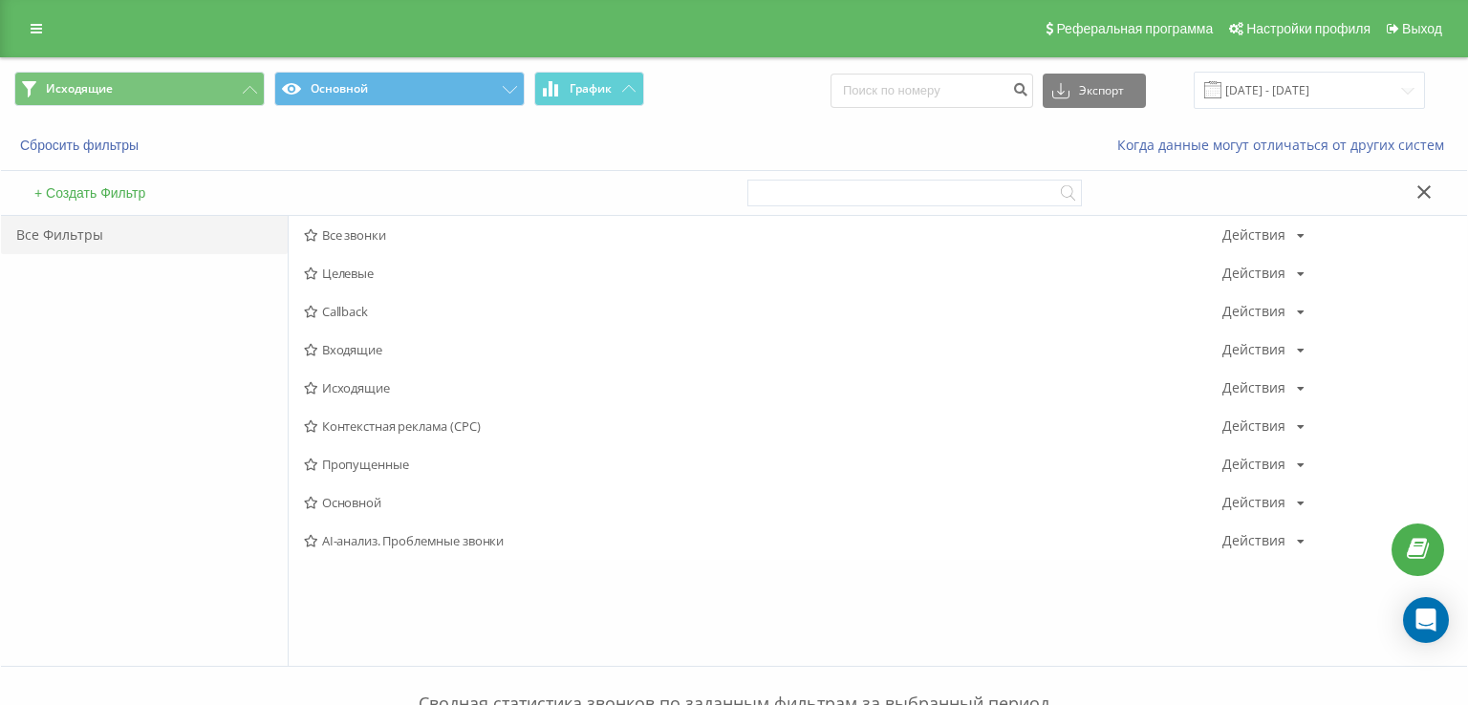
click at [0, 0] on div at bounding box center [0, 0] width 0 height 0
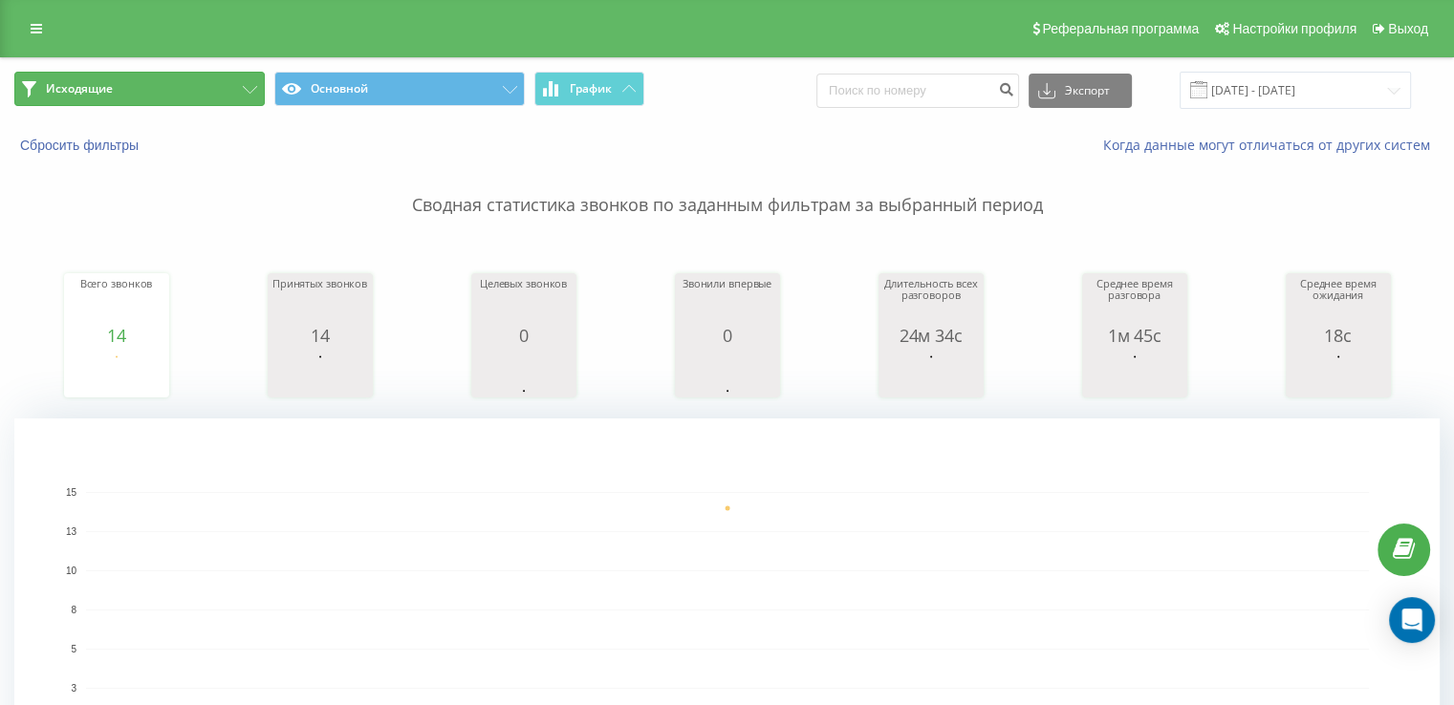
click at [157, 85] on button "Исходящие" at bounding box center [139, 89] width 250 height 34
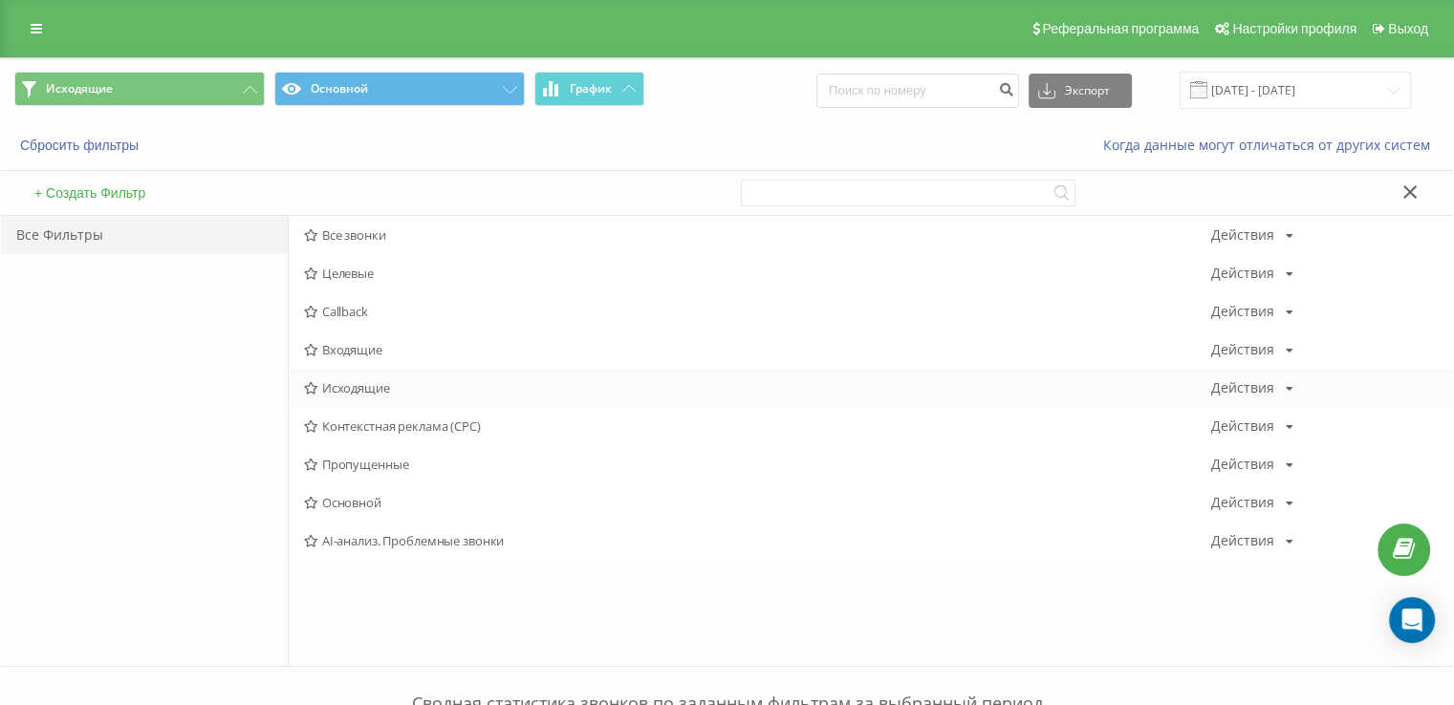
click at [405, 369] on div "Исходящие Действия Редактировать Копировать Удалить По умолчанию Поделиться" at bounding box center [871, 388] width 1164 height 38
click at [403, 351] on span "Входящие" at bounding box center [757, 349] width 907 height 13
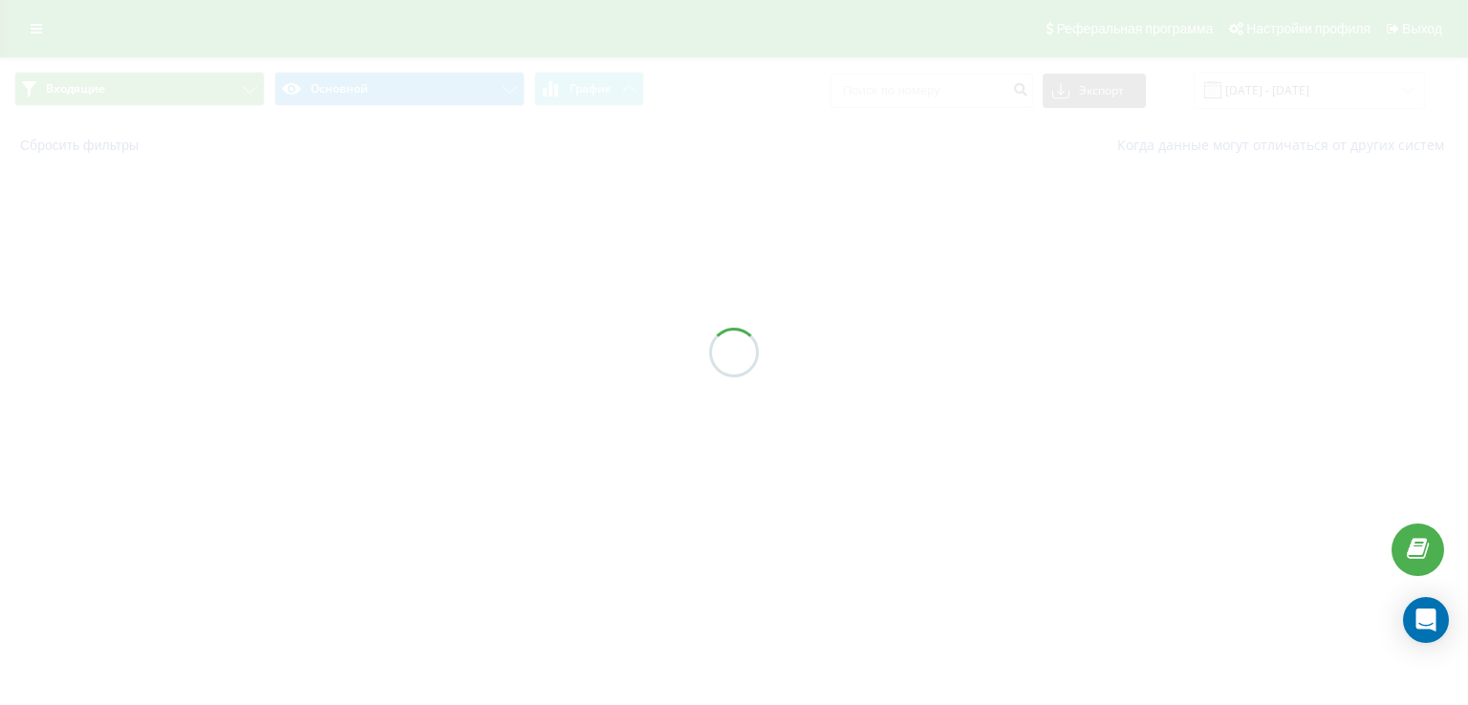
click at [403, 351] on div at bounding box center [734, 352] width 1468 height 705
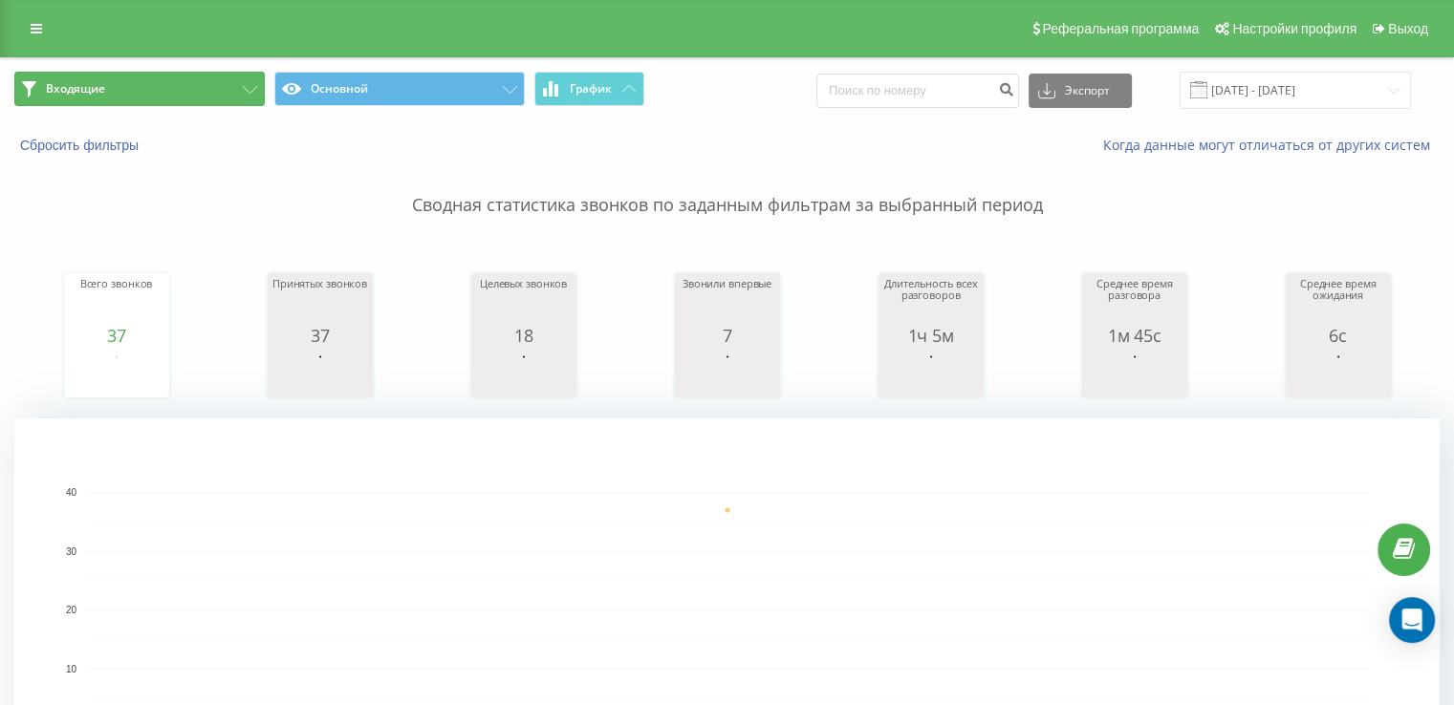
click at [212, 82] on button "Входящие" at bounding box center [139, 89] width 250 height 34
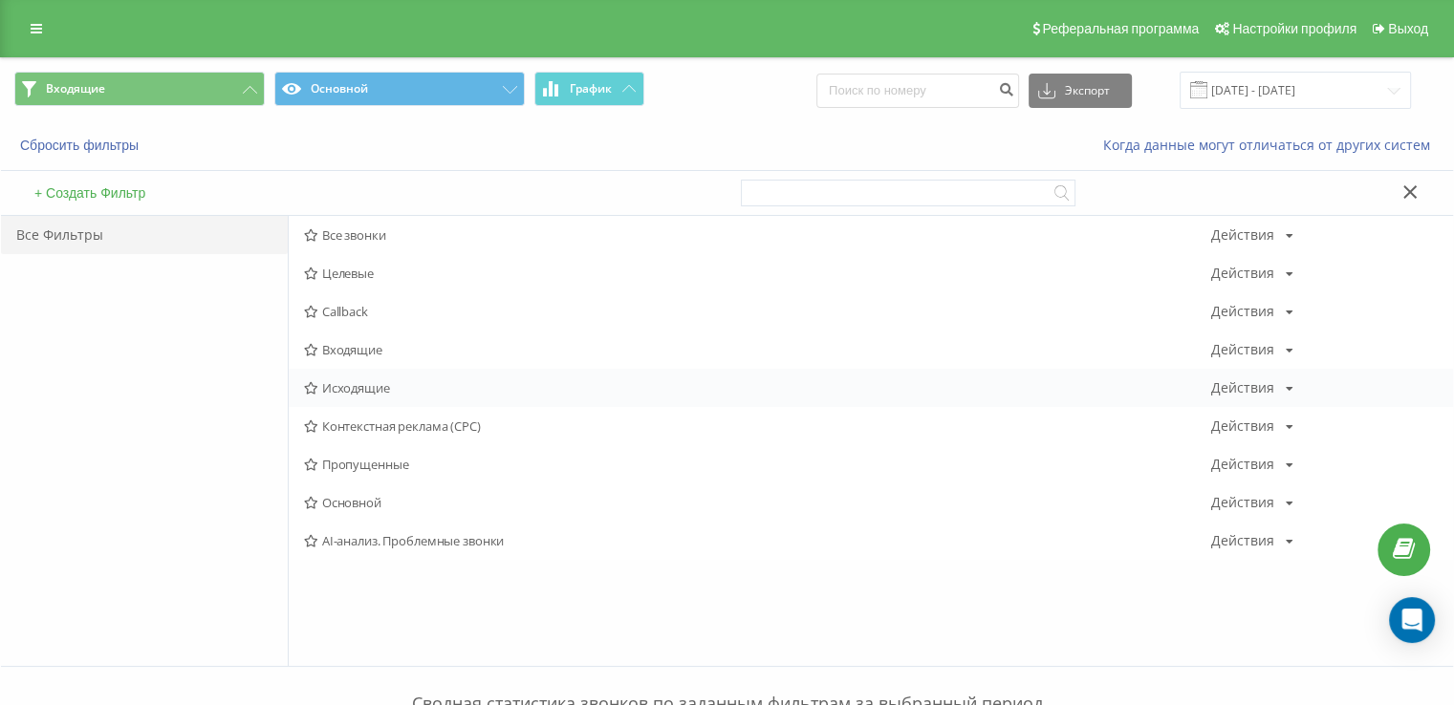
drag, startPoint x: 371, startPoint y: 366, endPoint x: 375, endPoint y: 379, distance: 13.9
click at [371, 368] on div "Все звонки Действия Редактировать Копировать Удалить По умолчанию Поделиться Це…" at bounding box center [871, 388] width 1164 height 344
click at [378, 384] on span "Исходящие" at bounding box center [757, 387] width 907 height 13
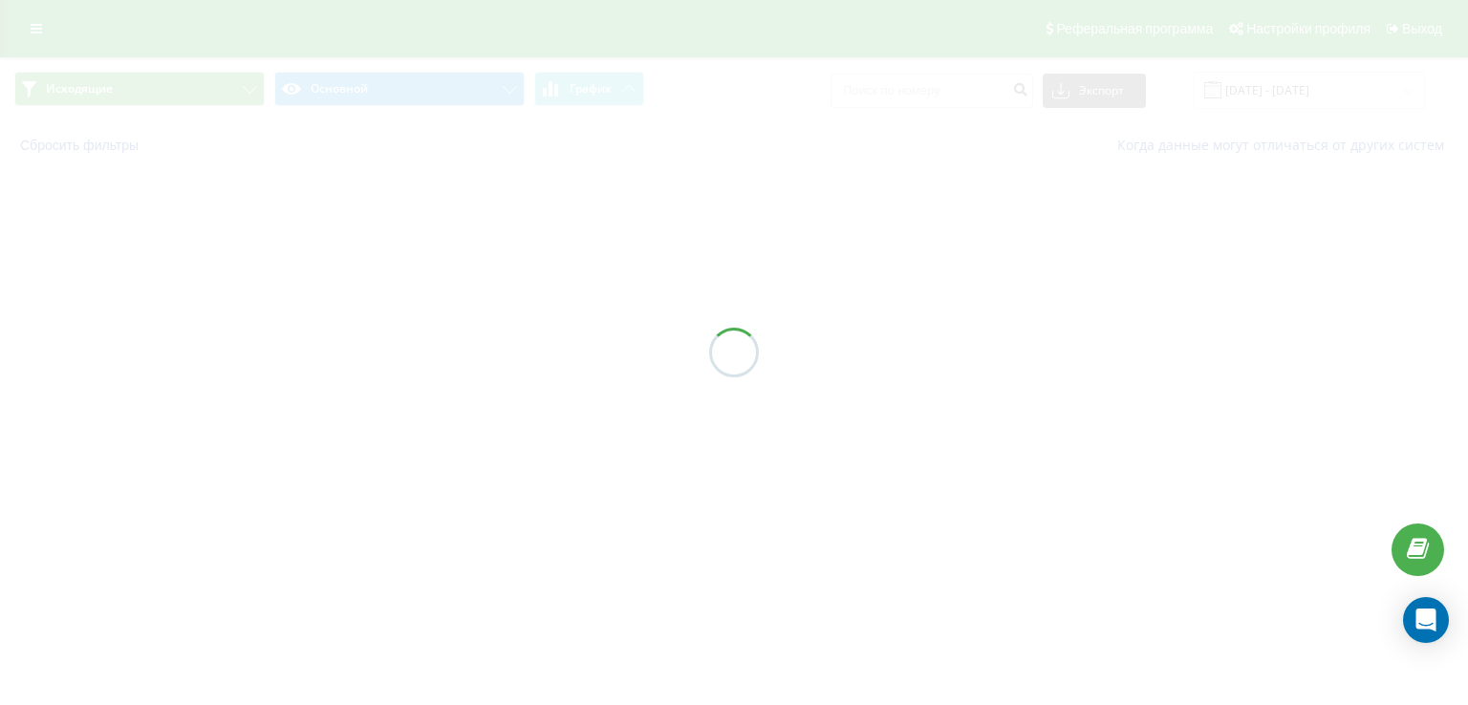
click at [378, 384] on div at bounding box center [734, 352] width 1468 height 705
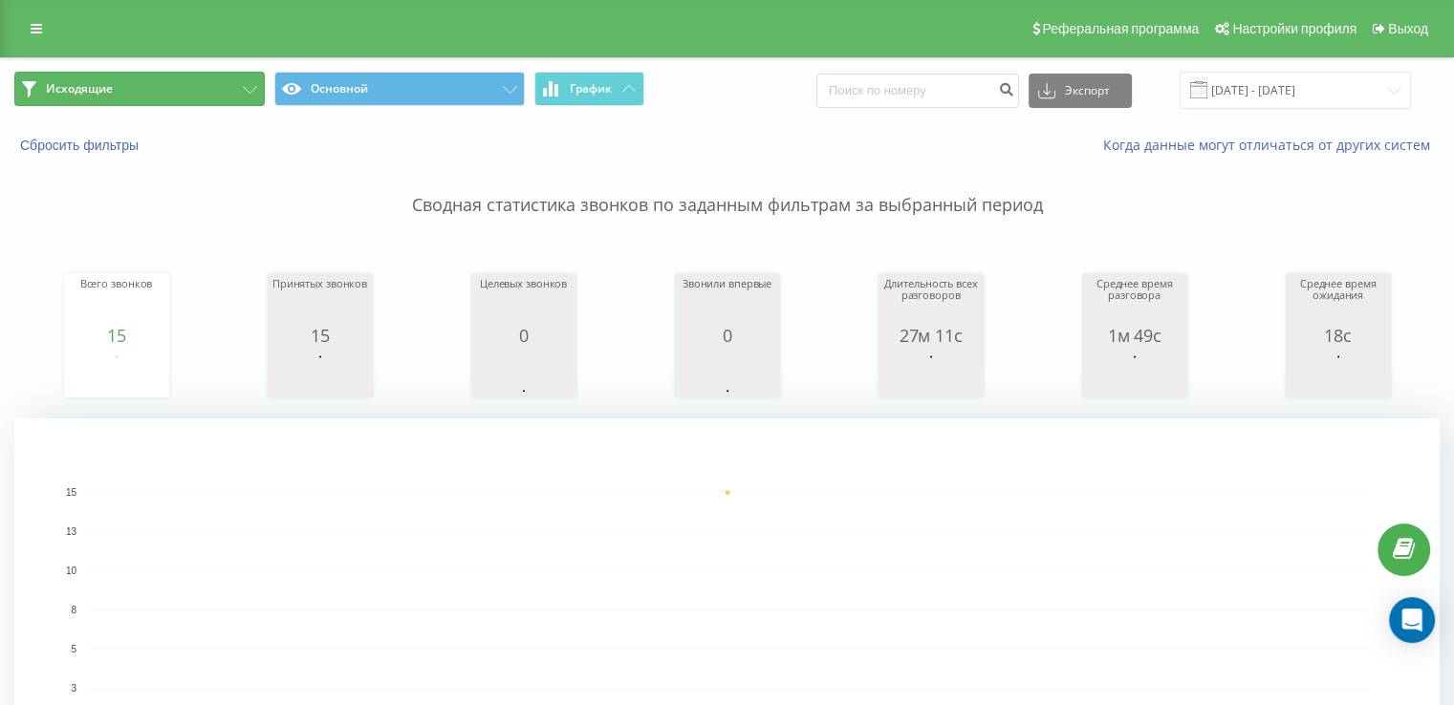
click at [206, 81] on button "Исходящие" at bounding box center [139, 89] width 250 height 34
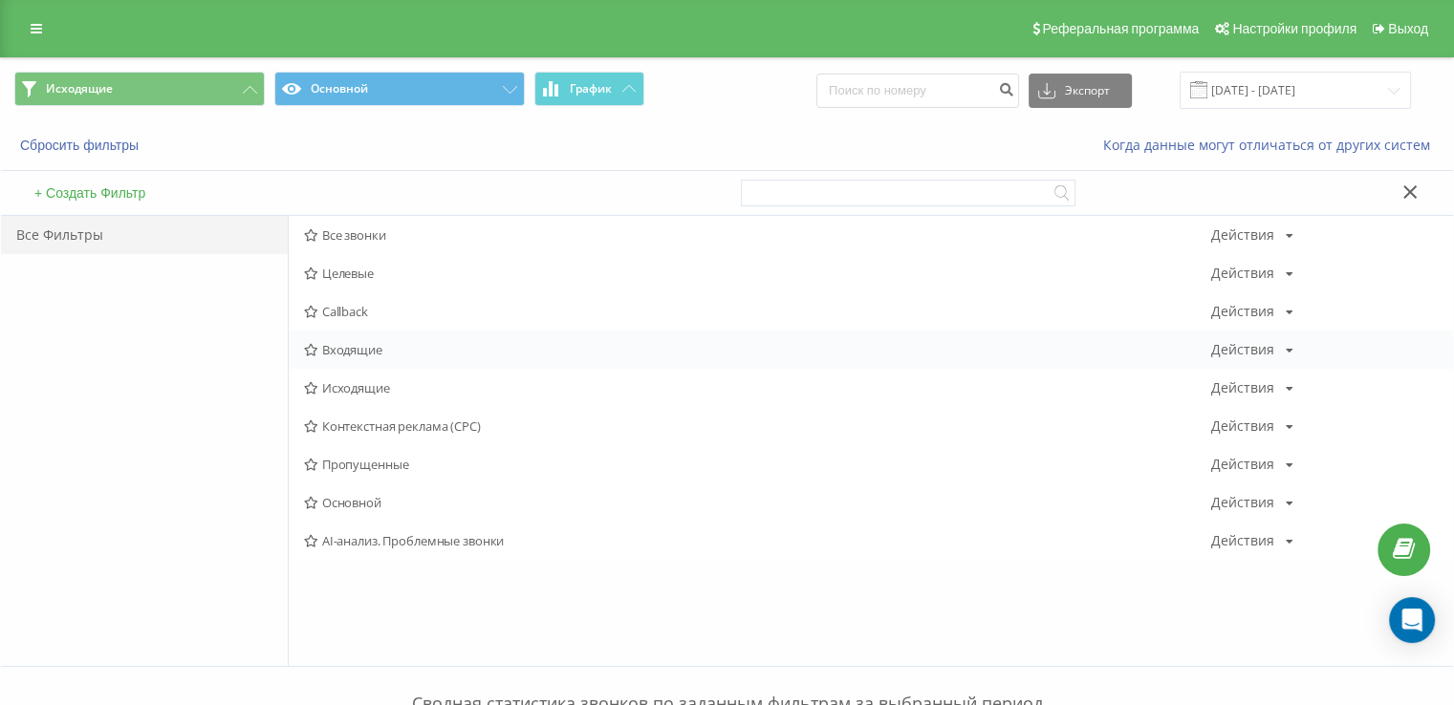
click at [392, 349] on span "Входящие" at bounding box center [757, 349] width 907 height 13
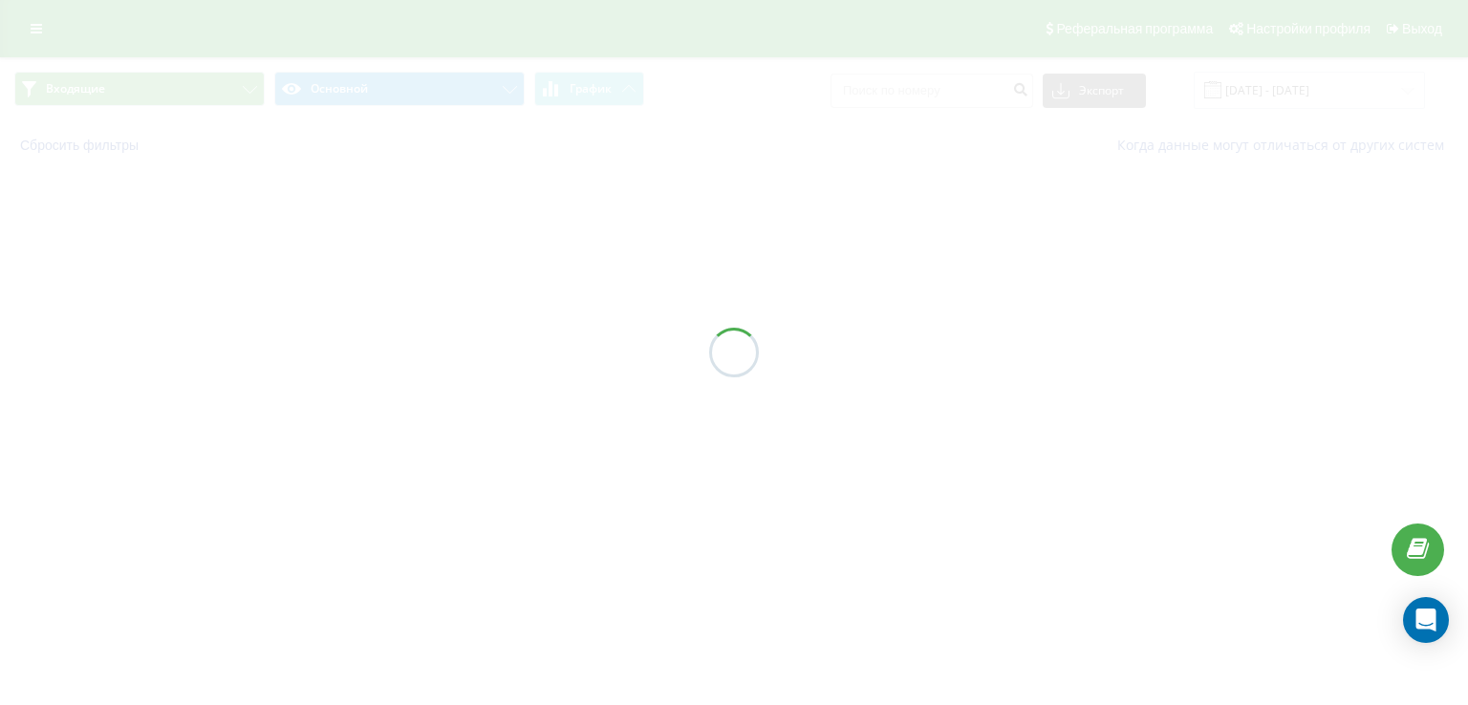
drag, startPoint x: 392, startPoint y: 349, endPoint x: 459, endPoint y: 341, distance: 67.3
click at [393, 349] on div at bounding box center [734, 352] width 1468 height 705
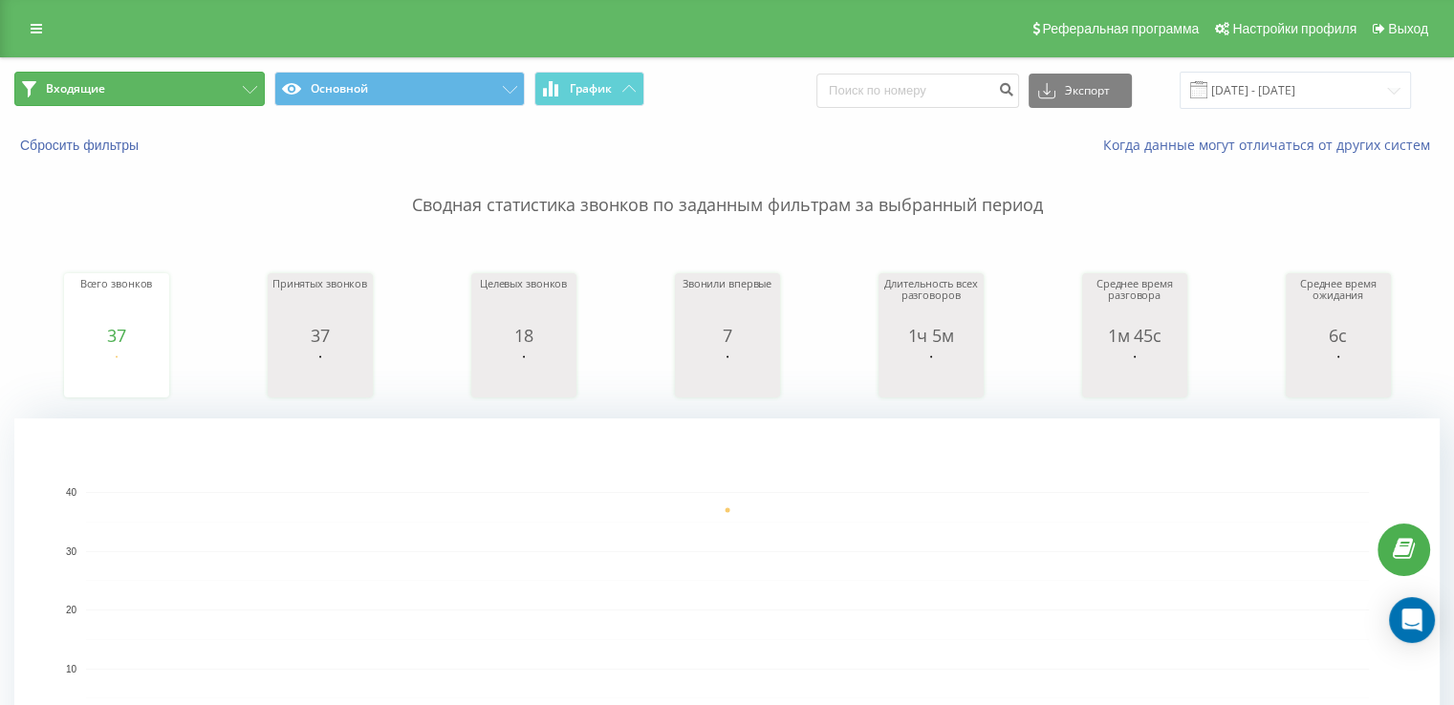
click at [156, 85] on button "Входящие" at bounding box center [139, 89] width 250 height 34
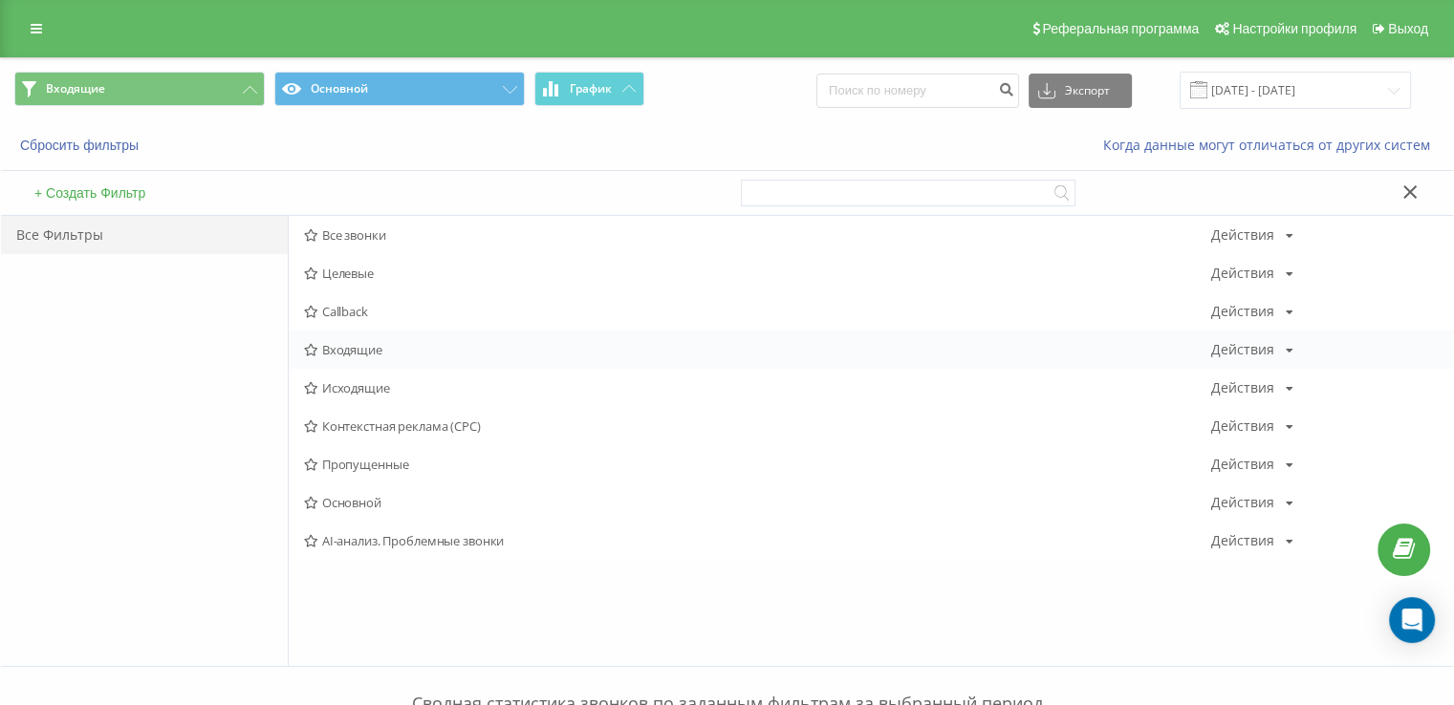
click at [377, 355] on span "Входящие" at bounding box center [757, 349] width 907 height 13
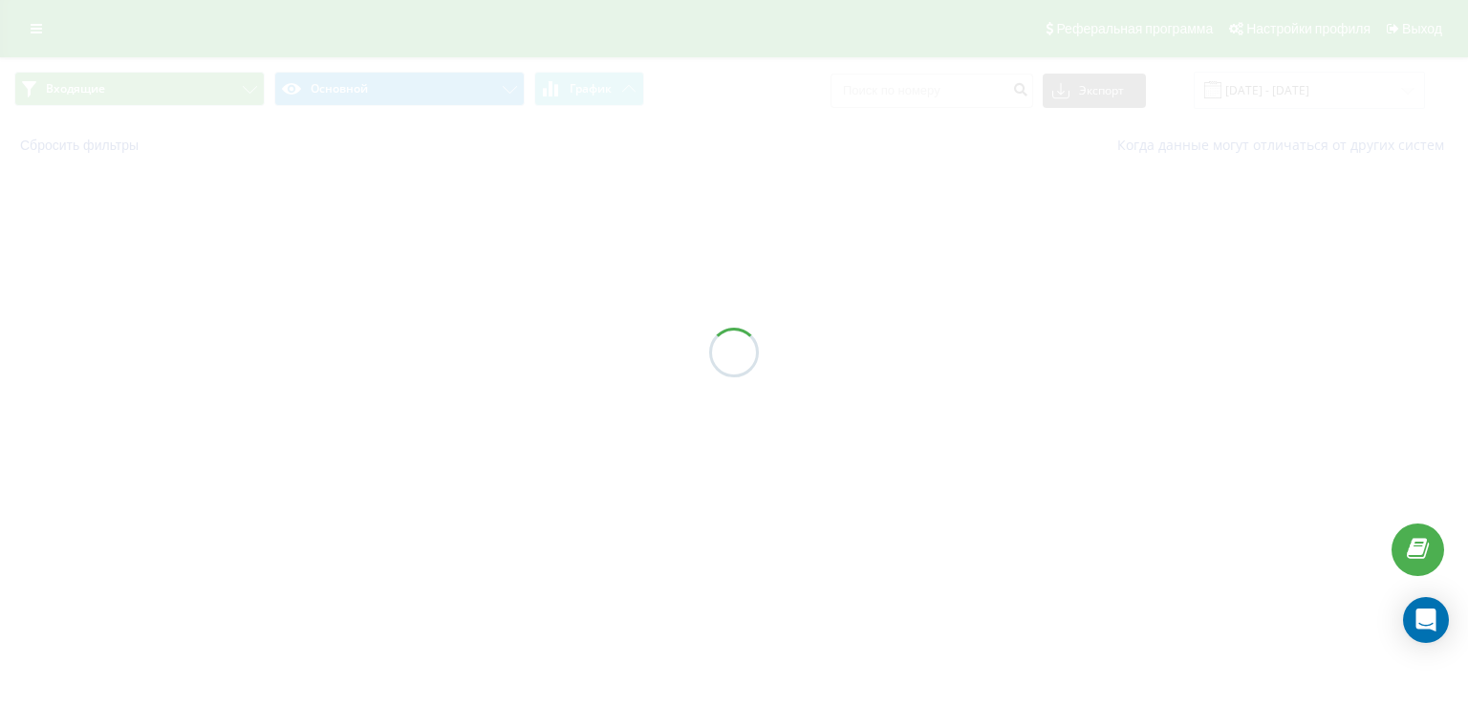
click at [379, 354] on div at bounding box center [734, 352] width 1468 height 705
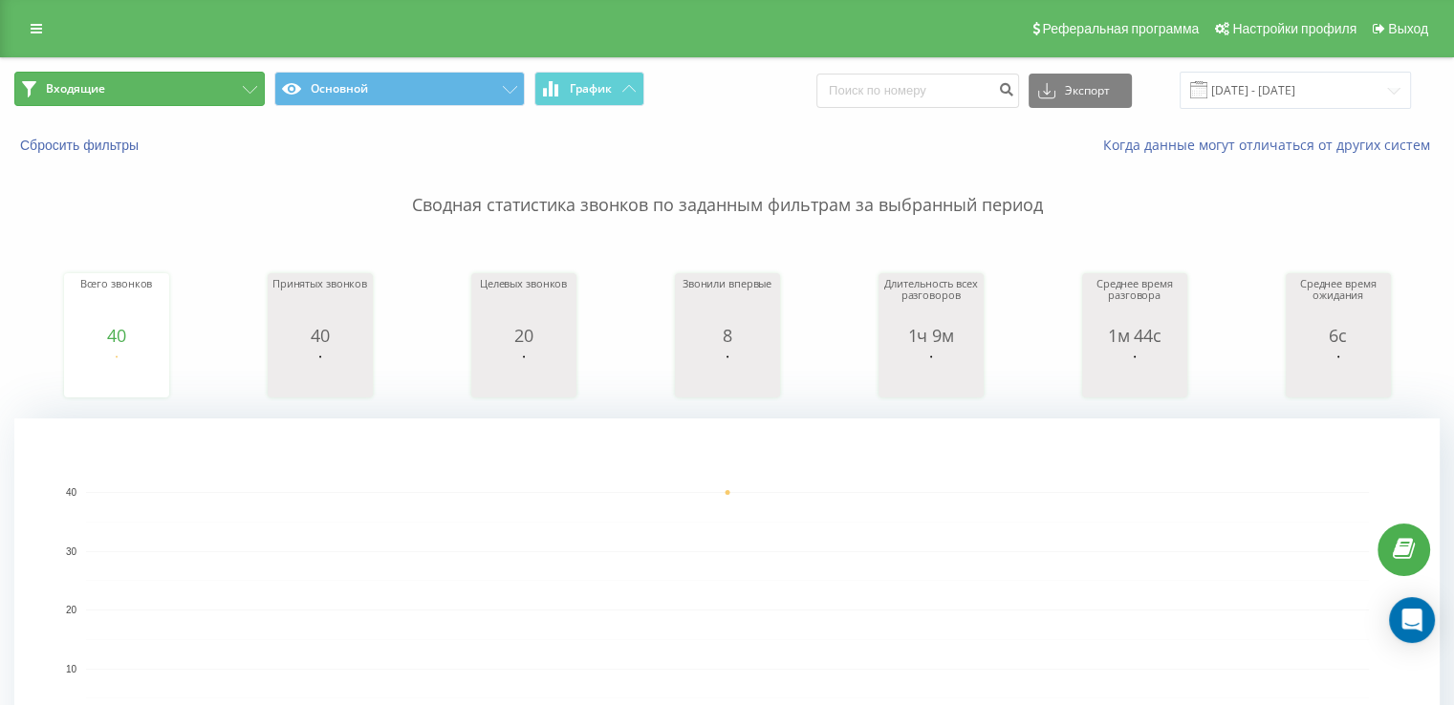
click at [71, 82] on span "Входящие" at bounding box center [75, 88] width 59 height 15
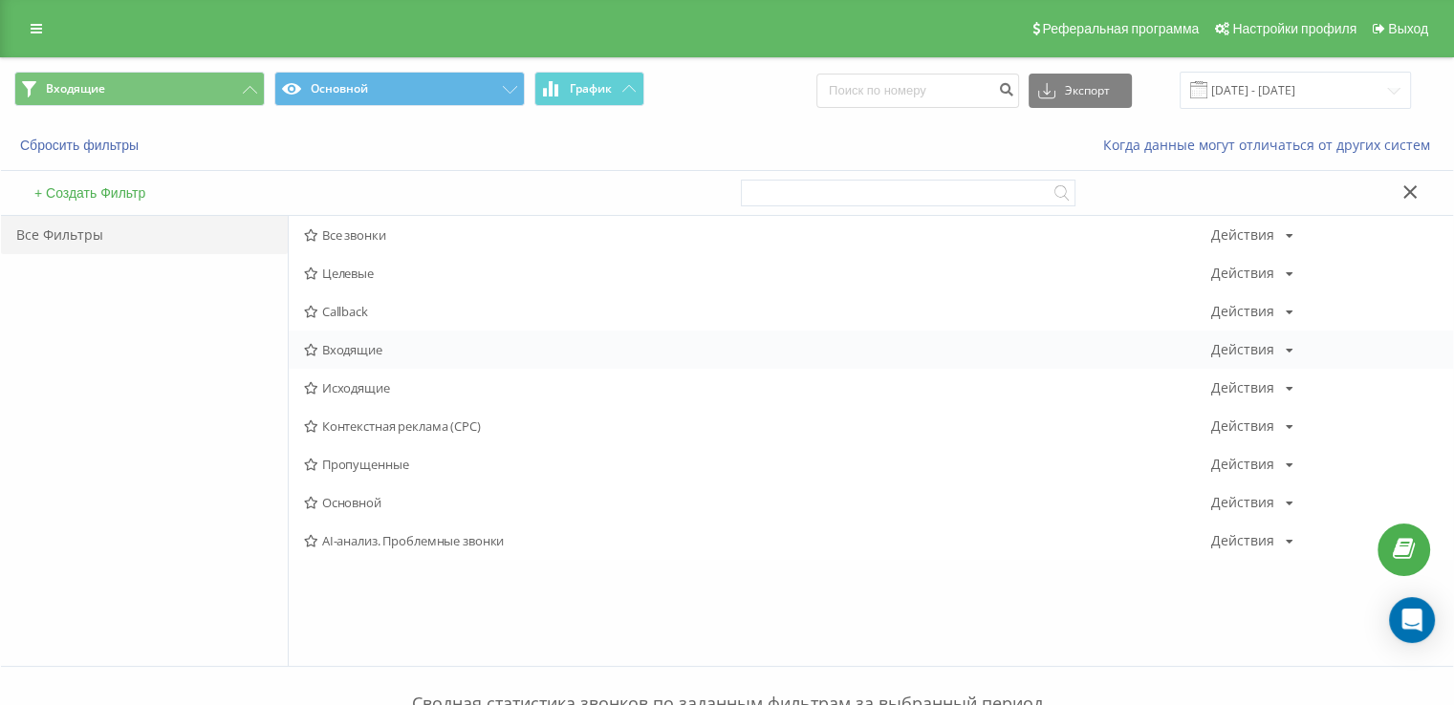
click at [369, 350] on span "Входящие" at bounding box center [757, 349] width 907 height 13
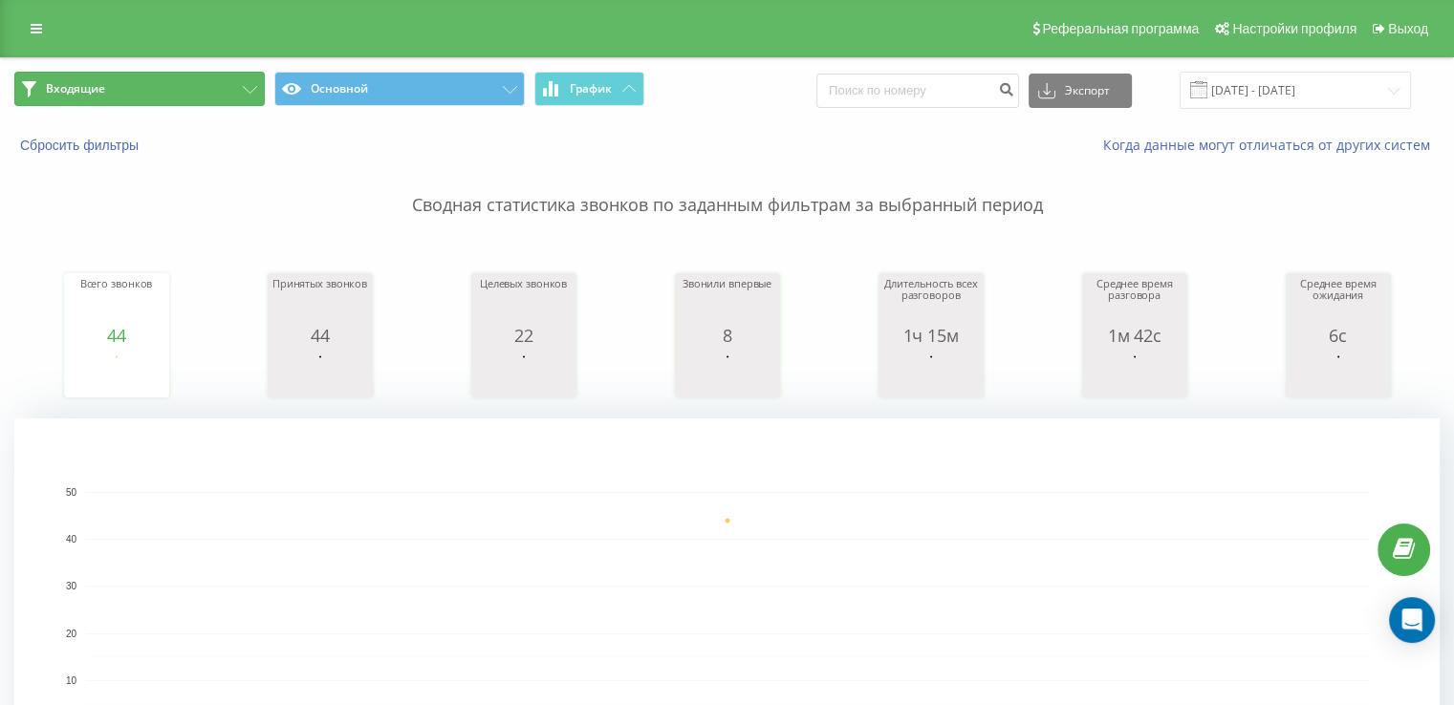
click at [119, 81] on button "Входящие" at bounding box center [139, 89] width 250 height 34
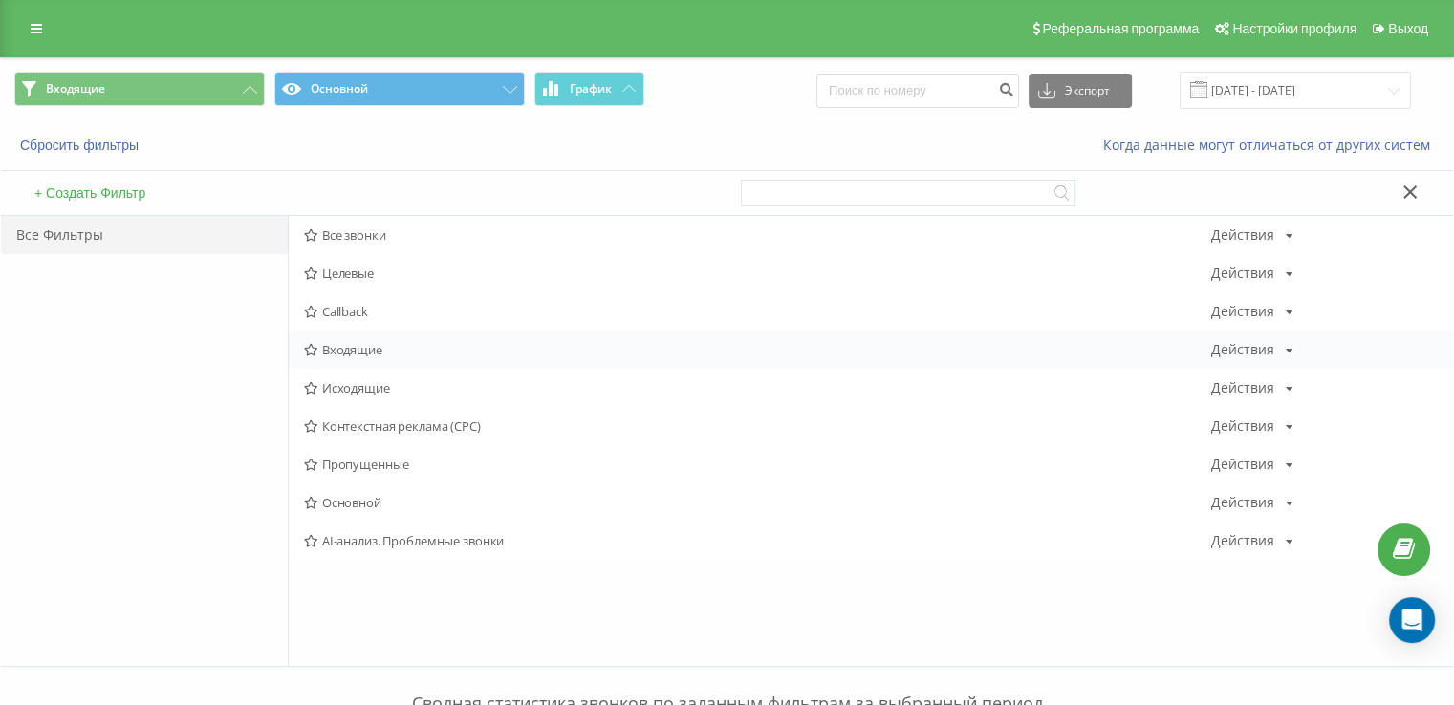
click at [429, 345] on span "Входящие" at bounding box center [757, 349] width 907 height 13
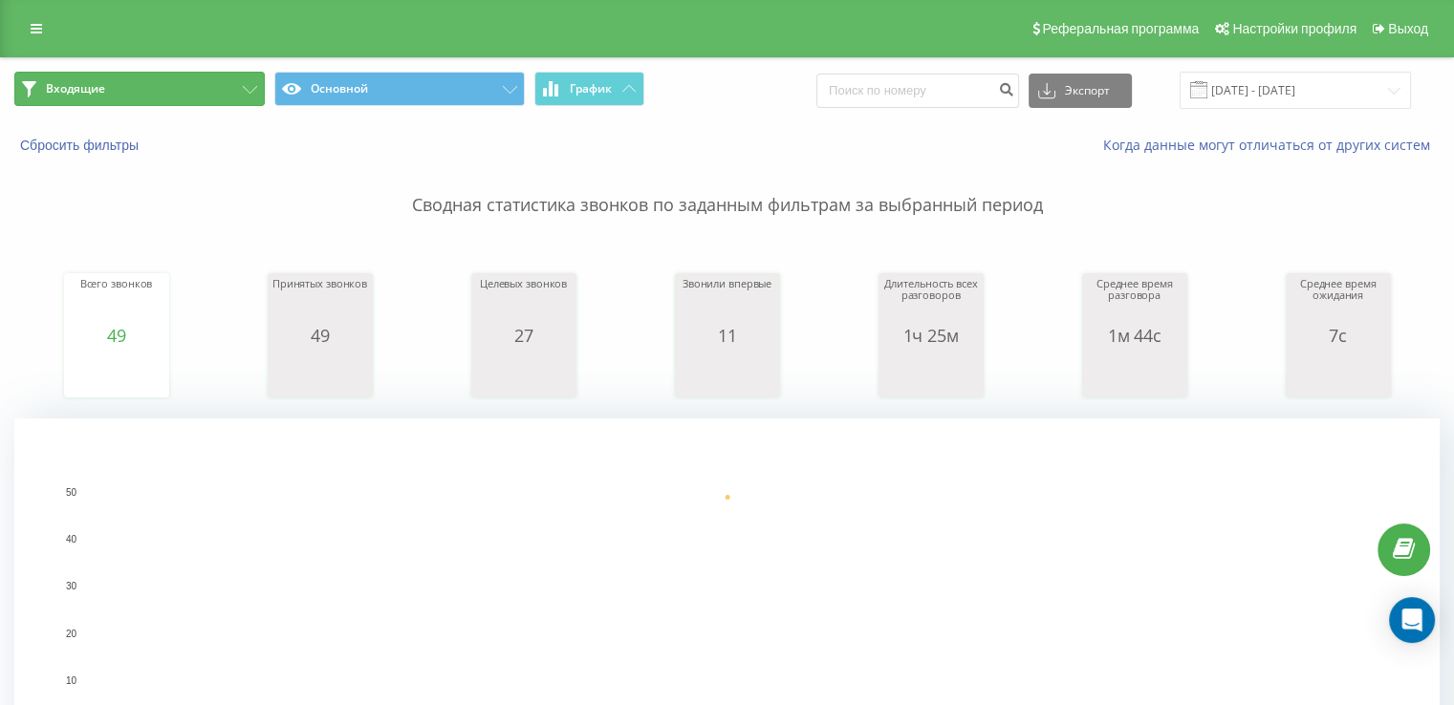
drag, startPoint x: 143, startPoint y: 91, endPoint x: 146, endPoint y: 116, distance: 25.0
click at [142, 90] on button "Входящие" at bounding box center [139, 89] width 250 height 34
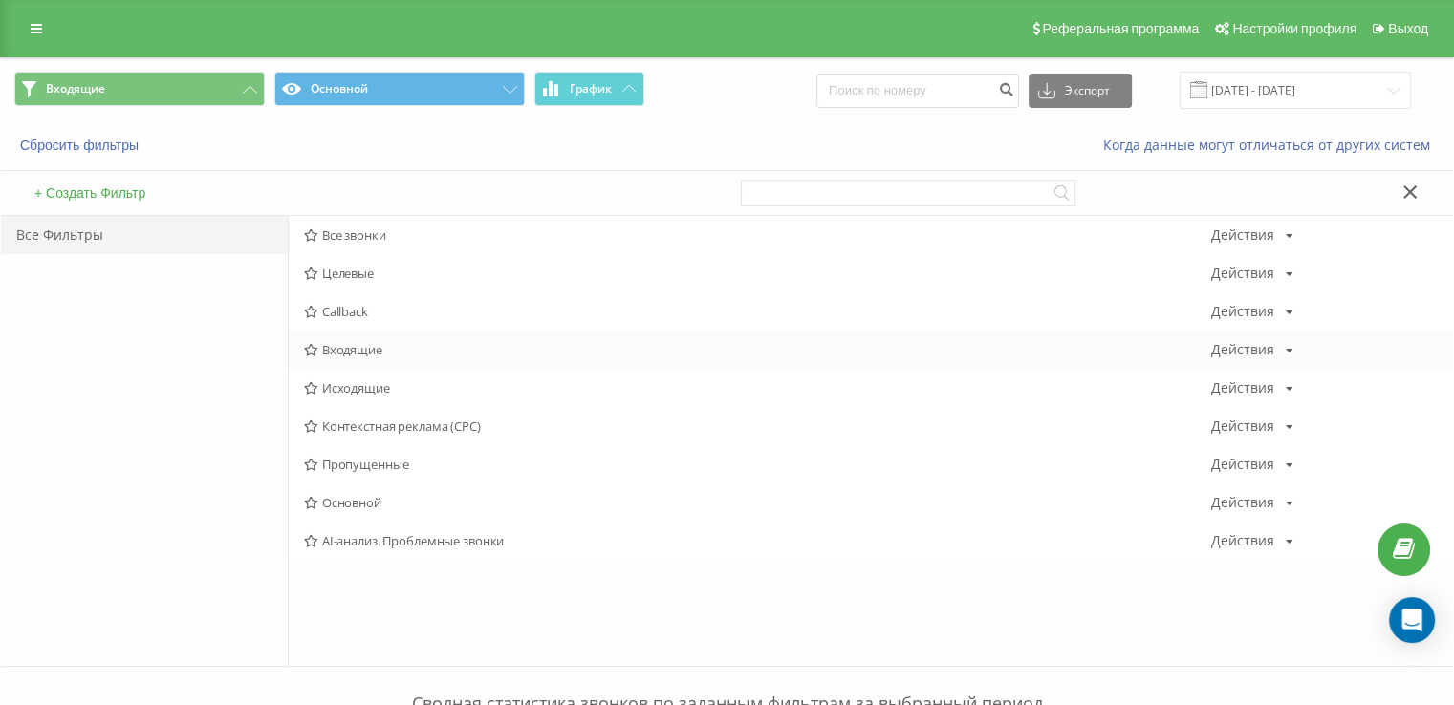
click at [331, 353] on span "Входящие" at bounding box center [757, 349] width 907 height 13
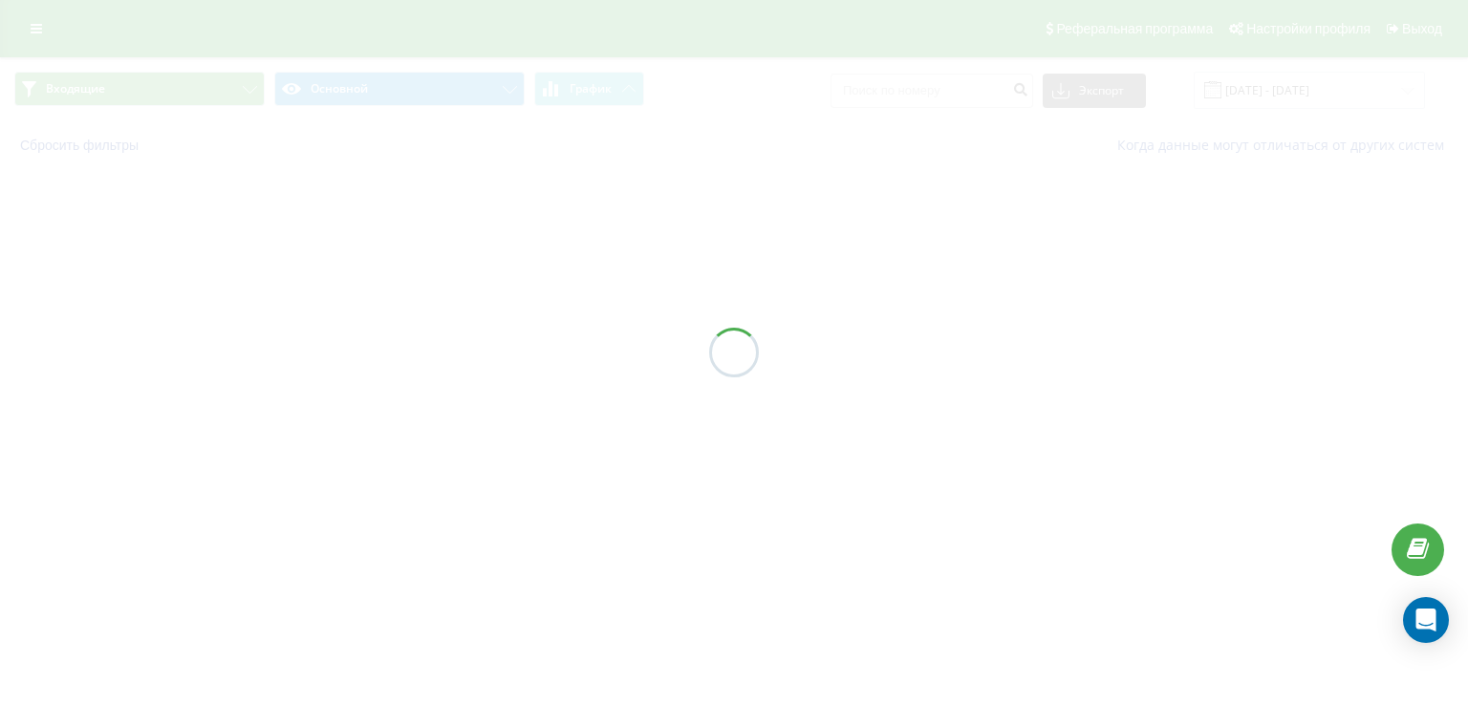
click at [334, 353] on div at bounding box center [734, 352] width 1468 height 705
